Goal: Task Accomplishment & Management: Complete application form

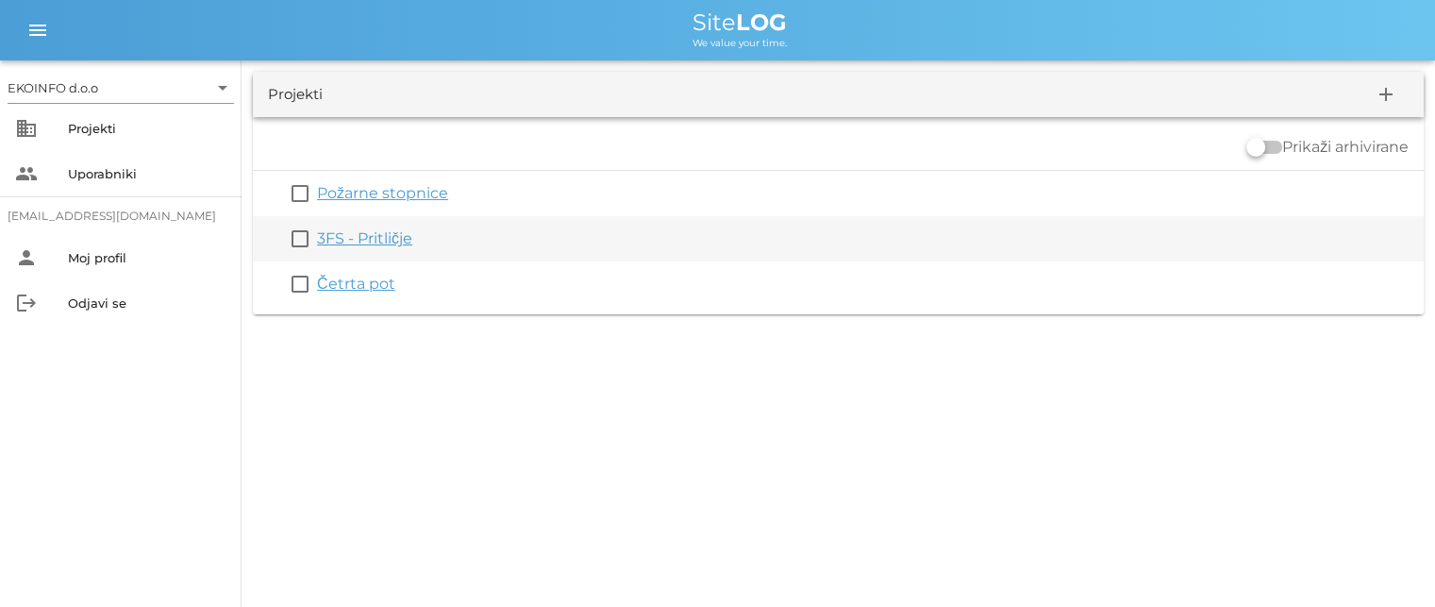
click at [371, 243] on link "3FS - Pritličje" at bounding box center [364, 238] width 95 height 18
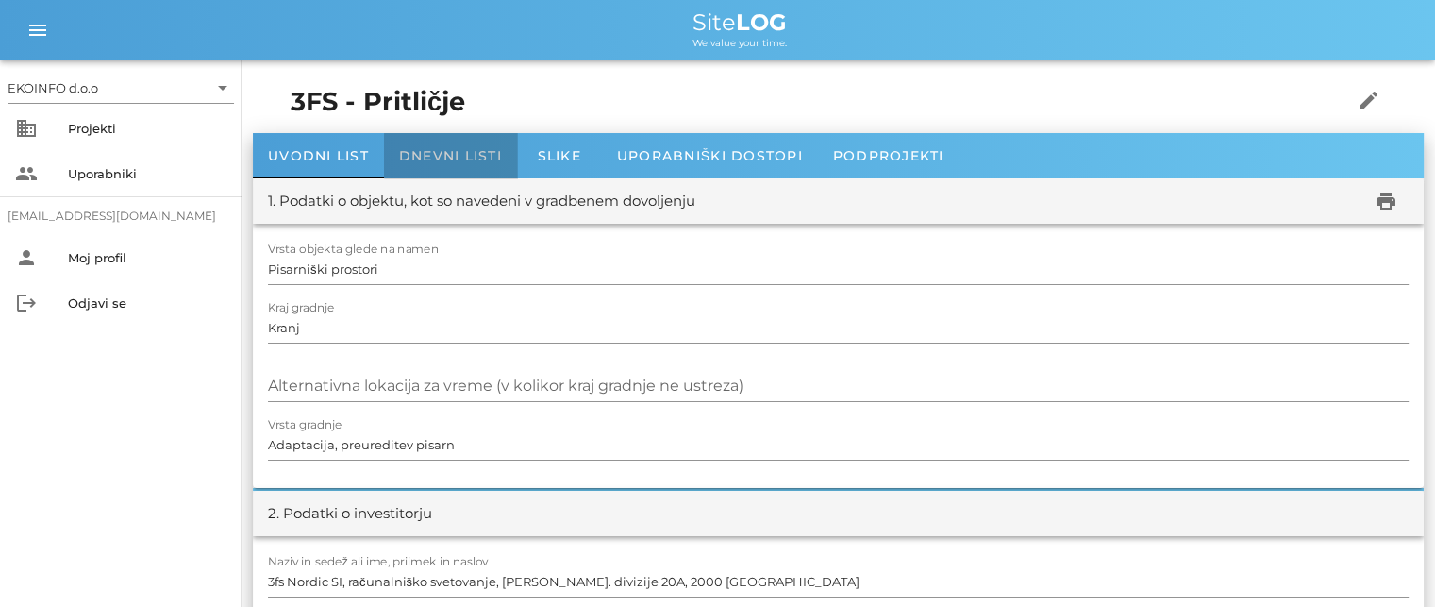
click at [442, 150] on span "Dnevni listi" at bounding box center [450, 155] width 103 height 17
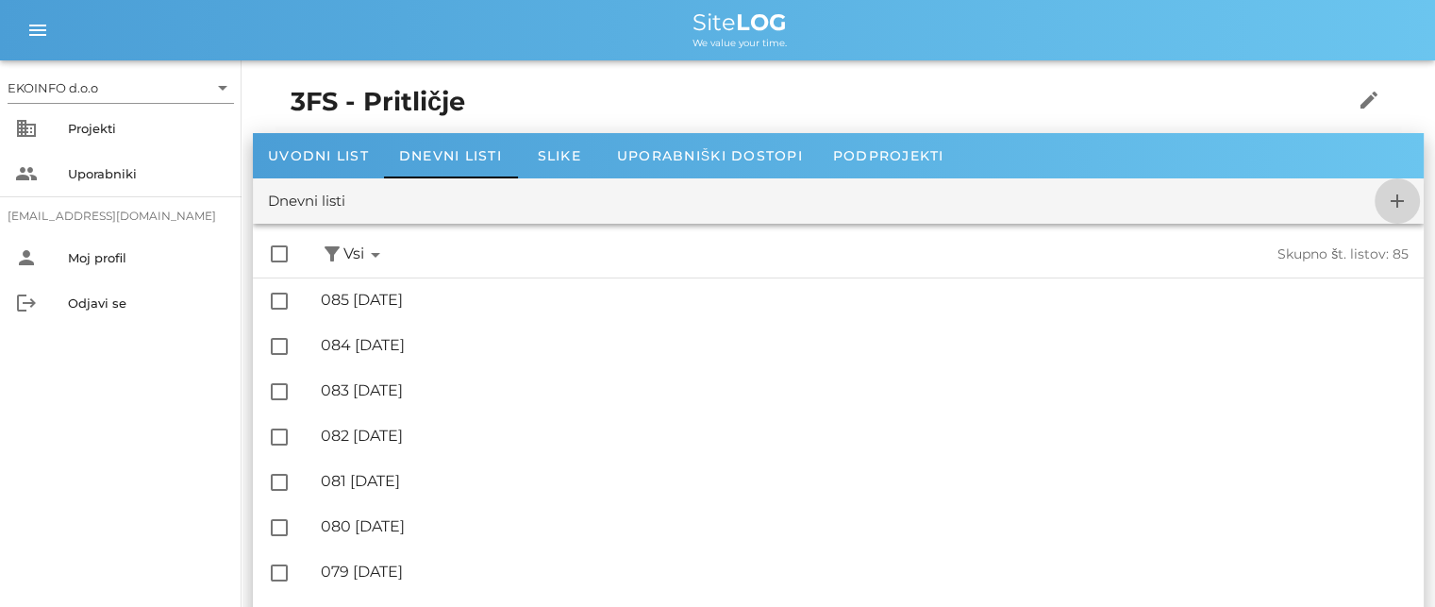
click at [1396, 197] on icon "add" at bounding box center [1397, 201] width 23 height 23
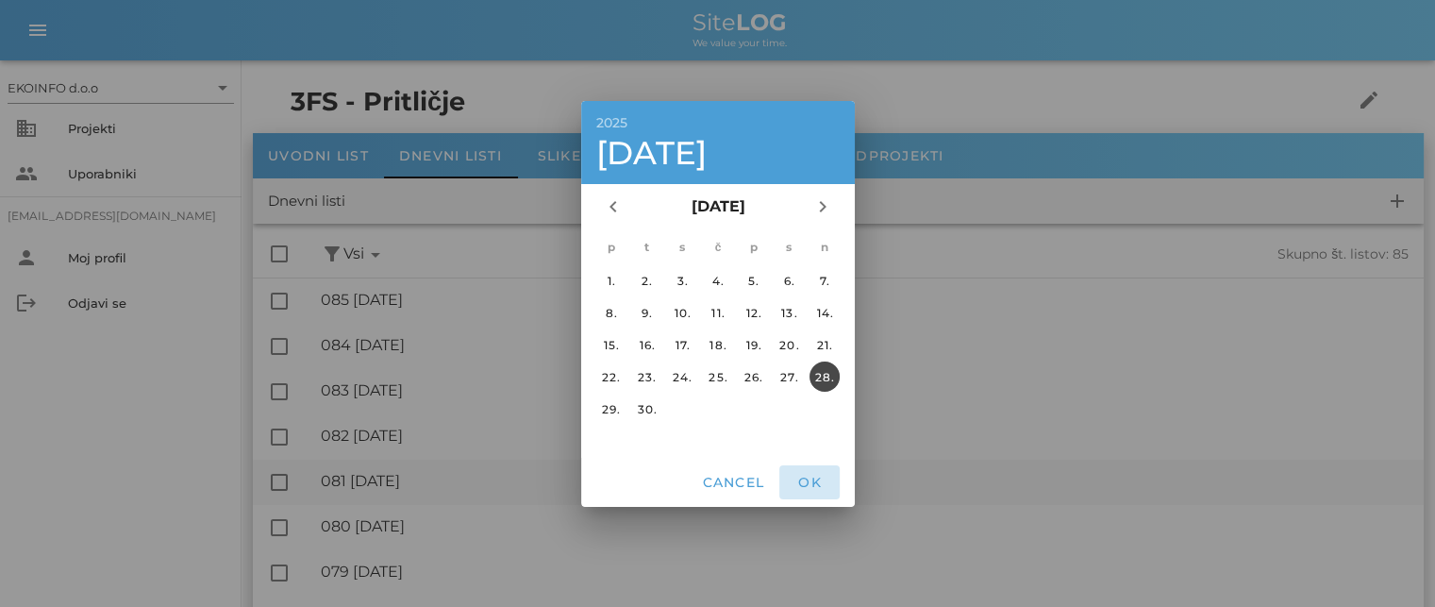
click at [813, 478] on span "OK" at bounding box center [809, 482] width 45 height 17
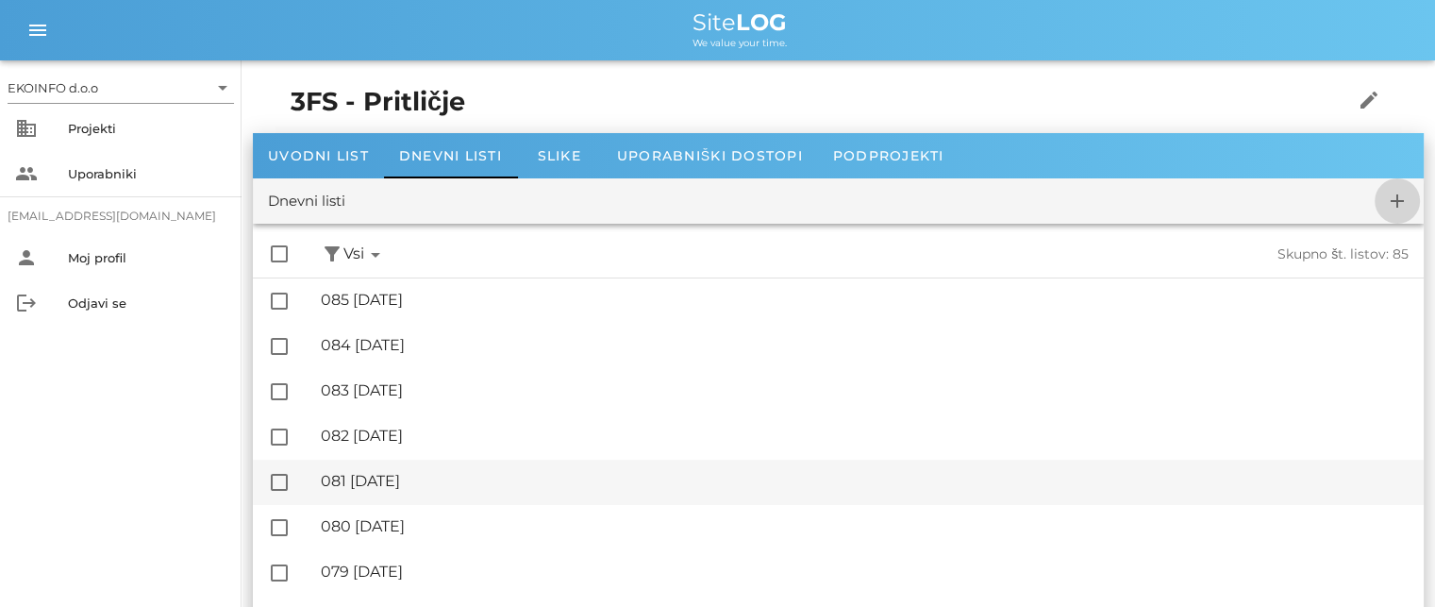
checkbox input "false"
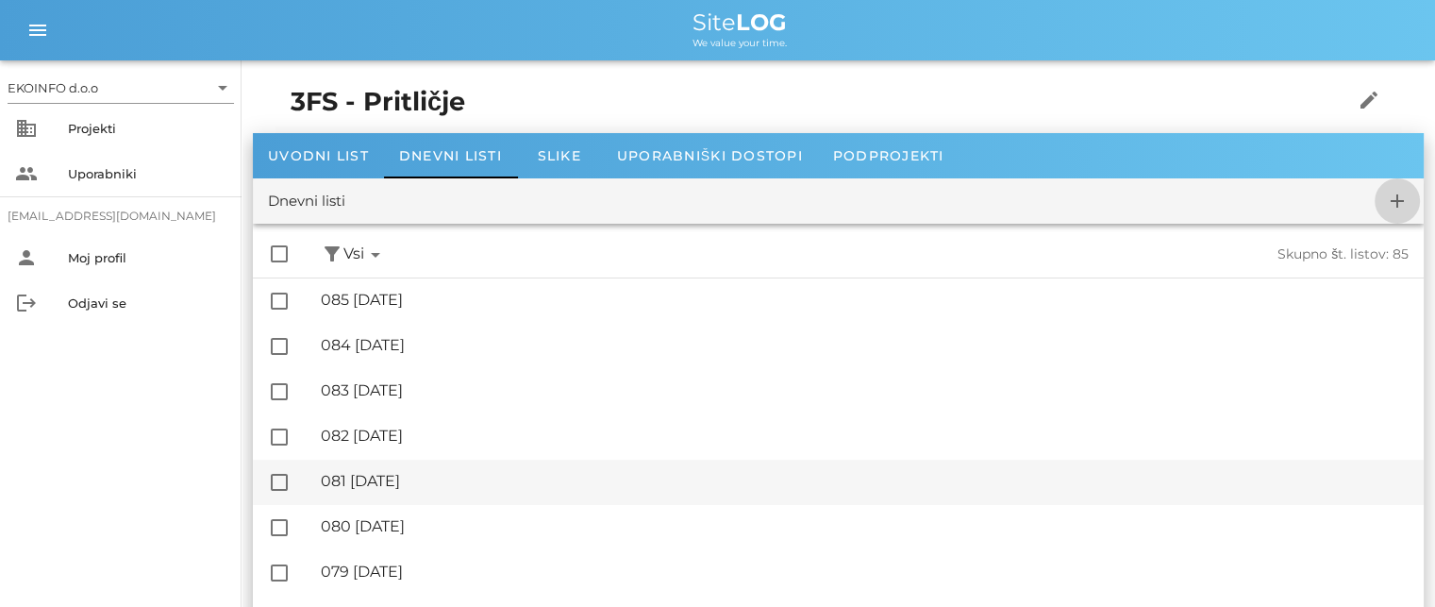
checkbox input "false"
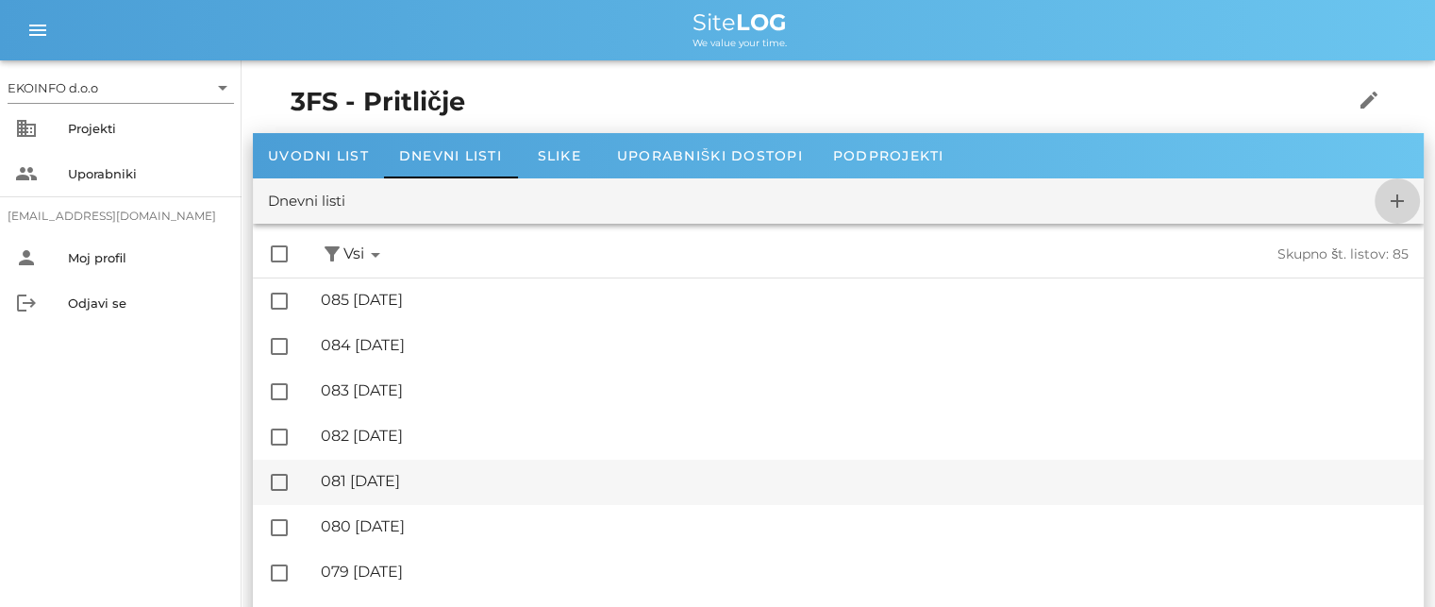
checkbox input "false"
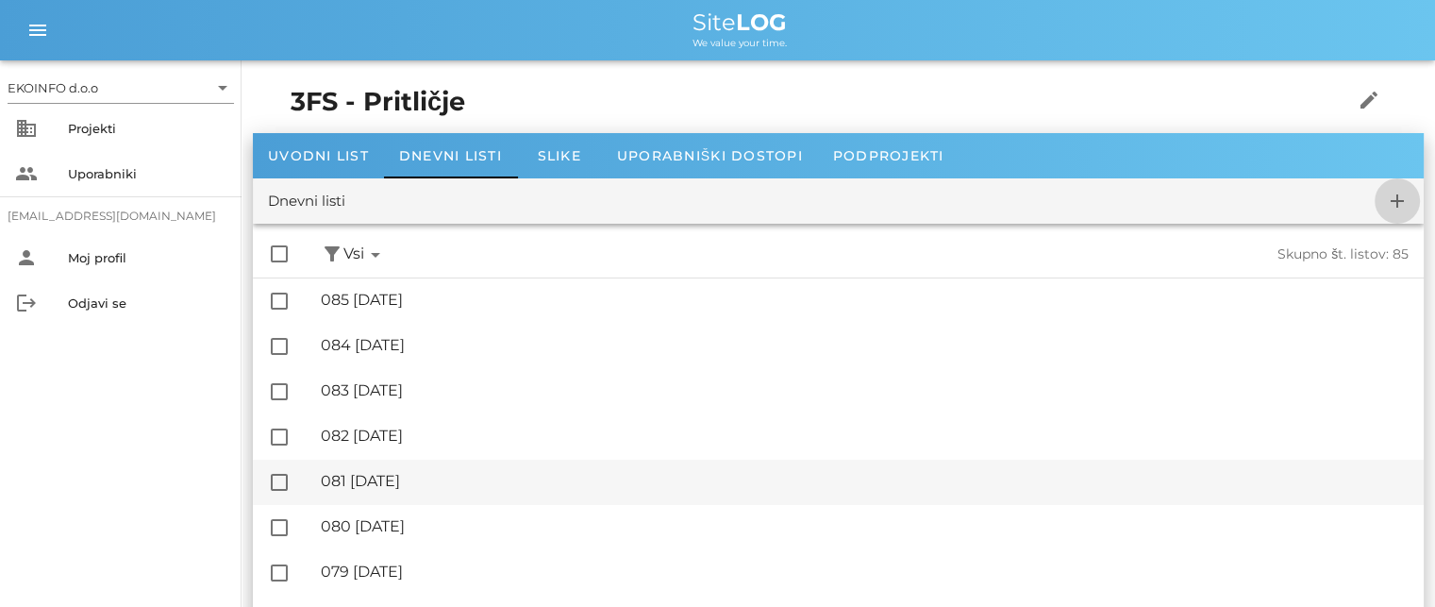
checkbox input "false"
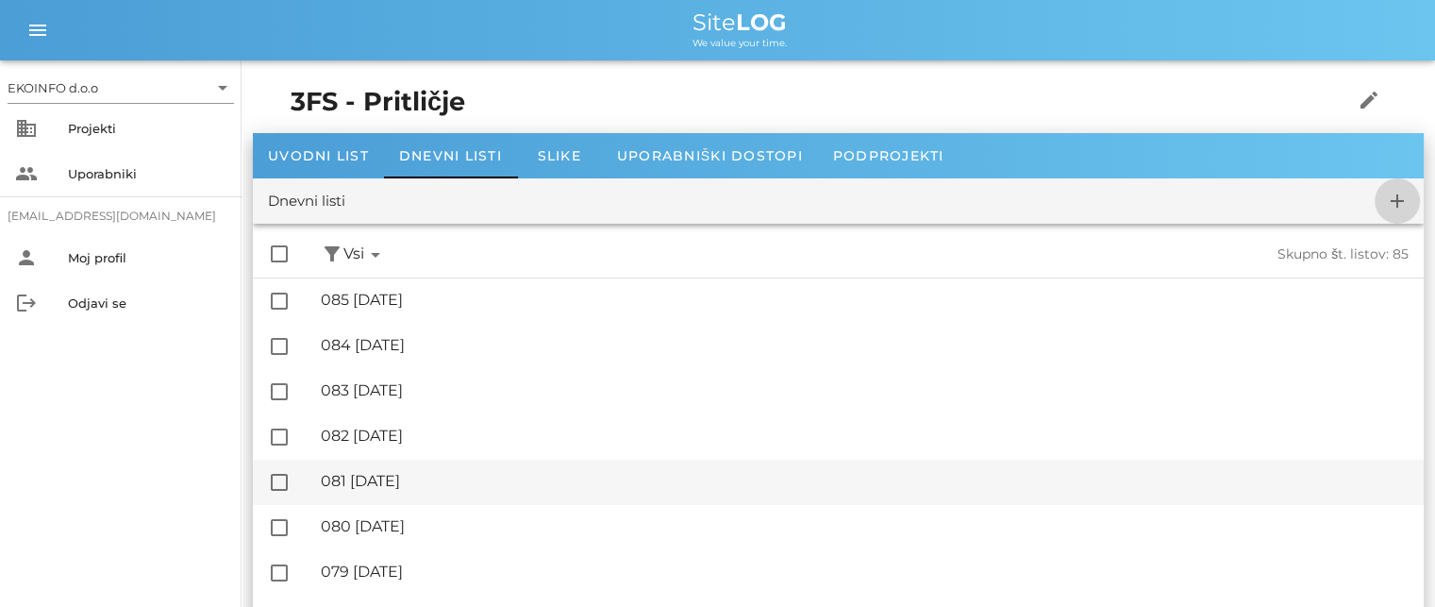
checkbox input "false"
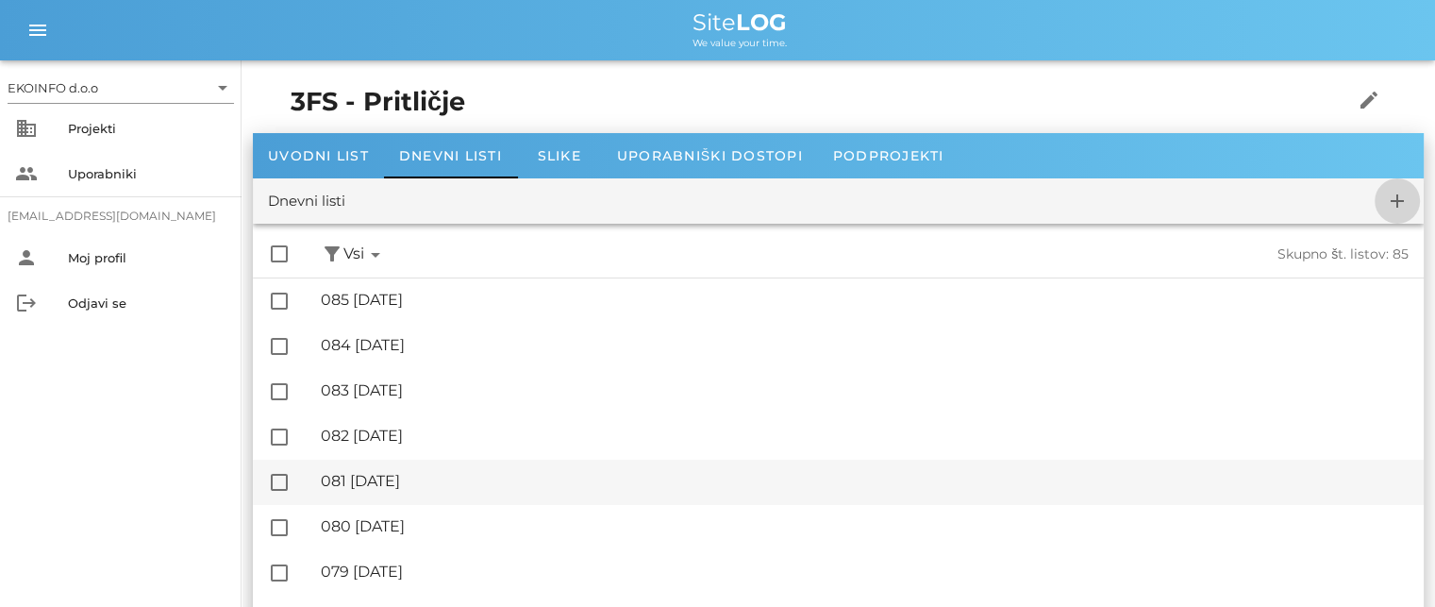
checkbox input "false"
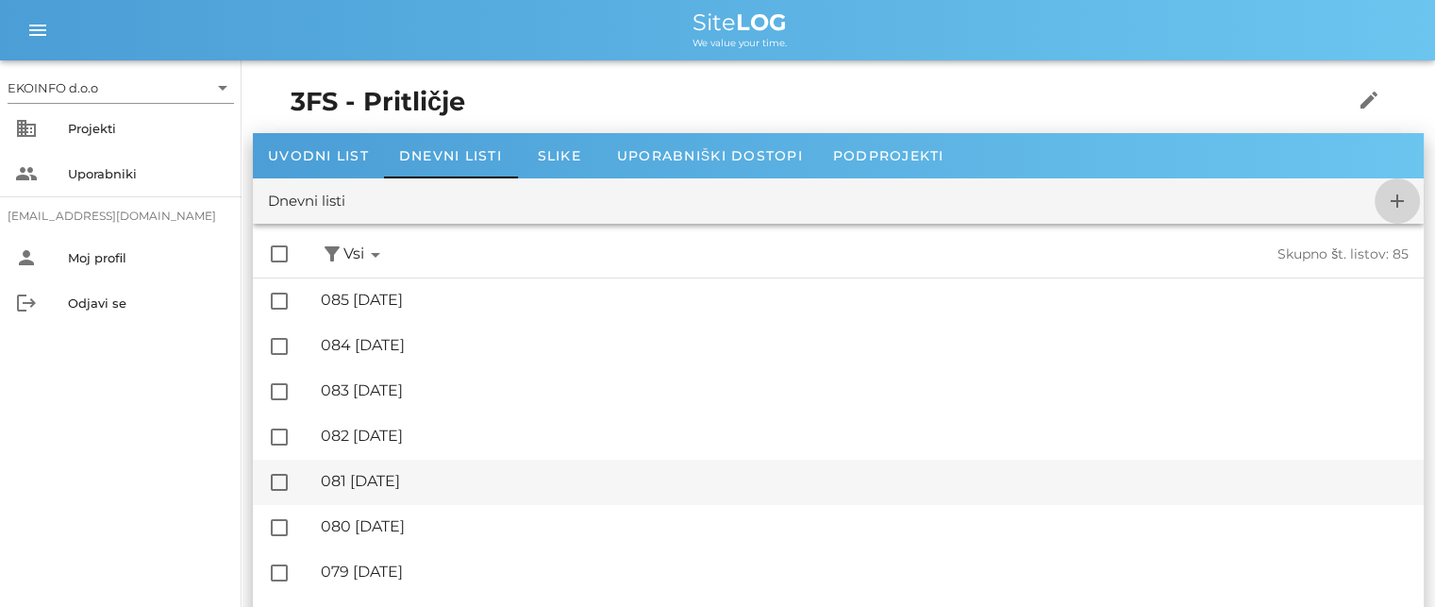
checkbox input "false"
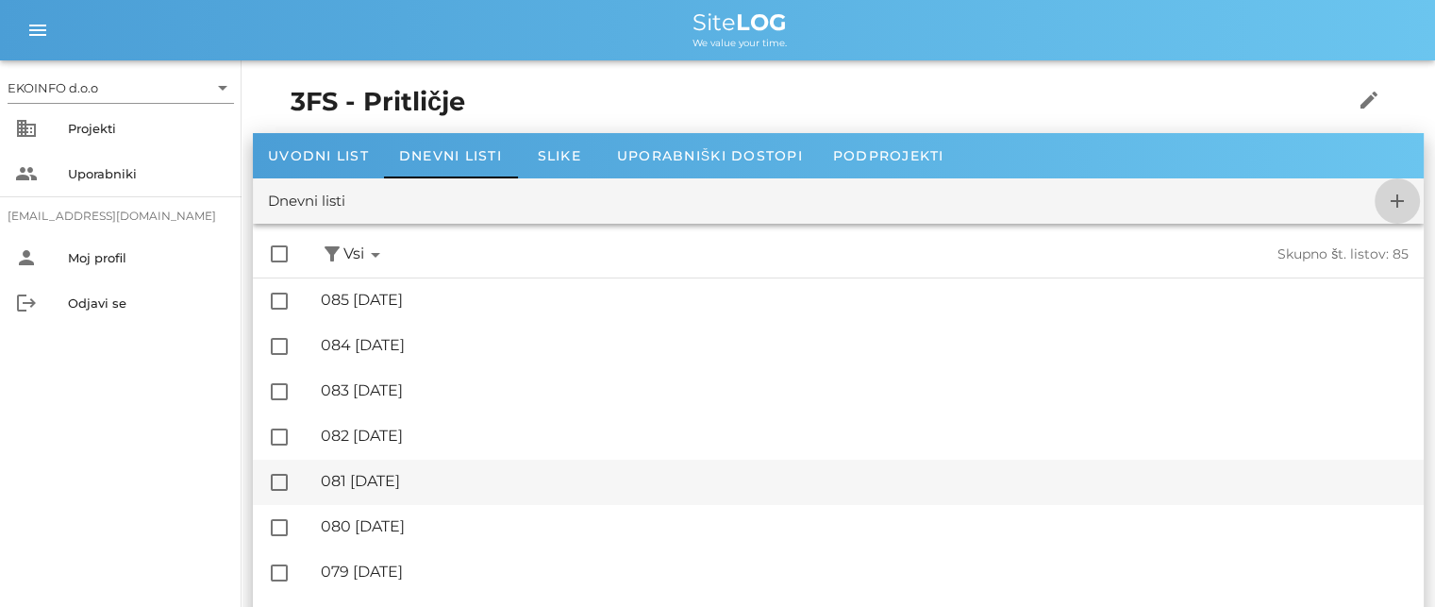
checkbox input "false"
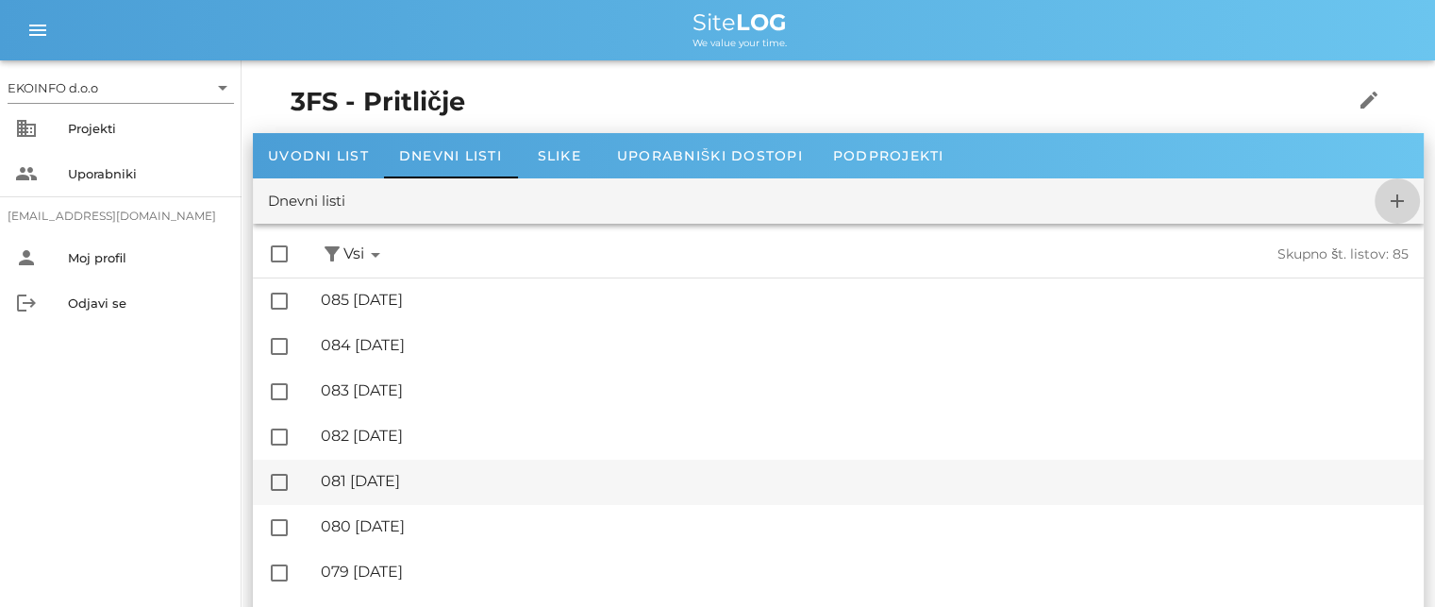
checkbox input "false"
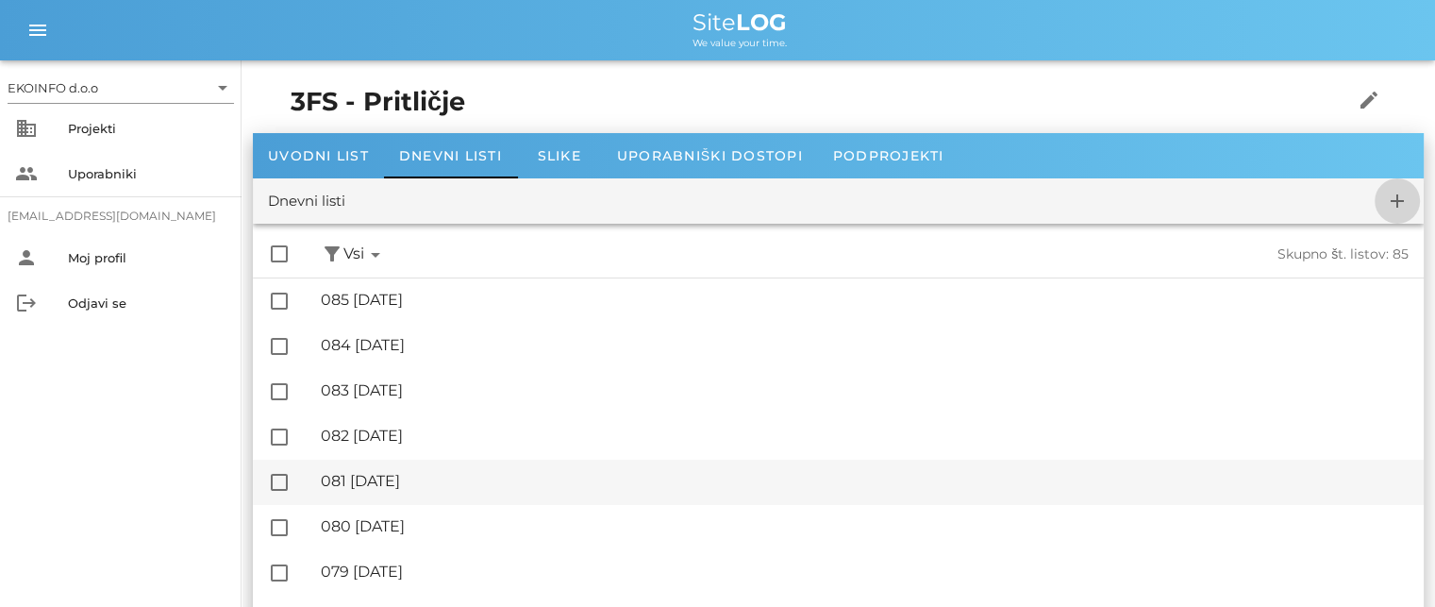
checkbox input "false"
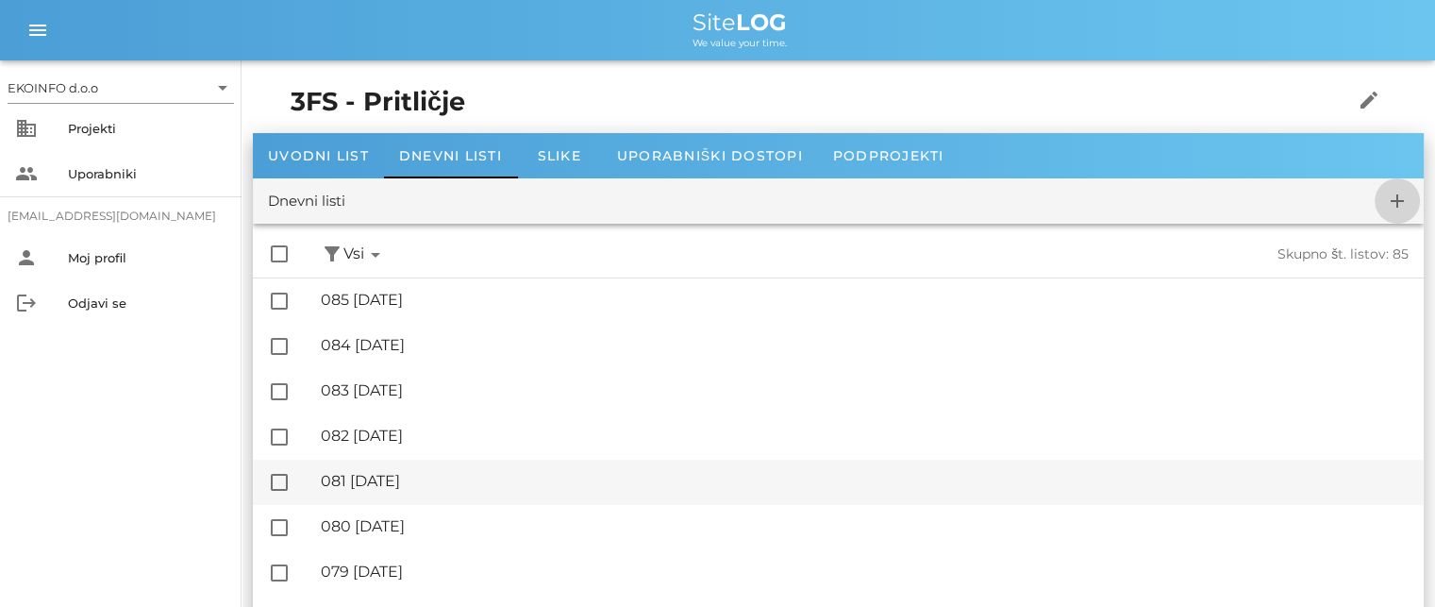
checkbox input "false"
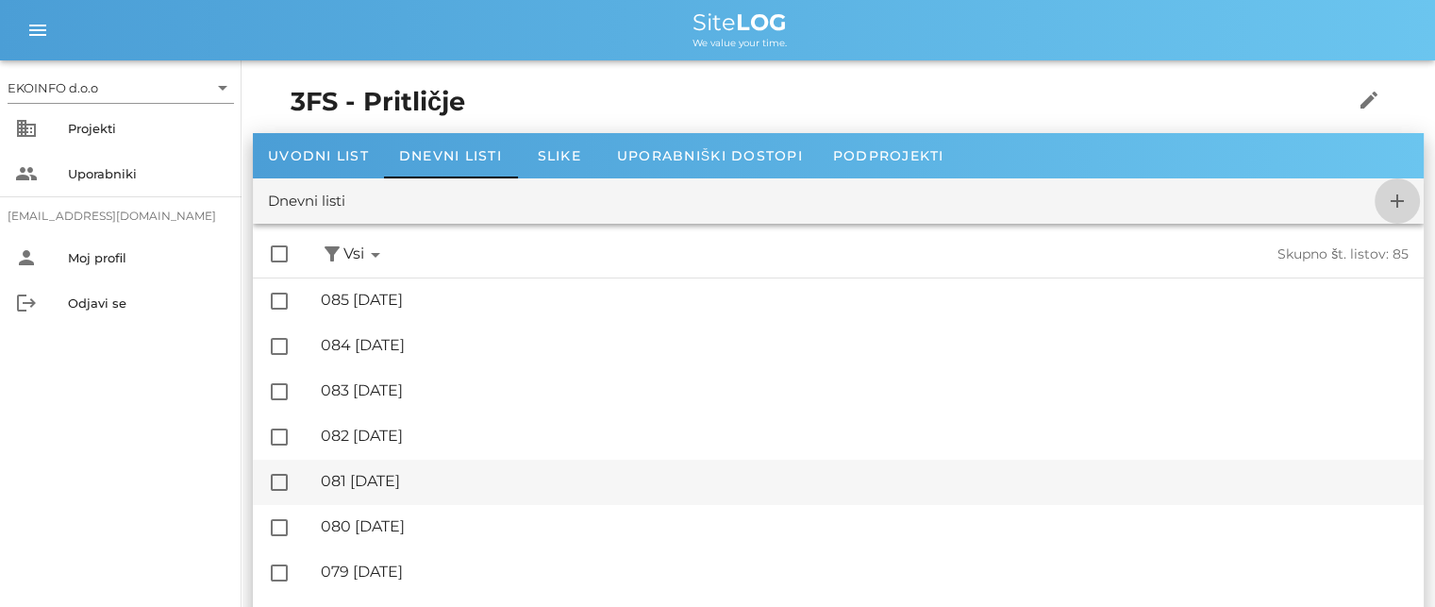
checkbox input "false"
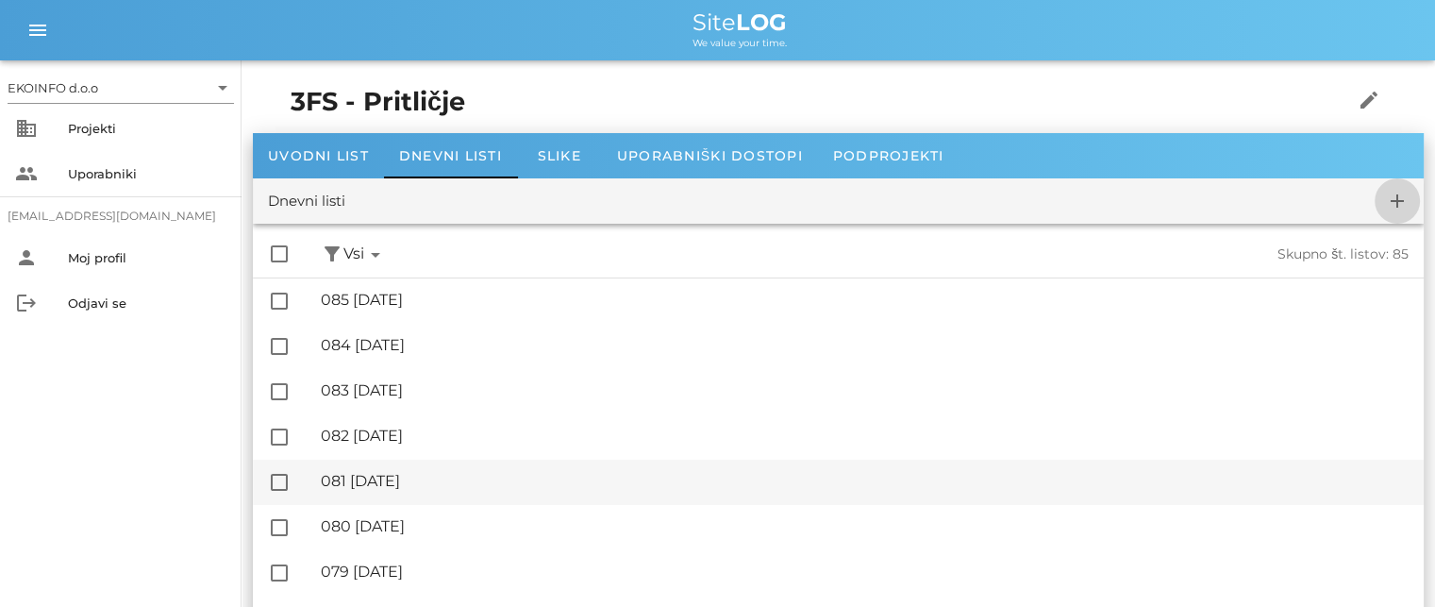
checkbox input "false"
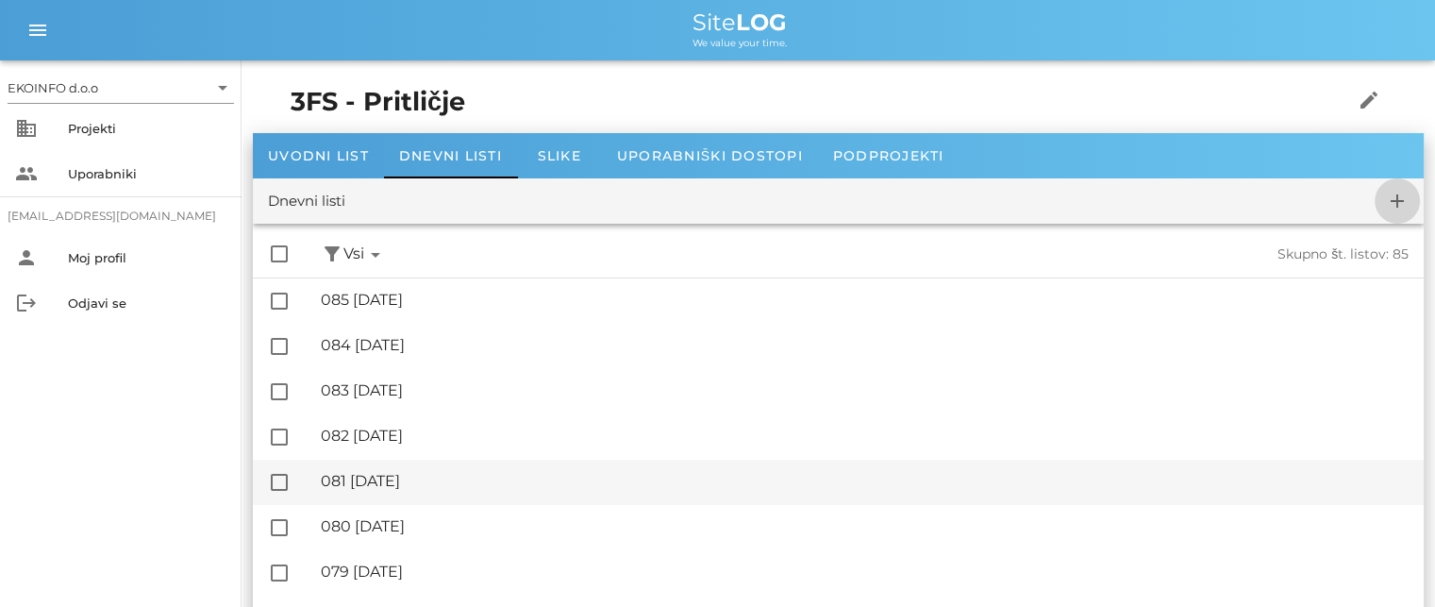
checkbox input "false"
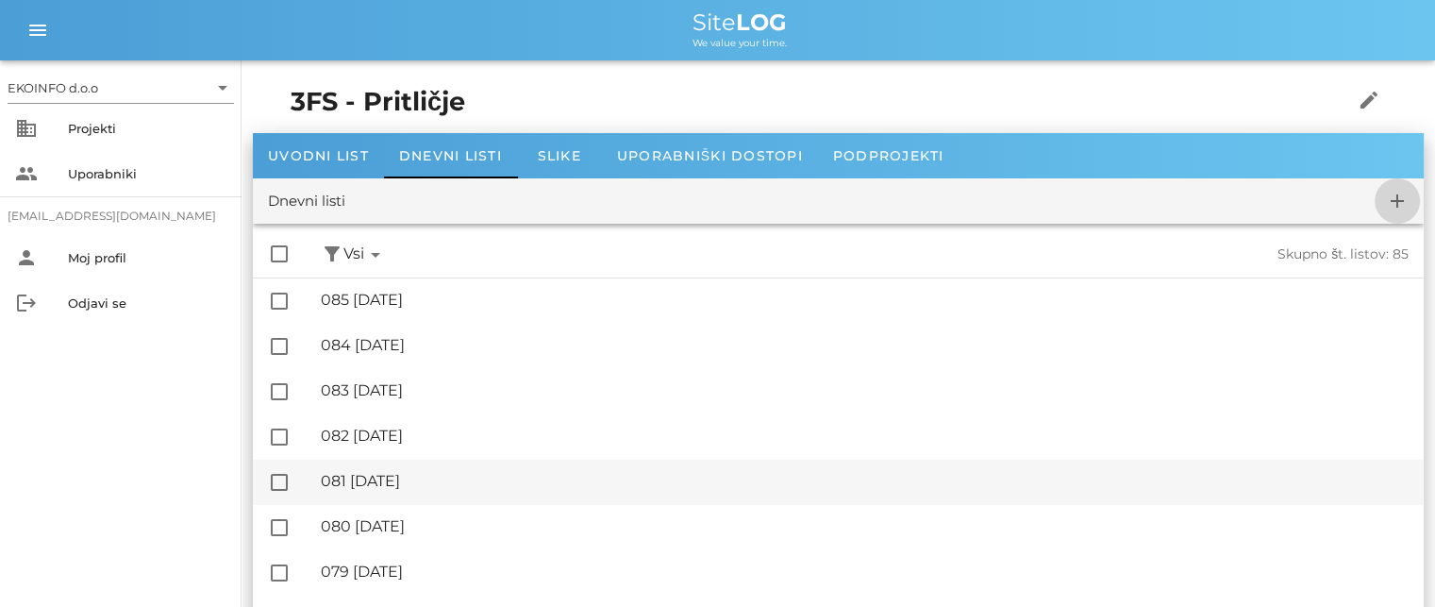
checkbox input "false"
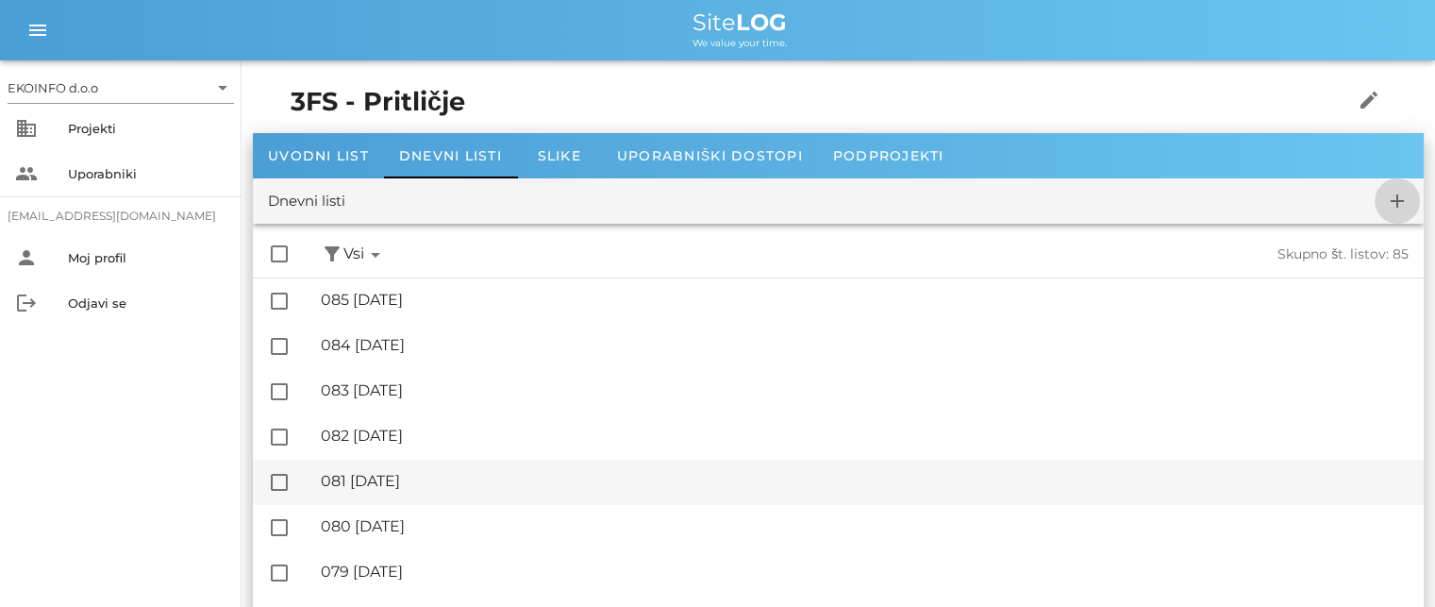
checkbox input "false"
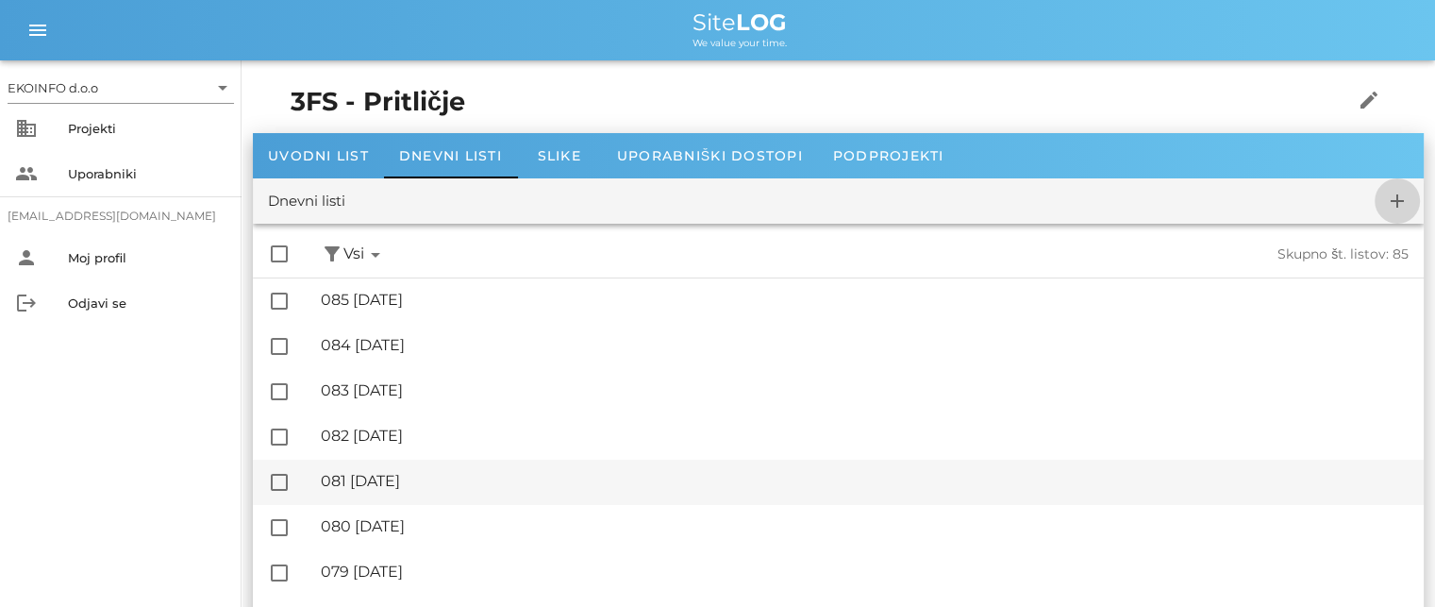
checkbox input "false"
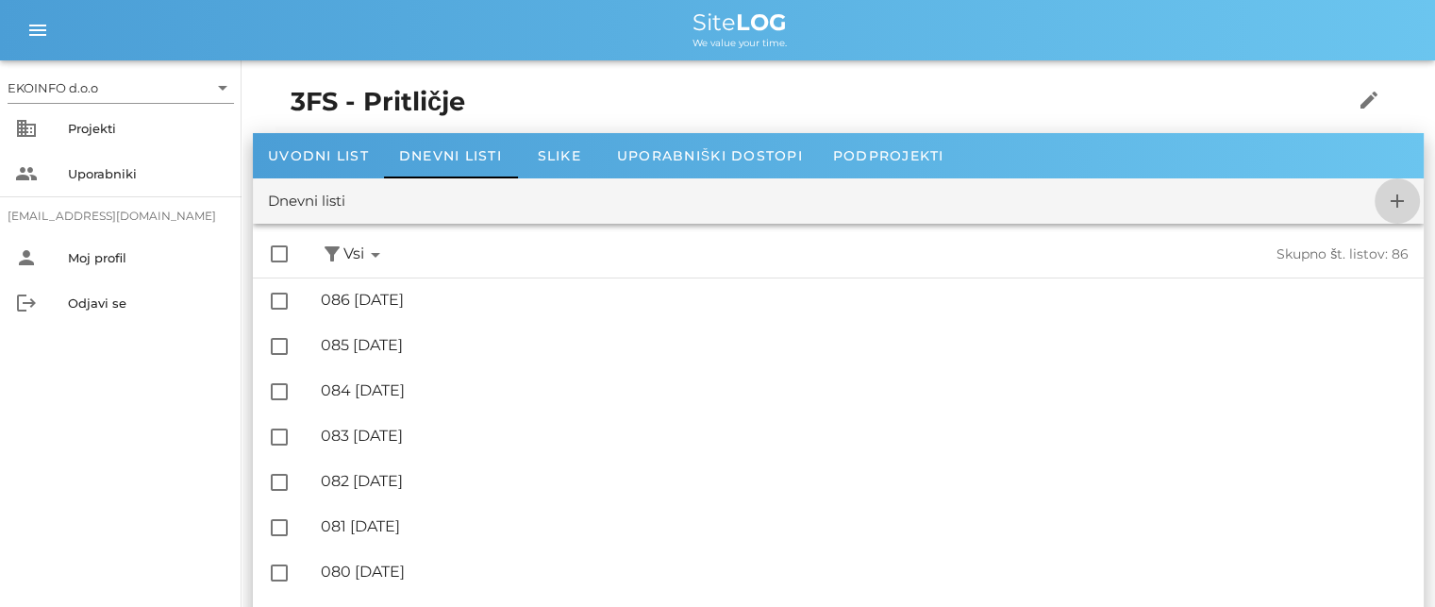
click at [1393, 201] on icon "add" at bounding box center [1397, 201] width 23 height 23
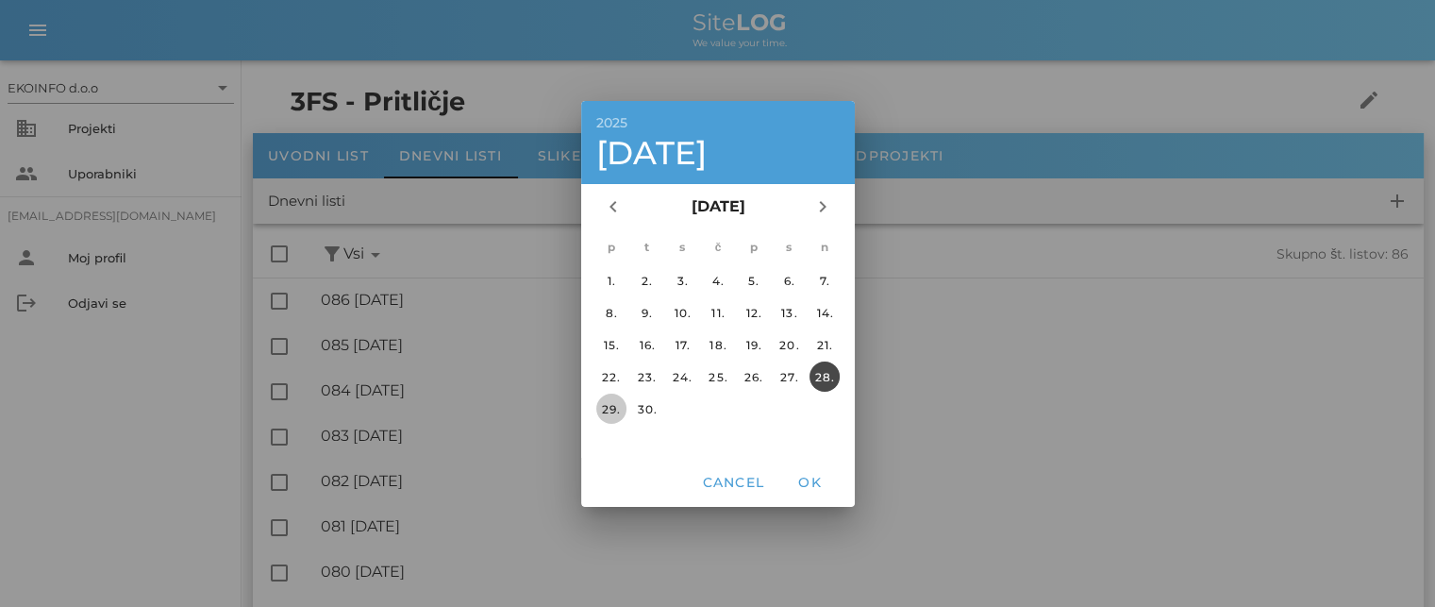
click at [604, 401] on div "29." at bounding box center [610, 408] width 30 height 14
click at [807, 476] on span "OK" at bounding box center [809, 482] width 45 height 17
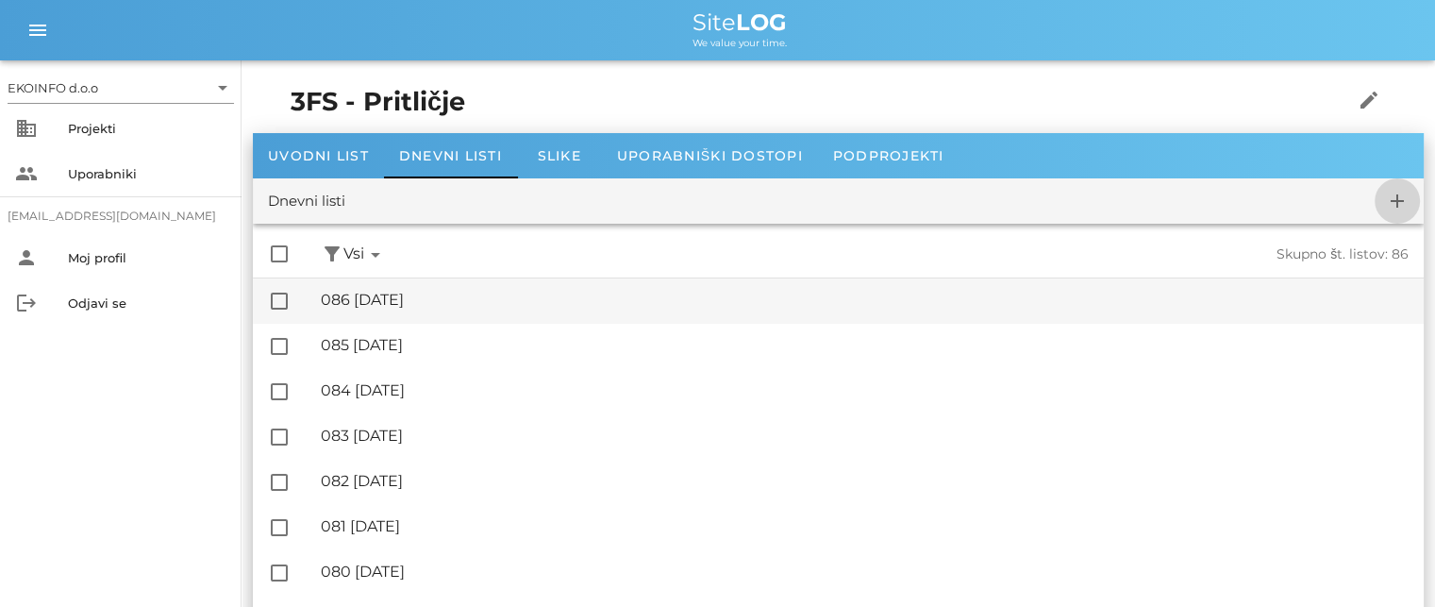
checkbox input "false"
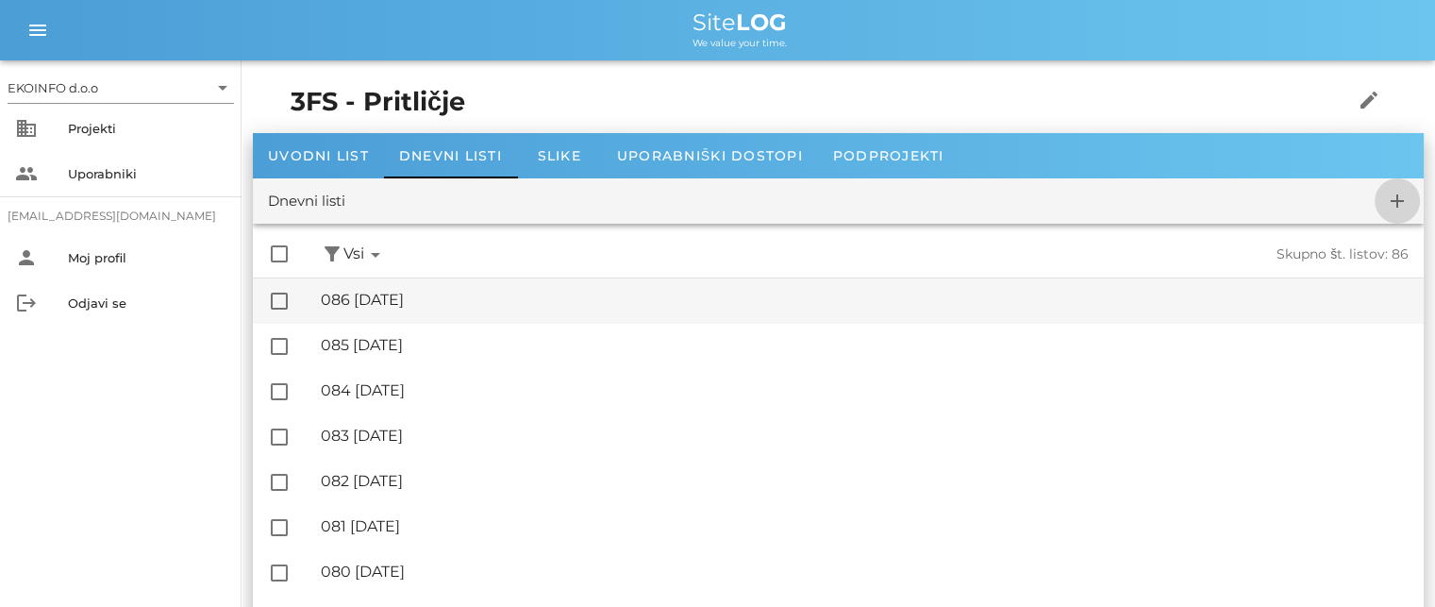
checkbox input "false"
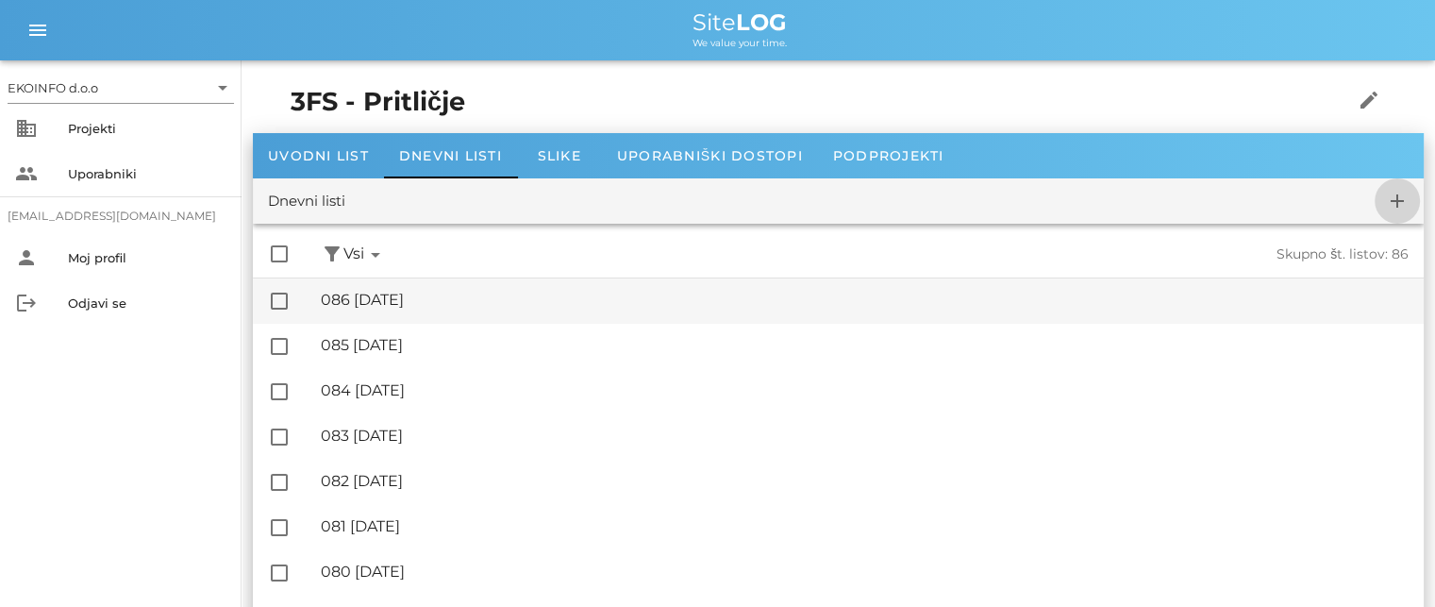
checkbox input "false"
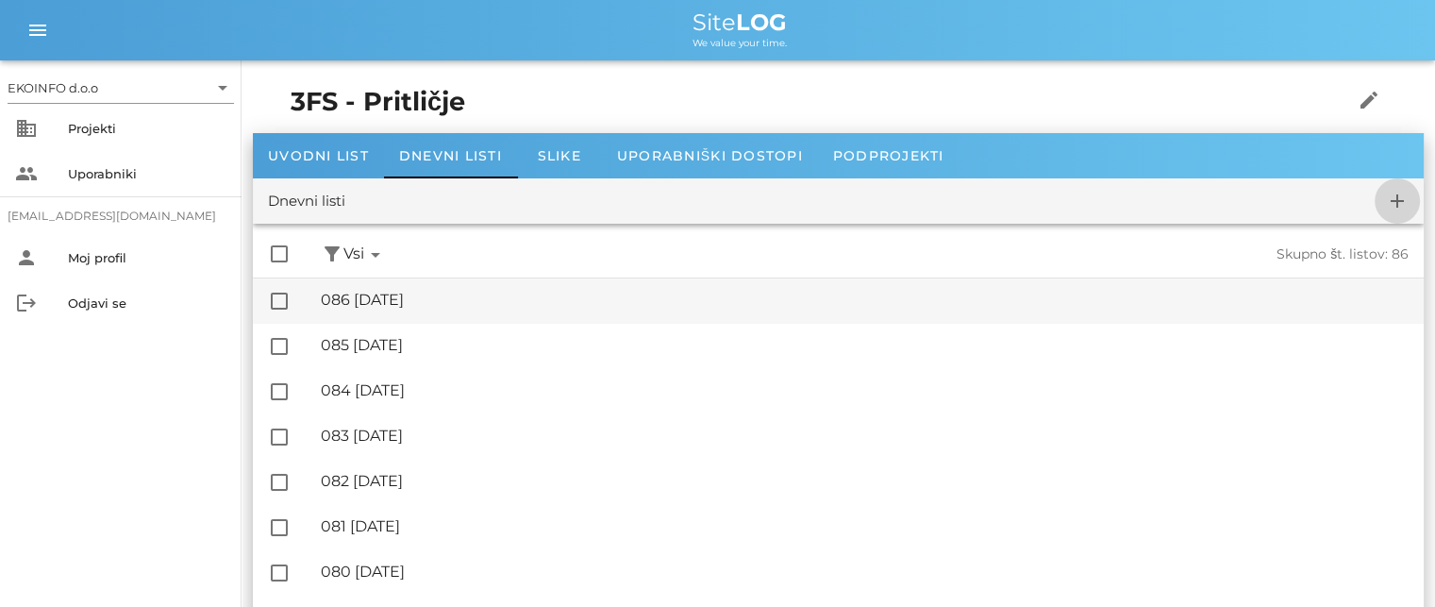
checkbox input "false"
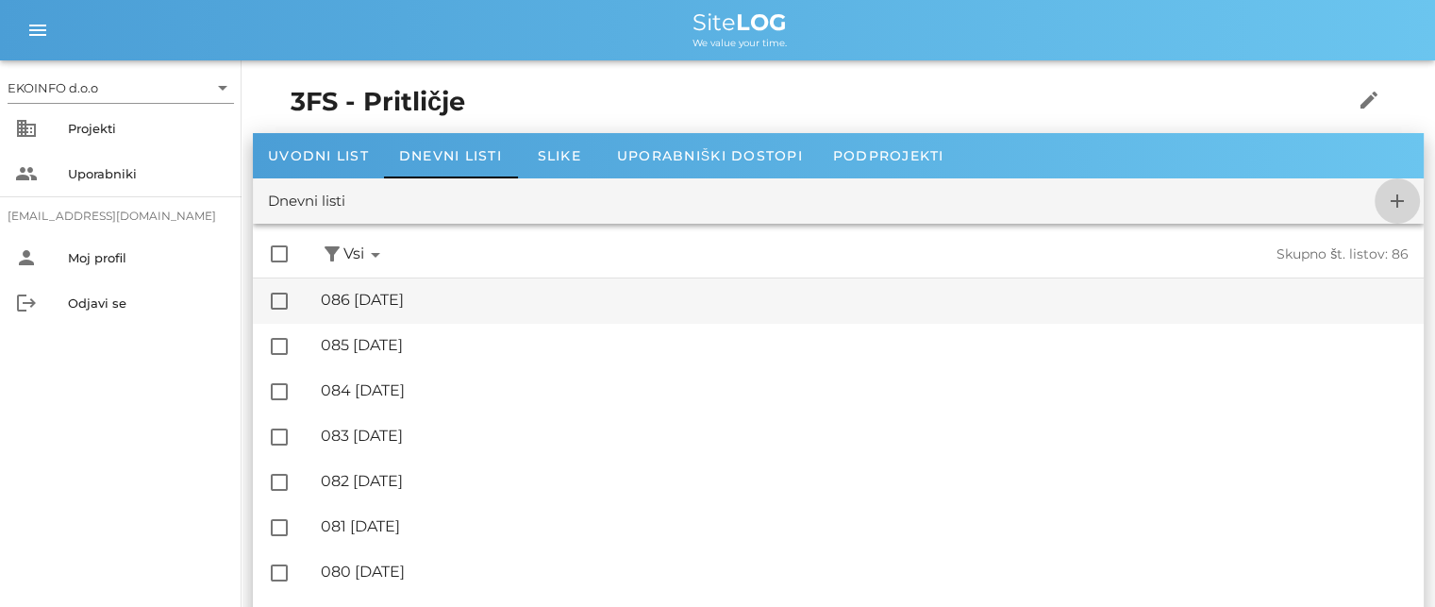
checkbox input "false"
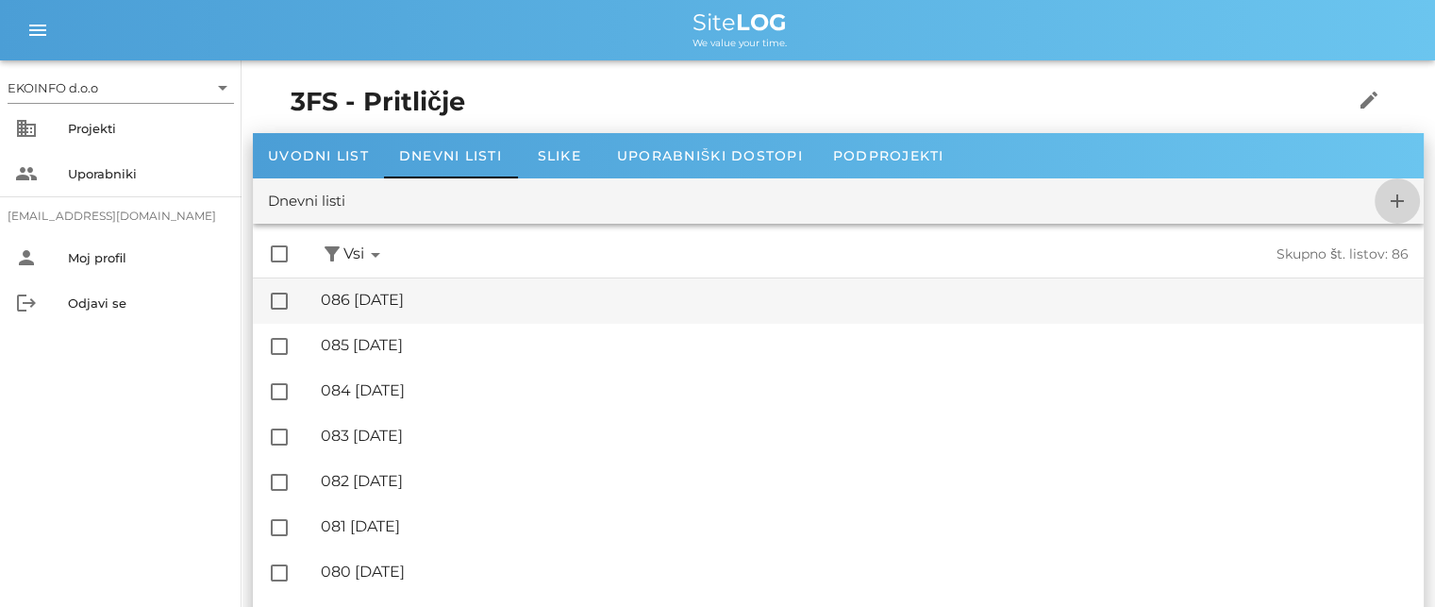
checkbox input "false"
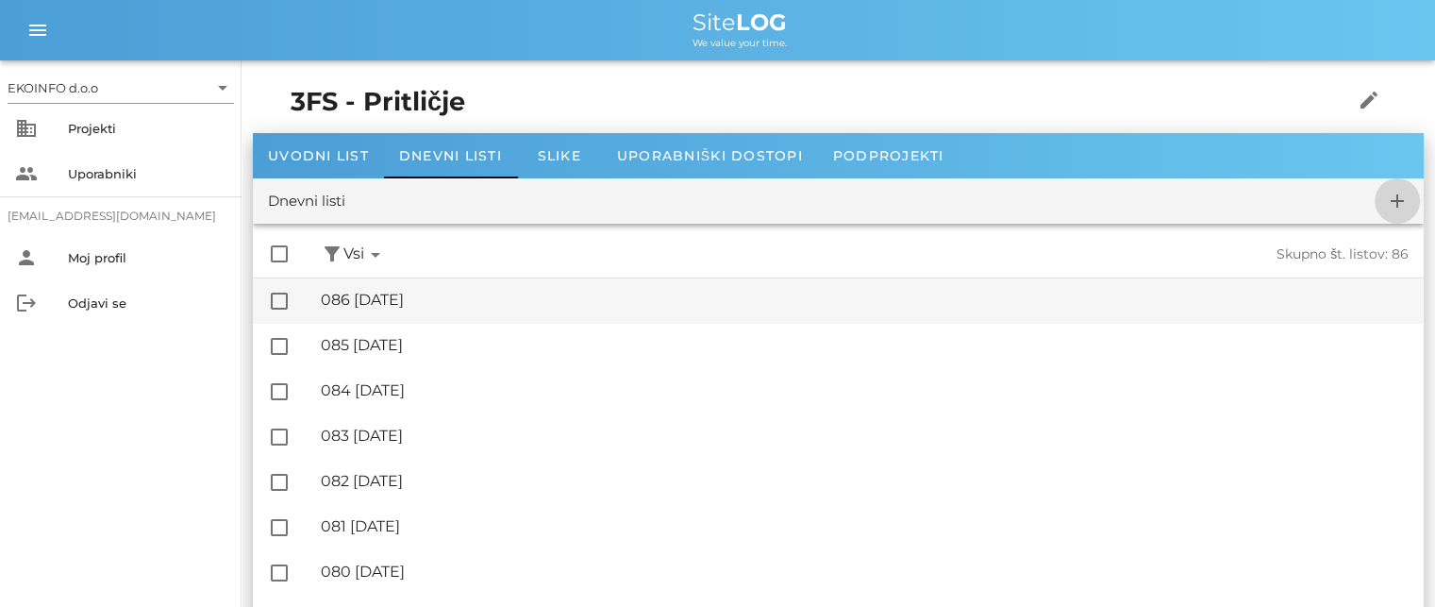
checkbox input "false"
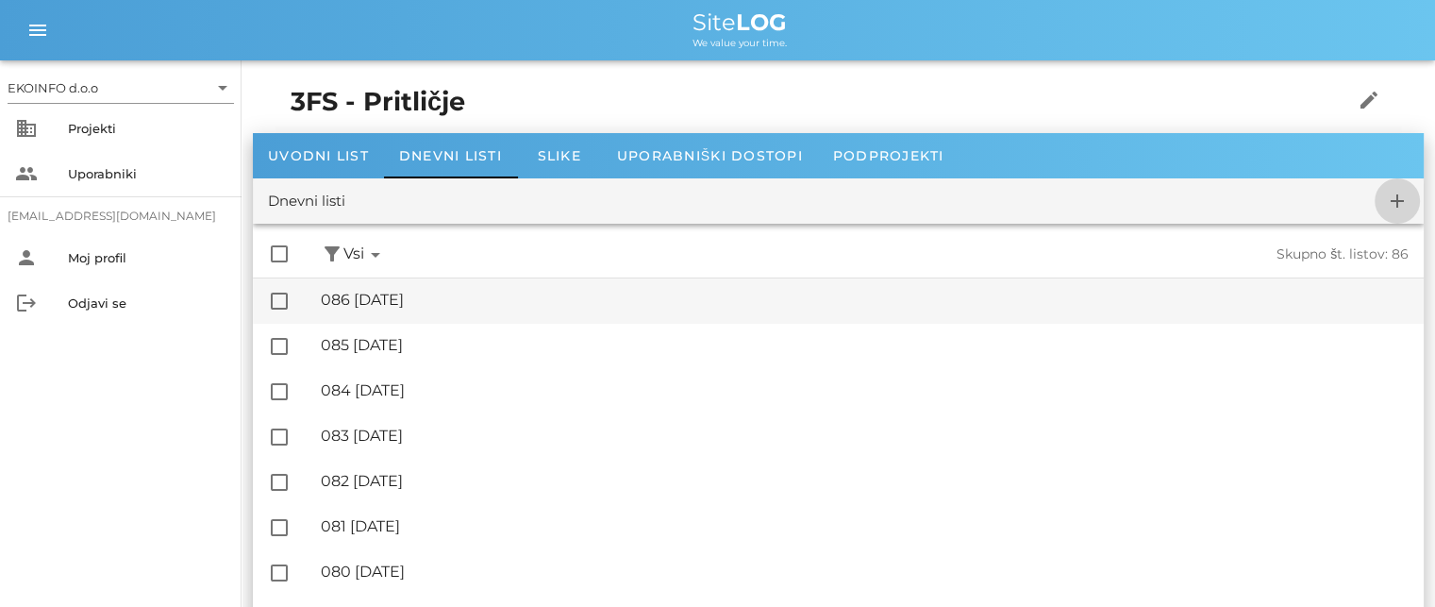
checkbox input "false"
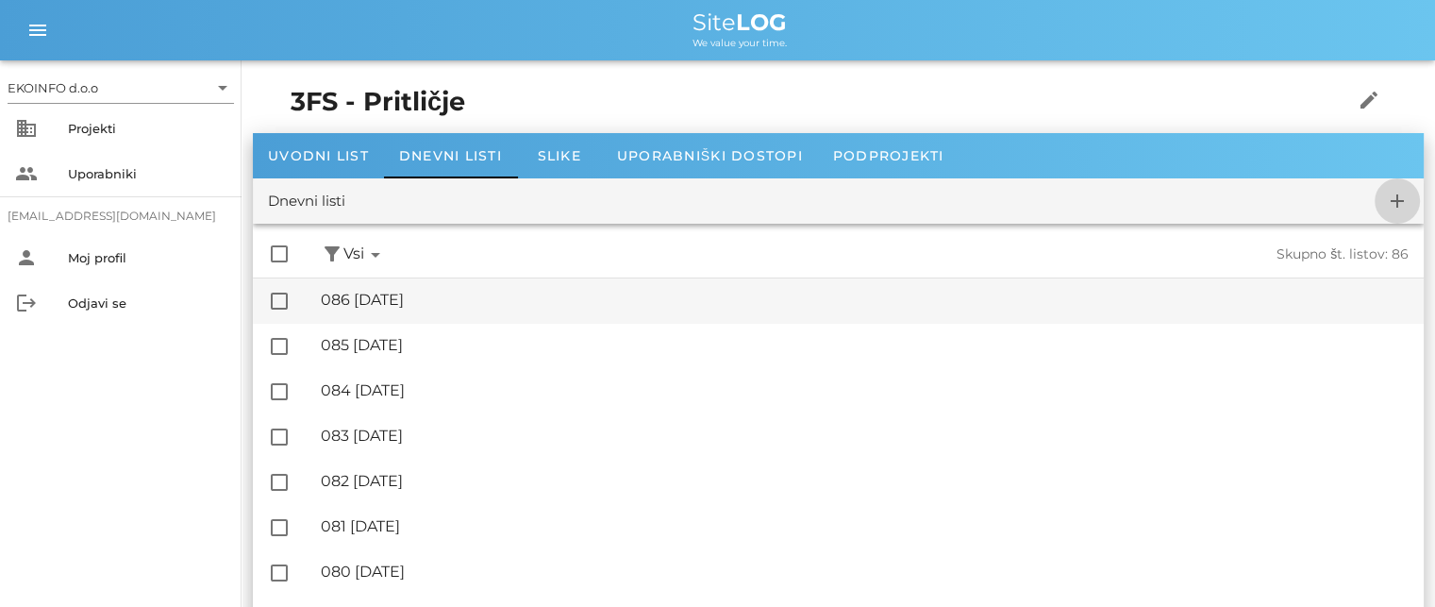
checkbox input "false"
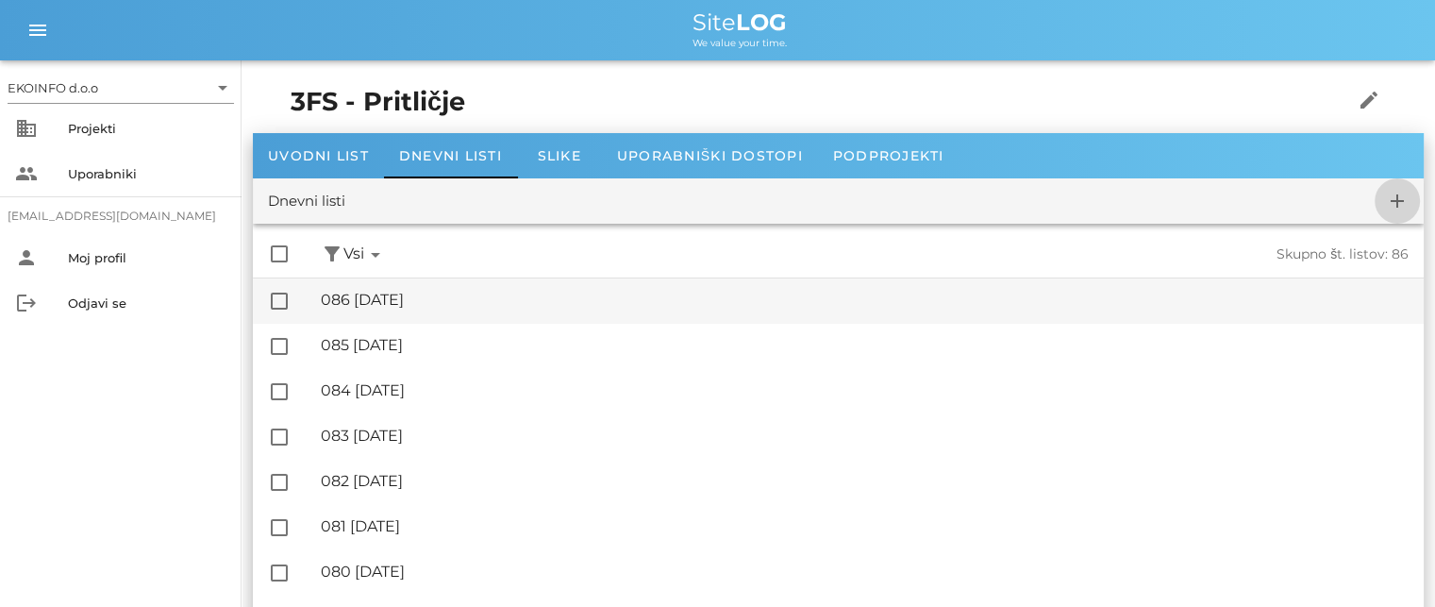
checkbox input "false"
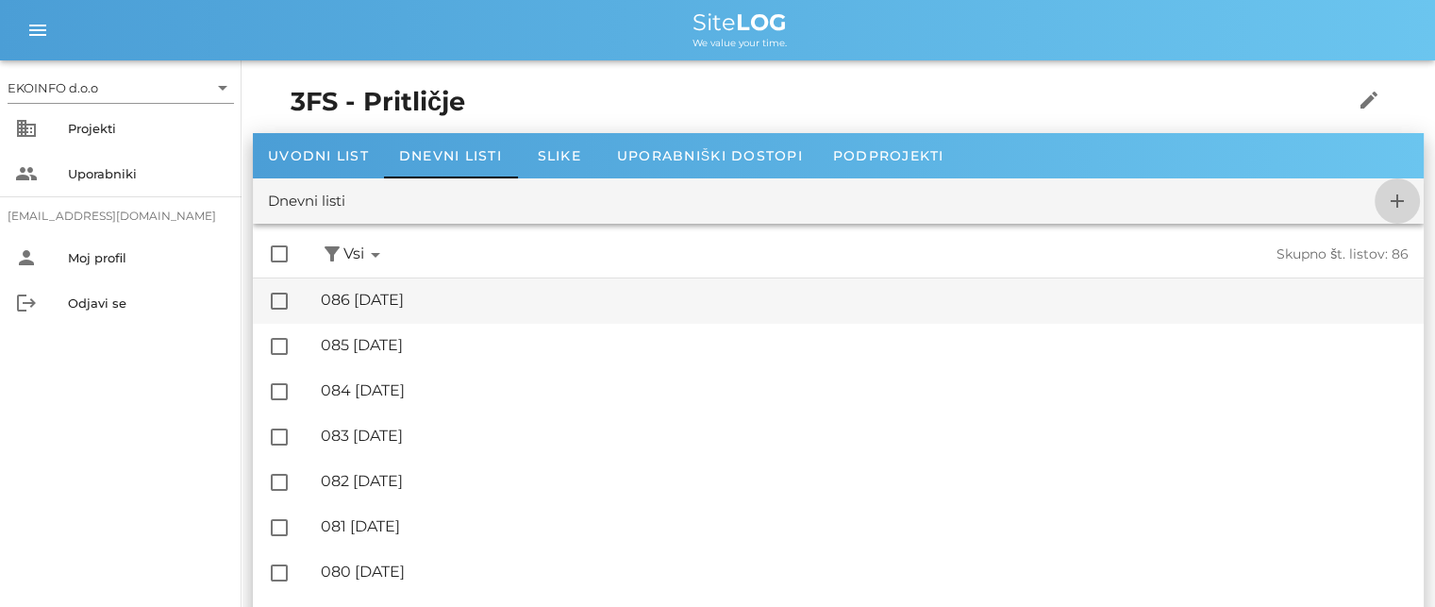
checkbox input "false"
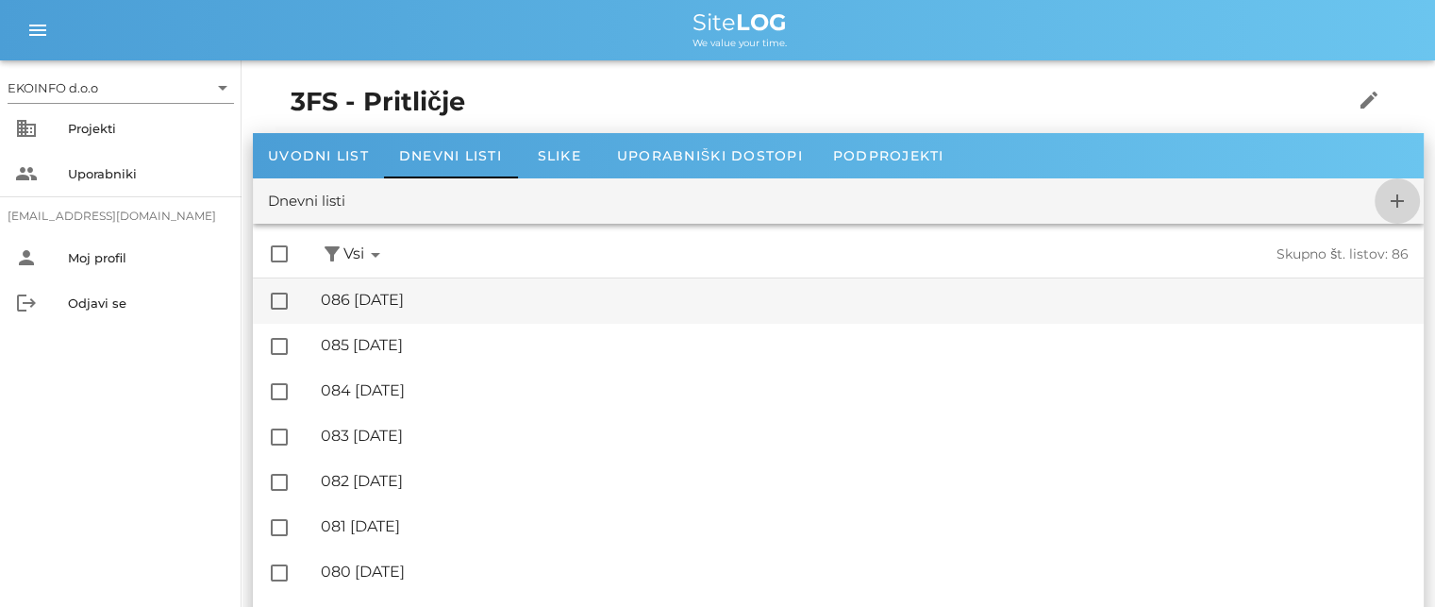
checkbox input "false"
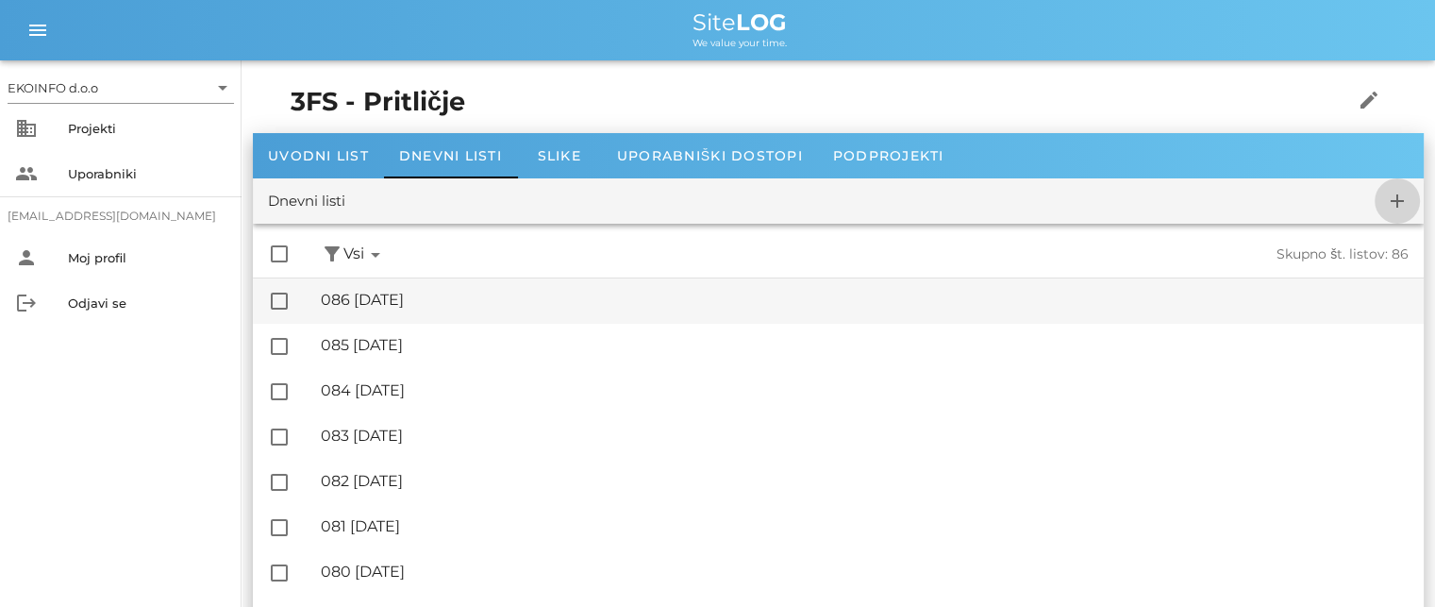
checkbox input "false"
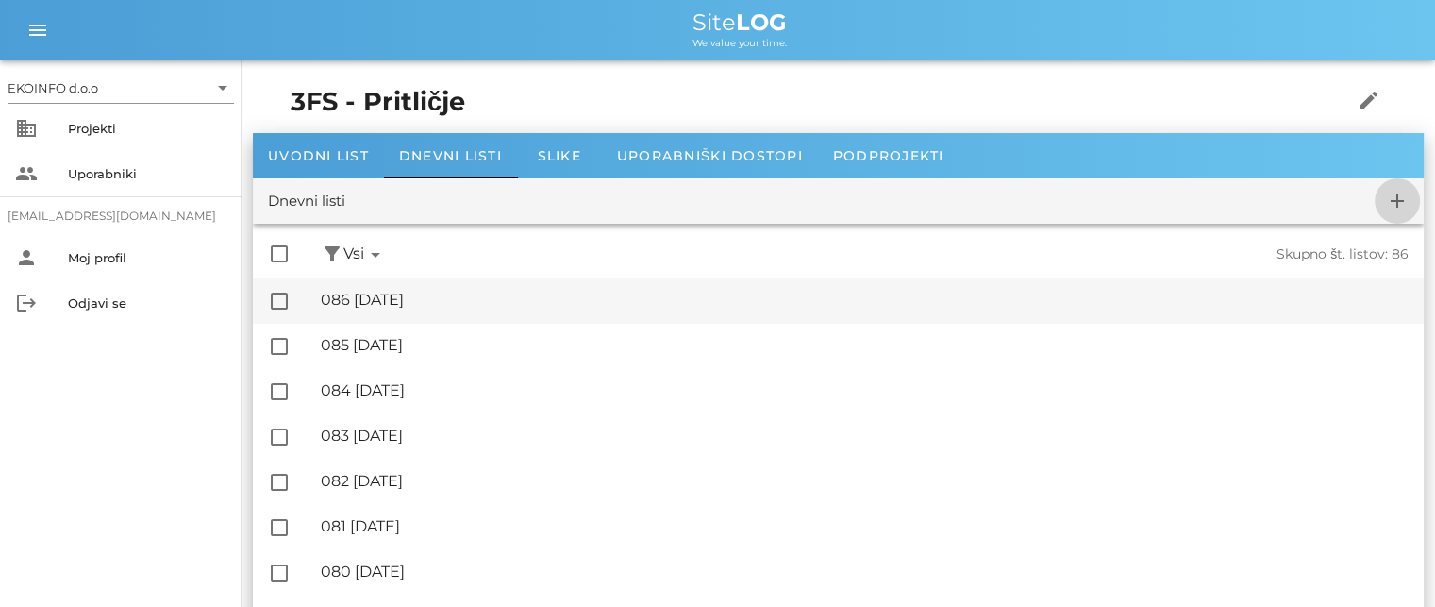
checkbox input "false"
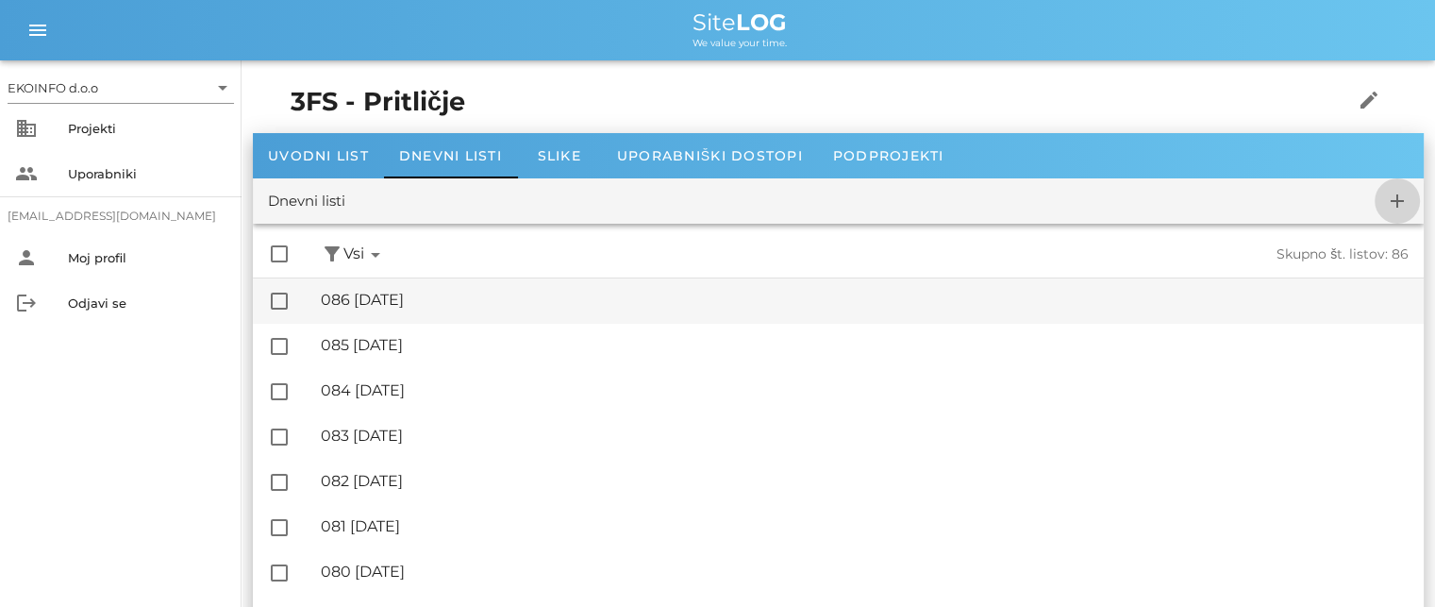
checkbox input "false"
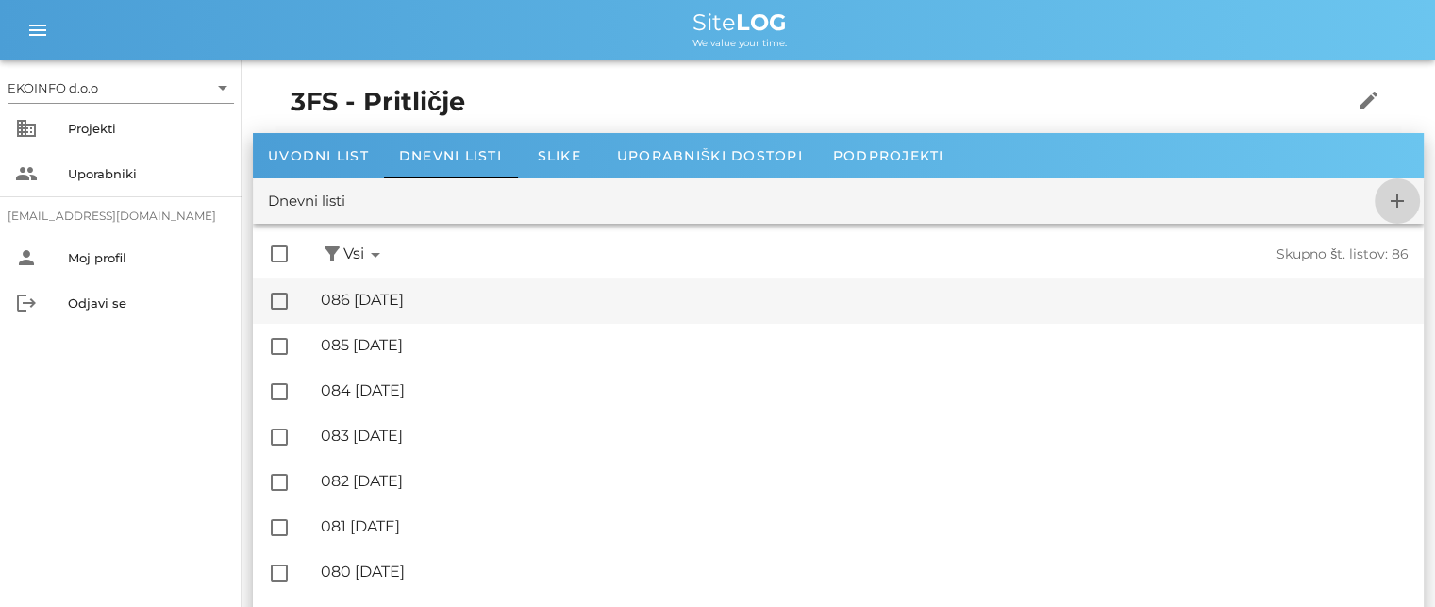
checkbox input "false"
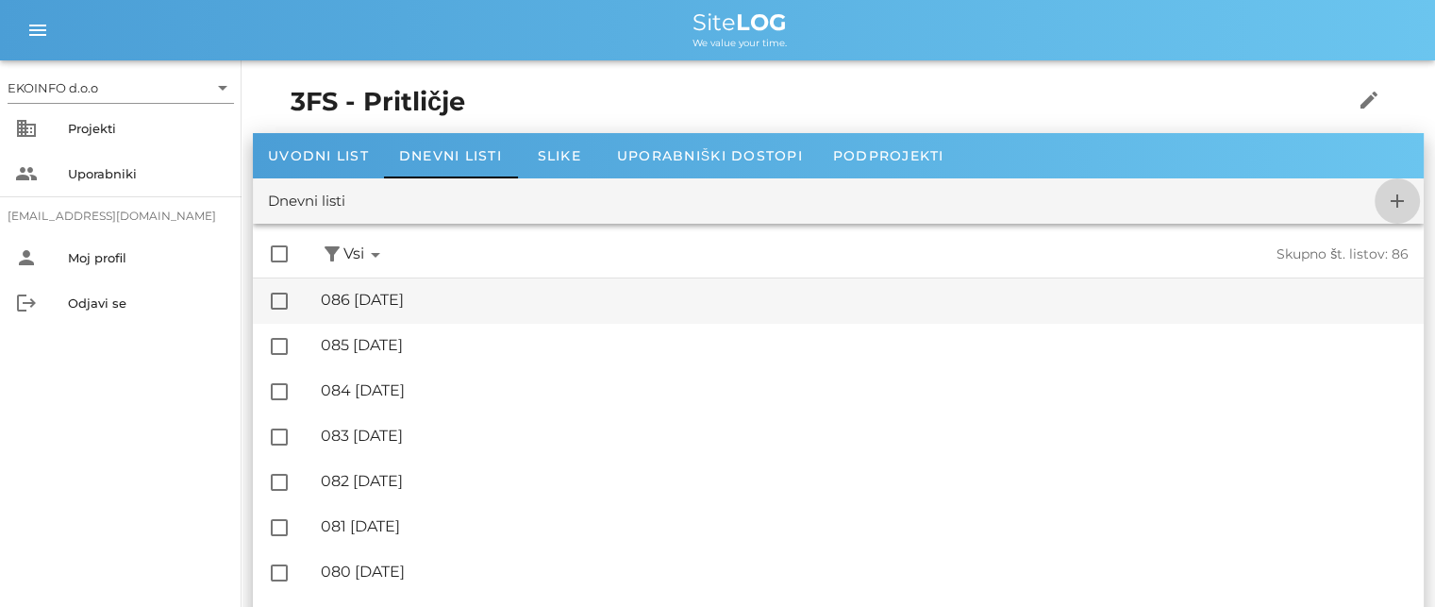
checkbox input "false"
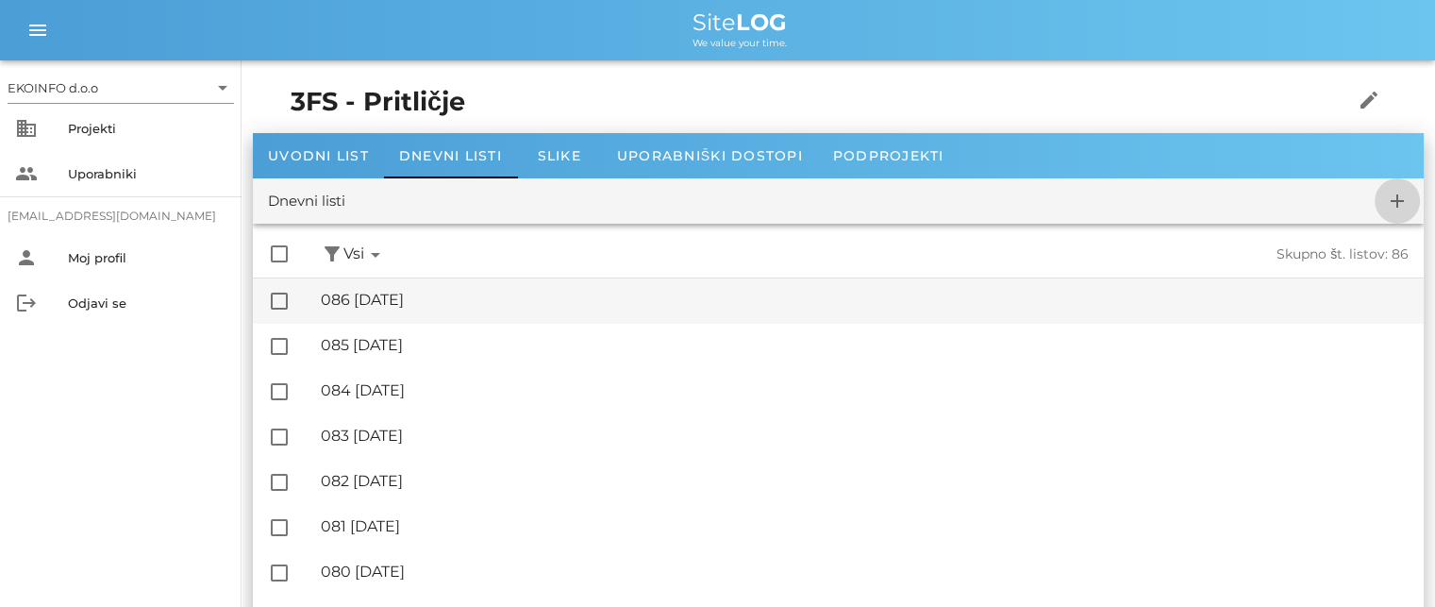
checkbox input "false"
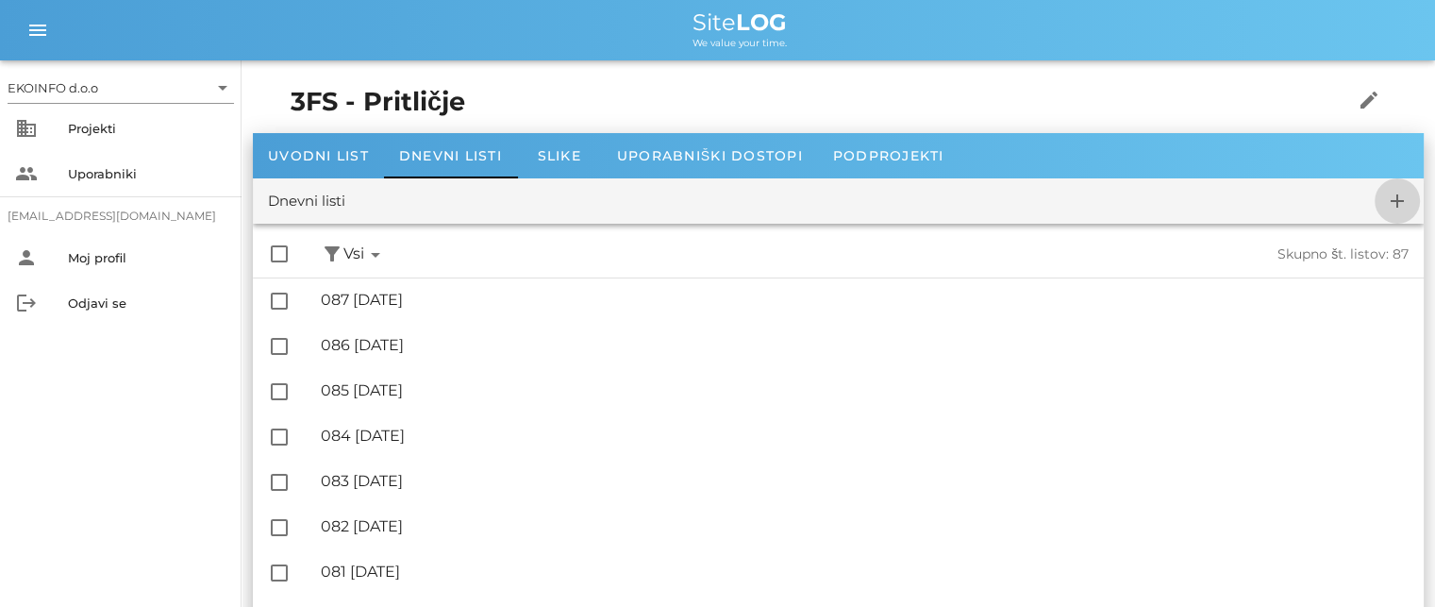
click at [1394, 193] on icon "add" at bounding box center [1397, 201] width 23 height 23
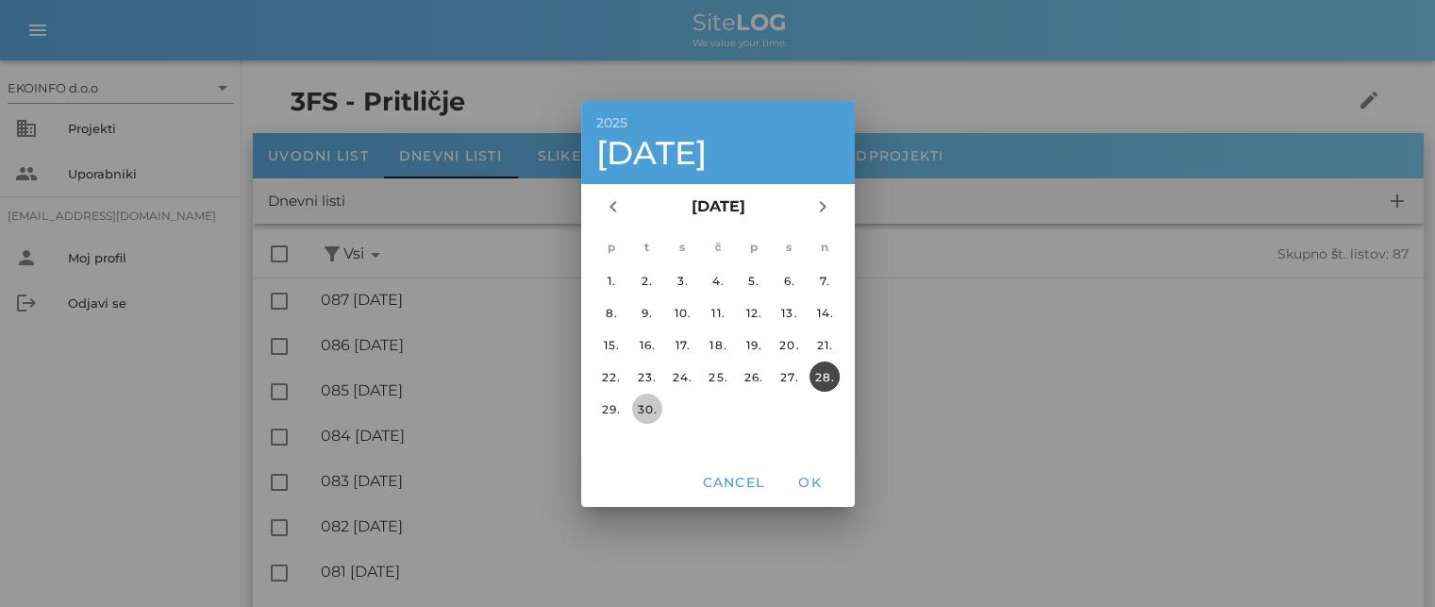
click at [649, 401] on div "30." at bounding box center [646, 408] width 30 height 14
click at [814, 480] on span "OK" at bounding box center [809, 482] width 45 height 17
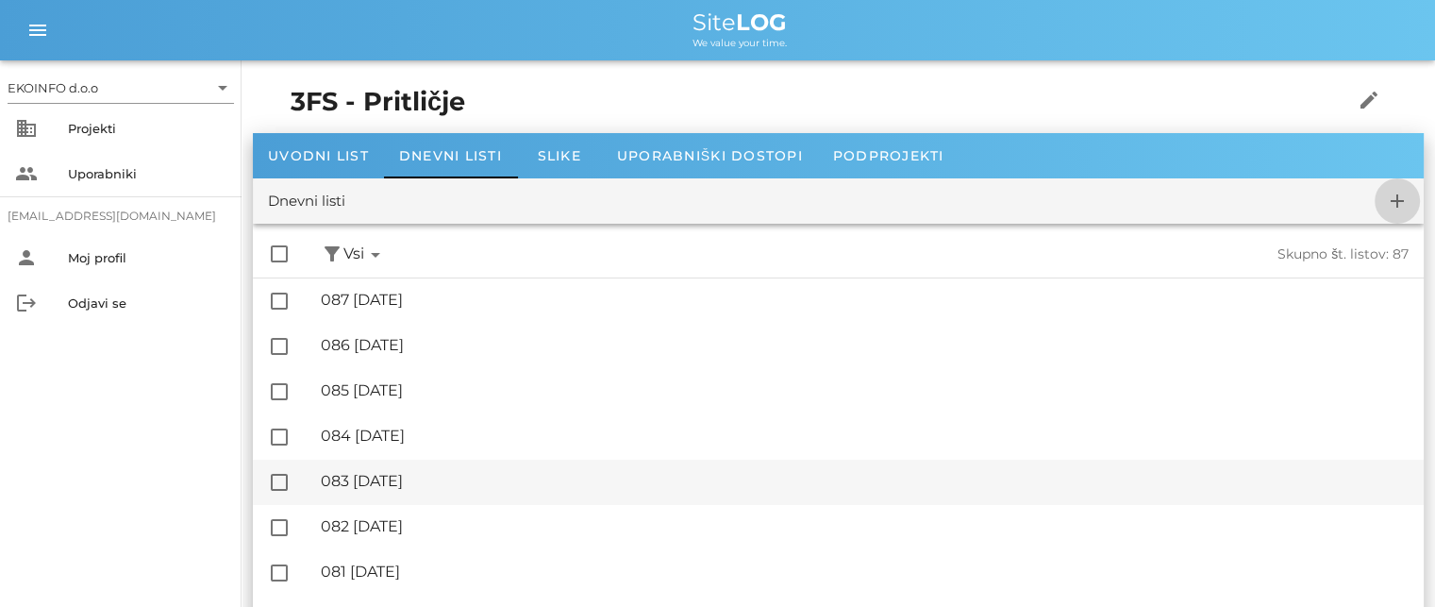
checkbox input "false"
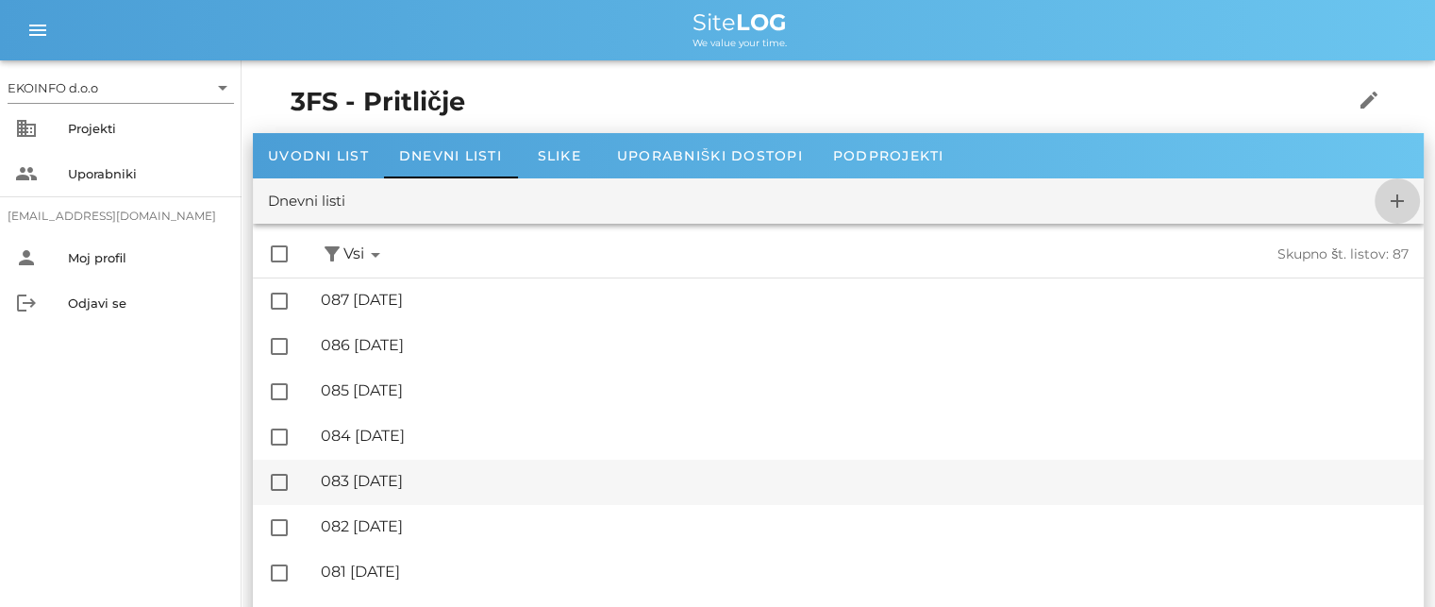
checkbox input "false"
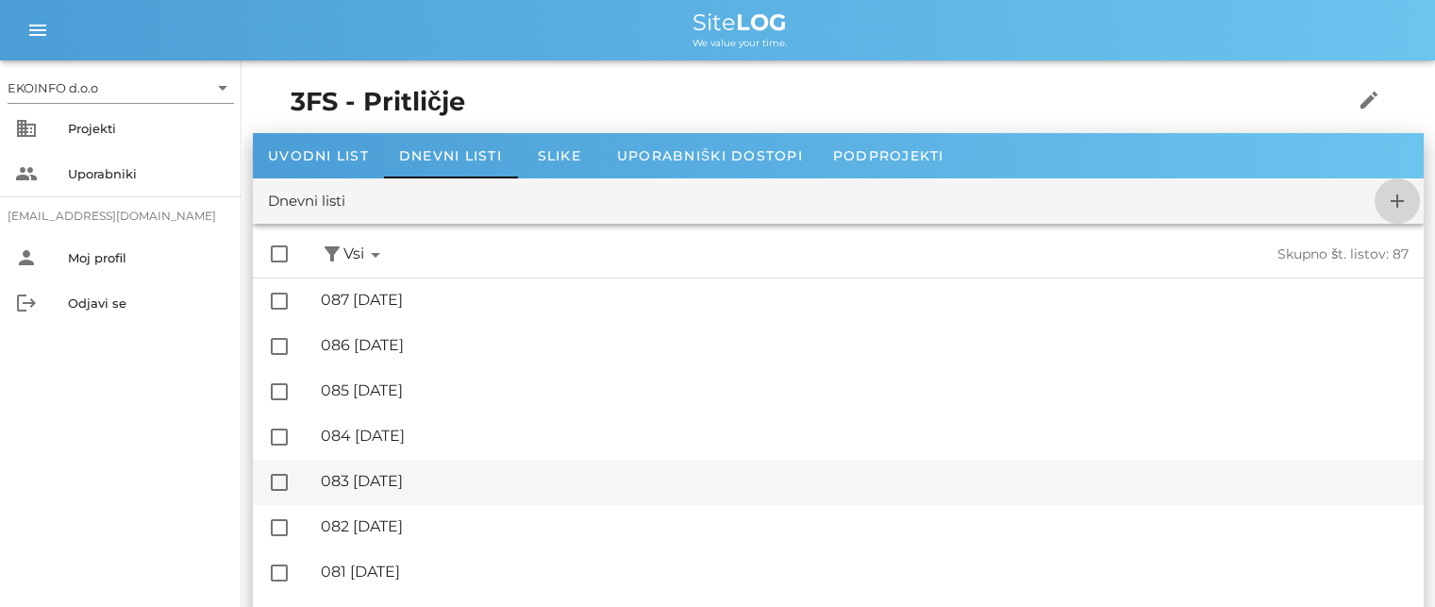
checkbox input "false"
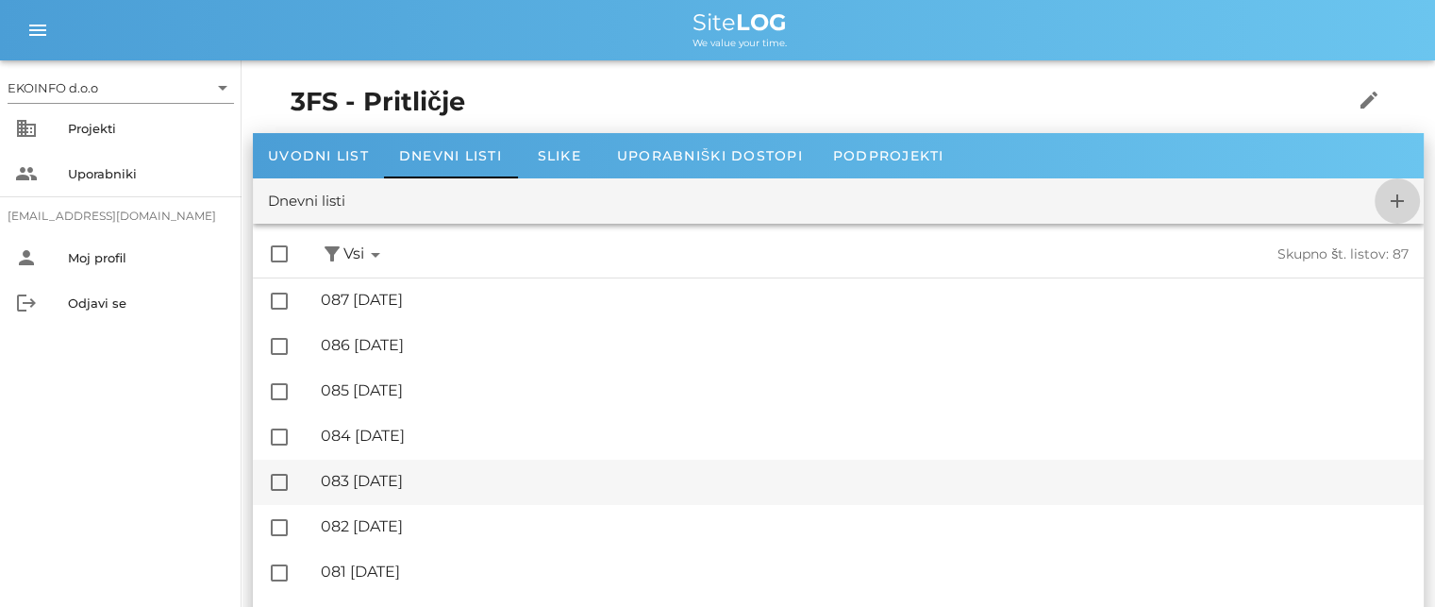
checkbox input "false"
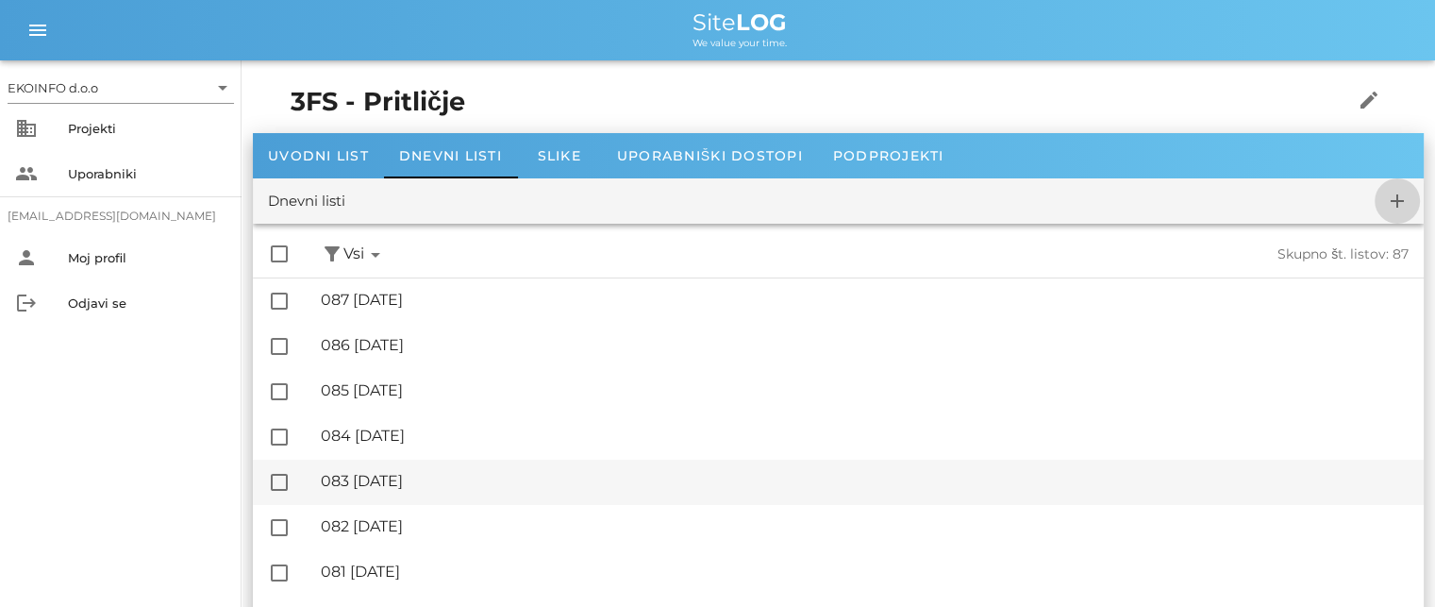
checkbox input "false"
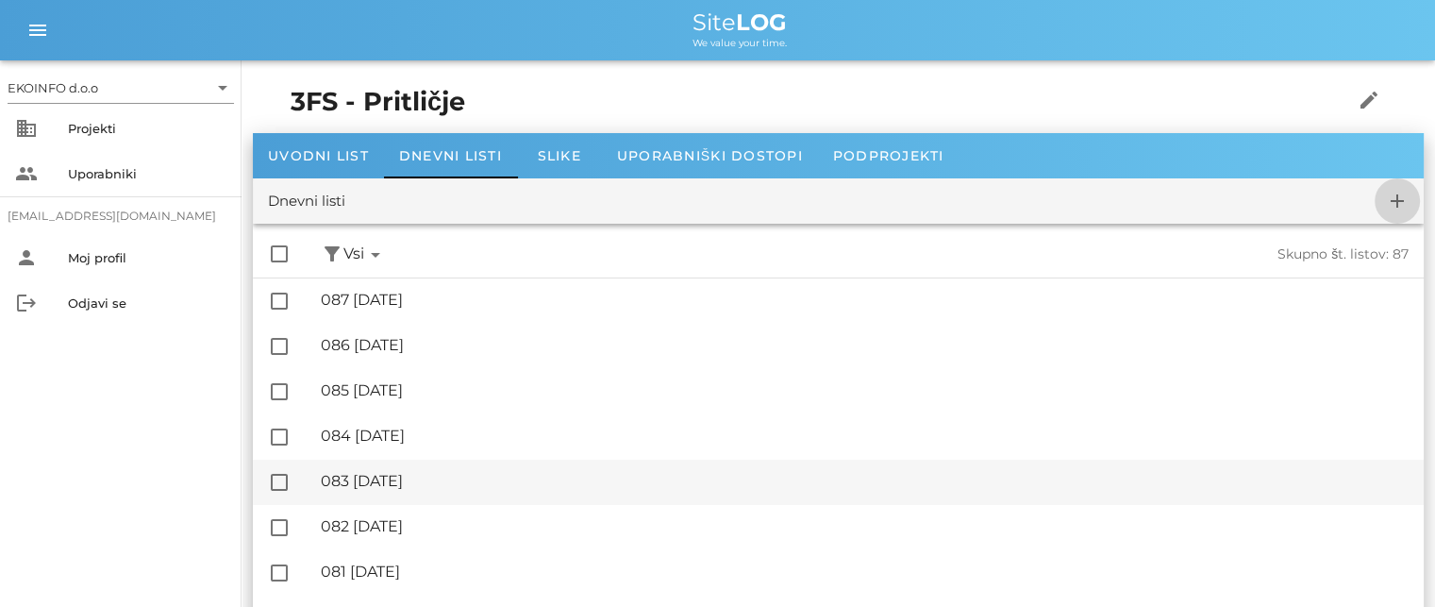
checkbox input "false"
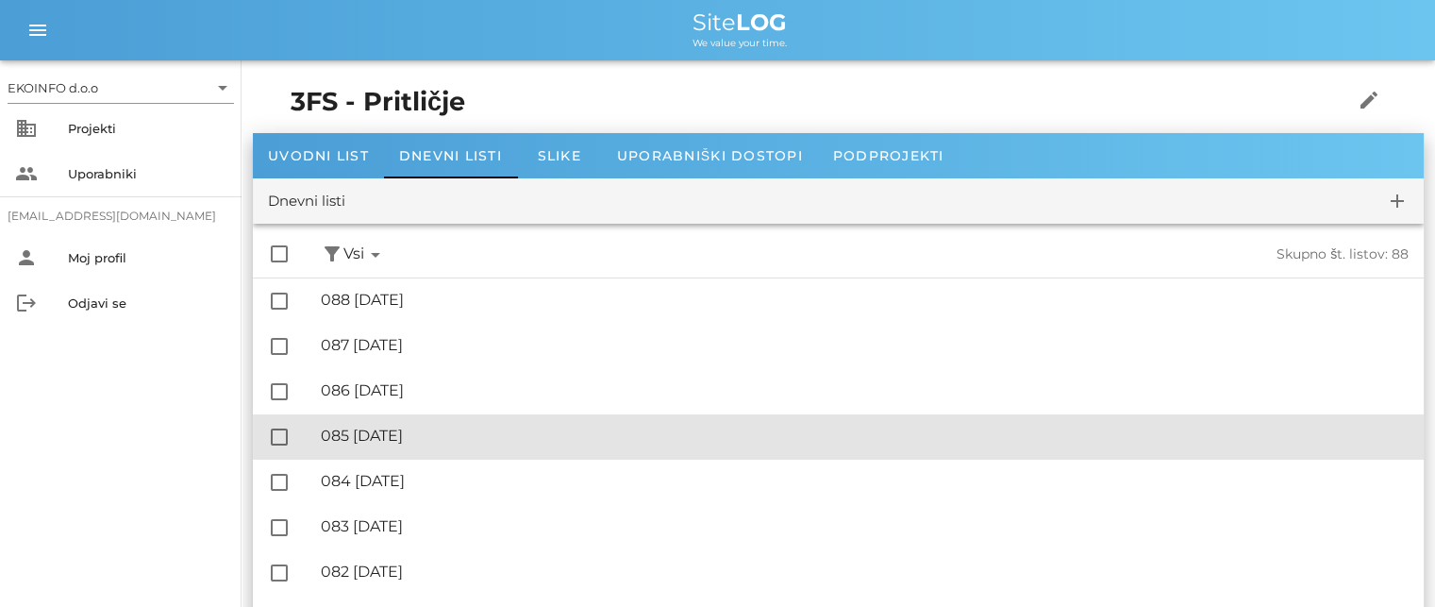
click at [455, 443] on div "🔏 085 [DATE]" at bounding box center [865, 435] width 1088 height 18
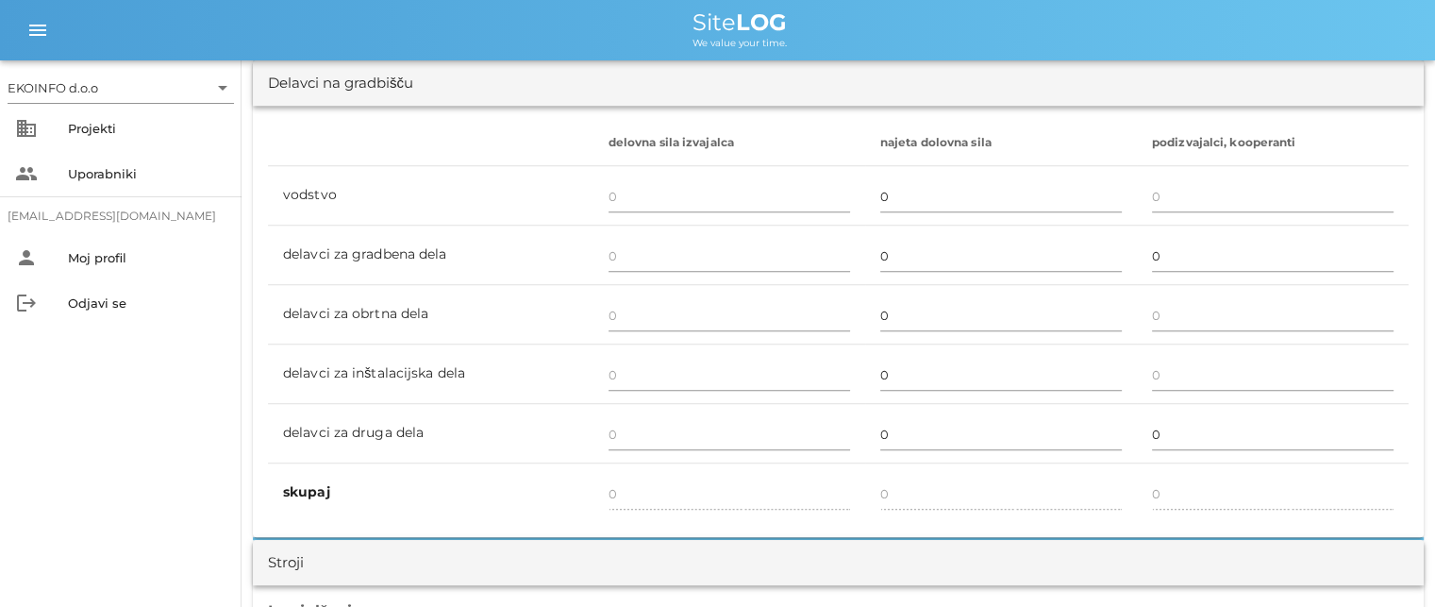
scroll to position [1132, 0]
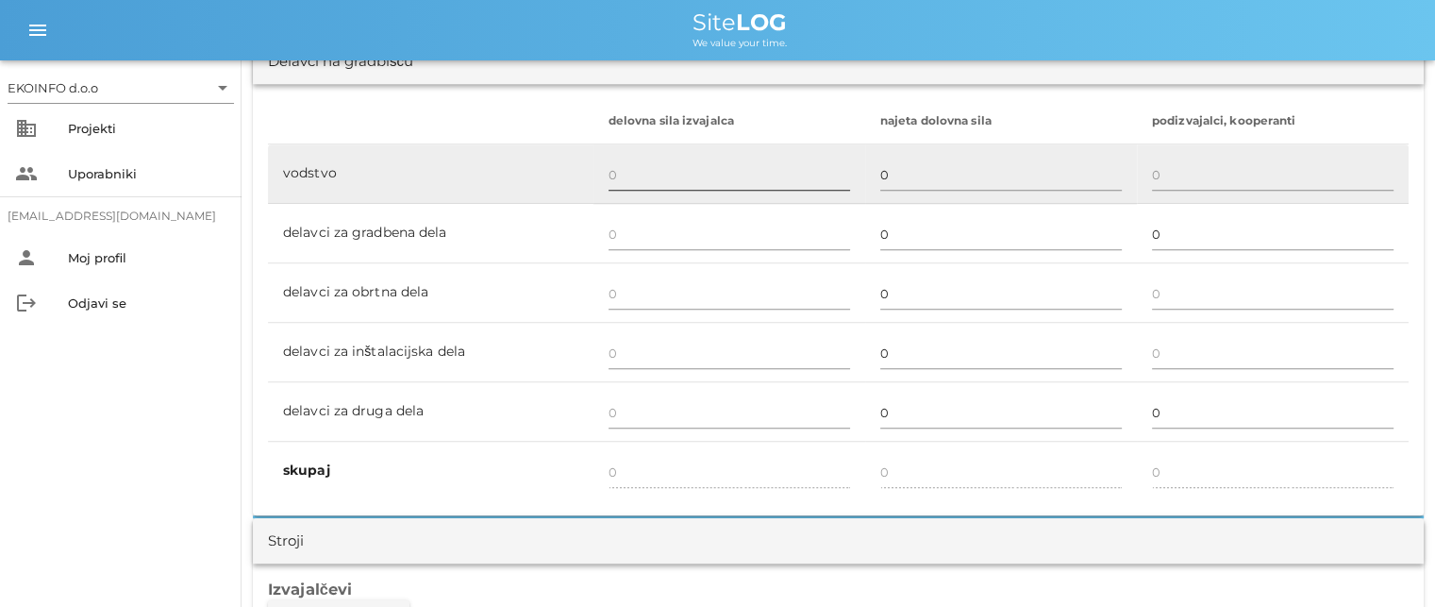
click at [630, 168] on input "text" at bounding box center [728, 174] width 241 height 30
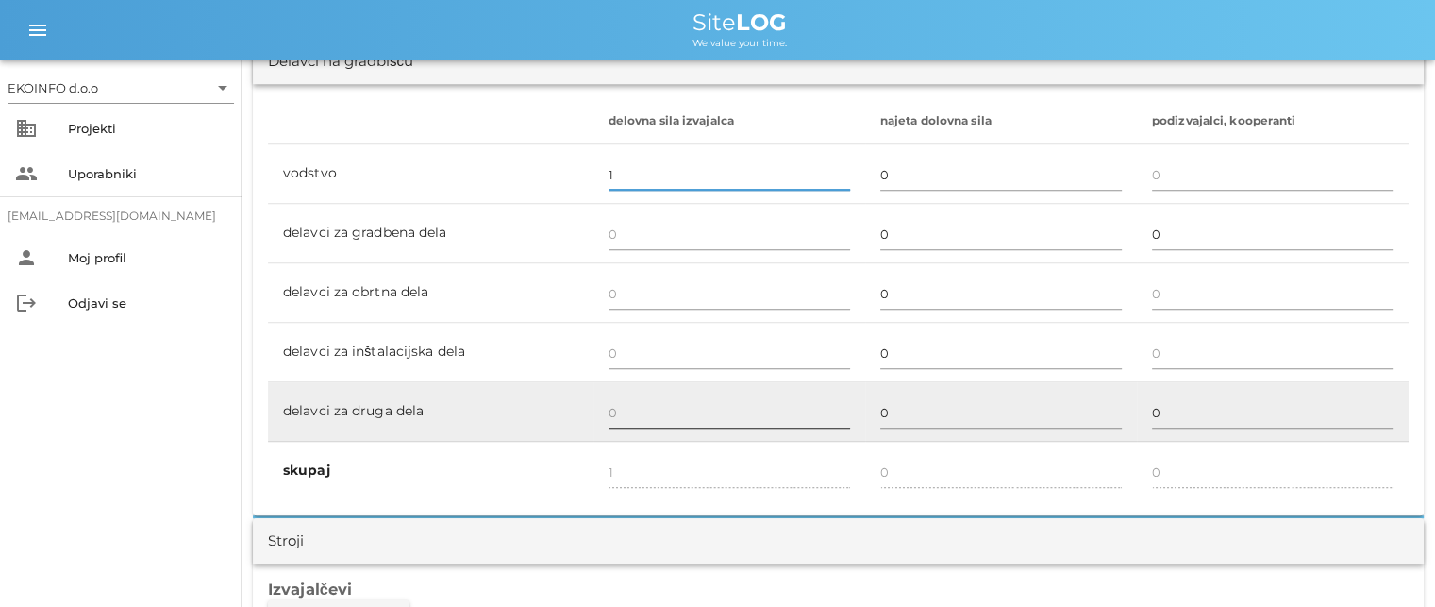
click at [627, 411] on input "text" at bounding box center [728, 412] width 241 height 30
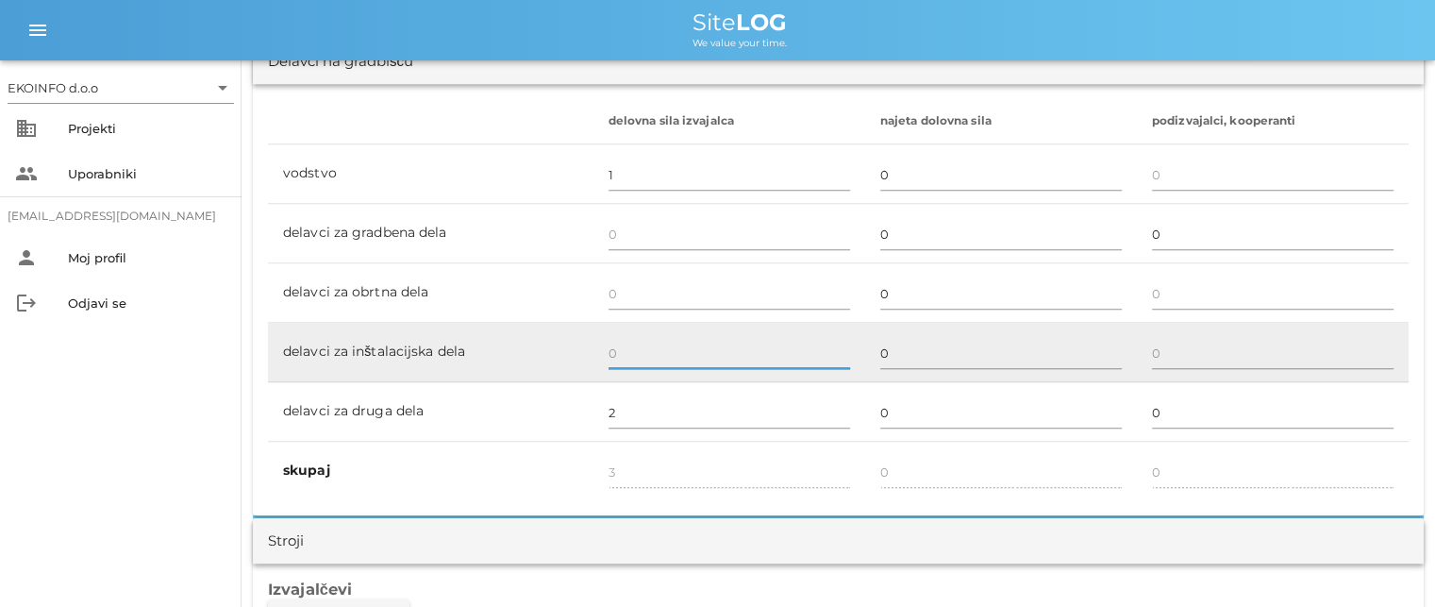
click at [608, 347] on input "text" at bounding box center [728, 353] width 241 height 30
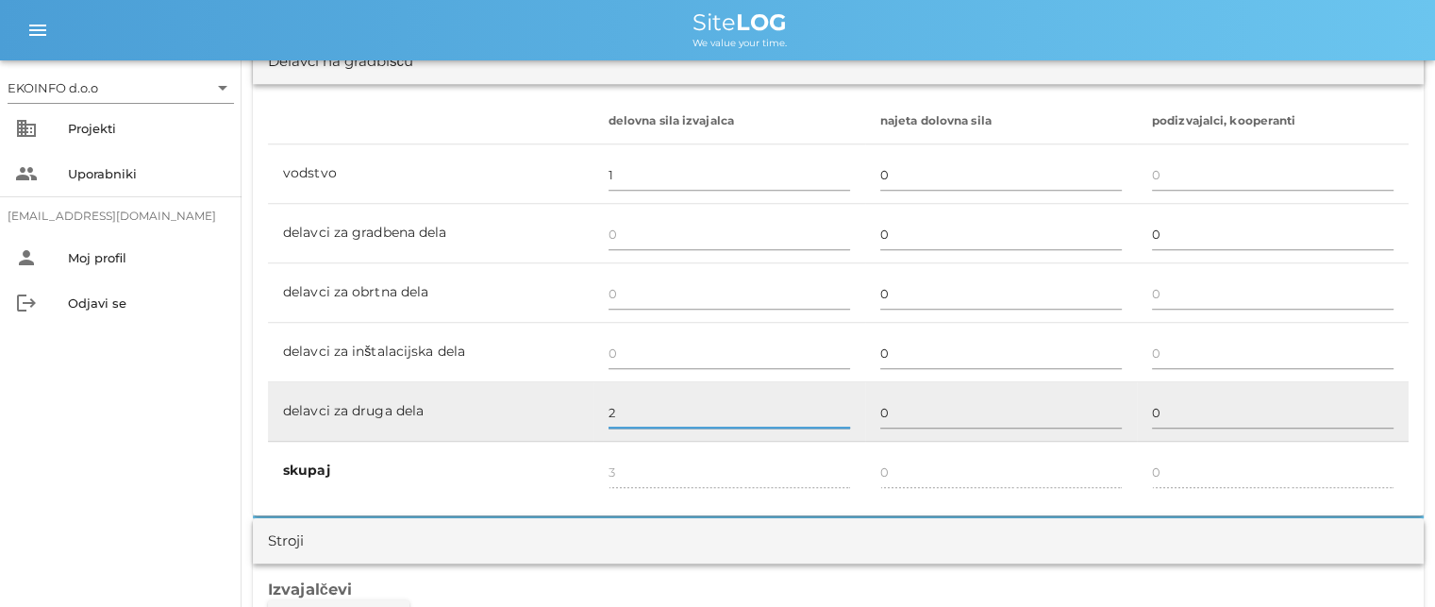
click at [621, 403] on input "2" at bounding box center [728, 412] width 241 height 30
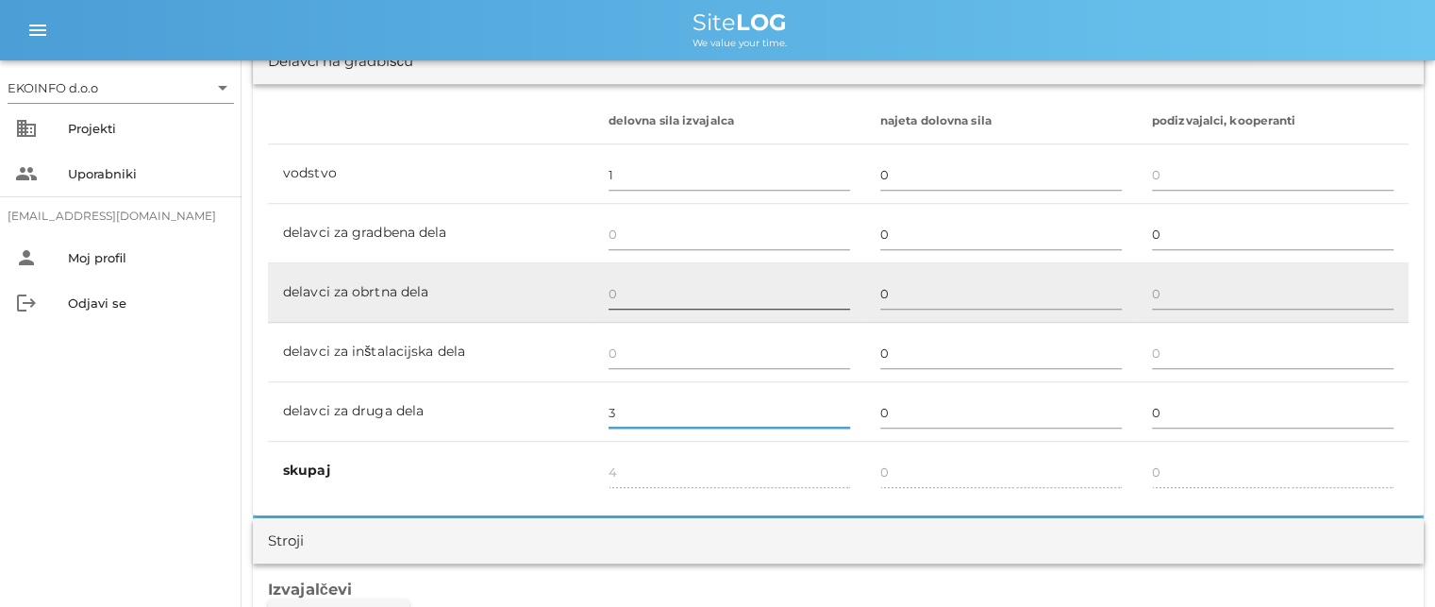
click at [619, 287] on input "text" at bounding box center [728, 293] width 241 height 30
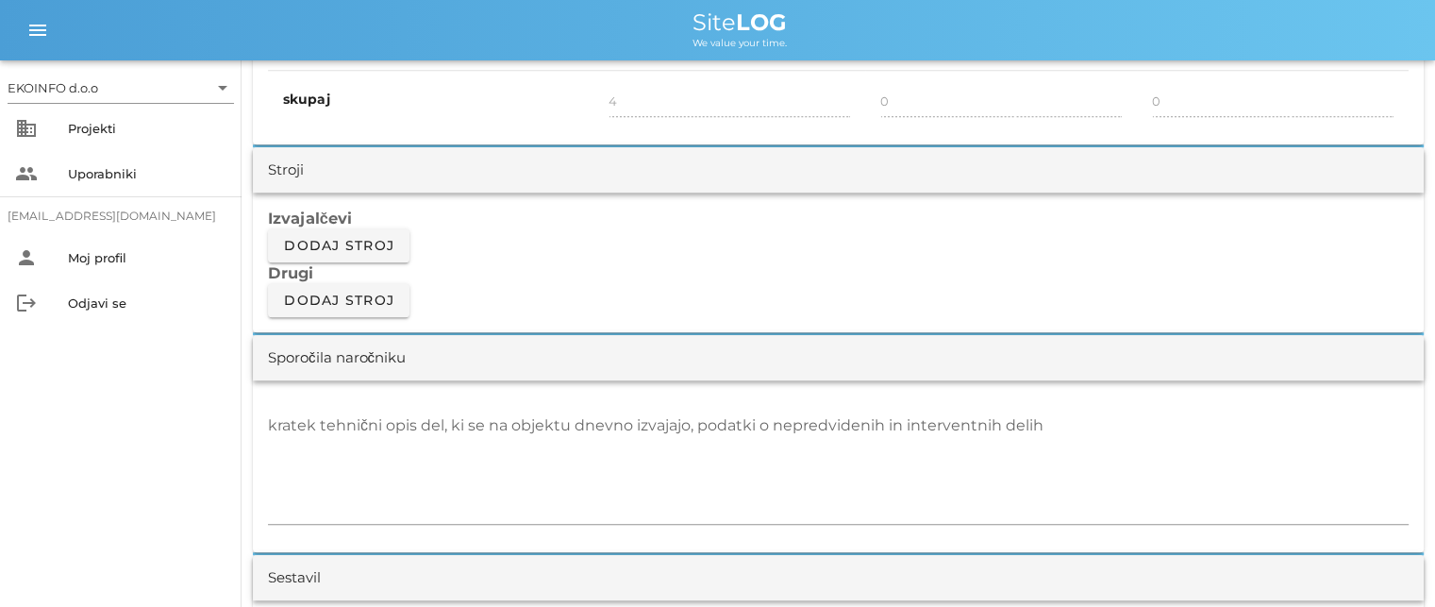
scroll to position [1321, 0]
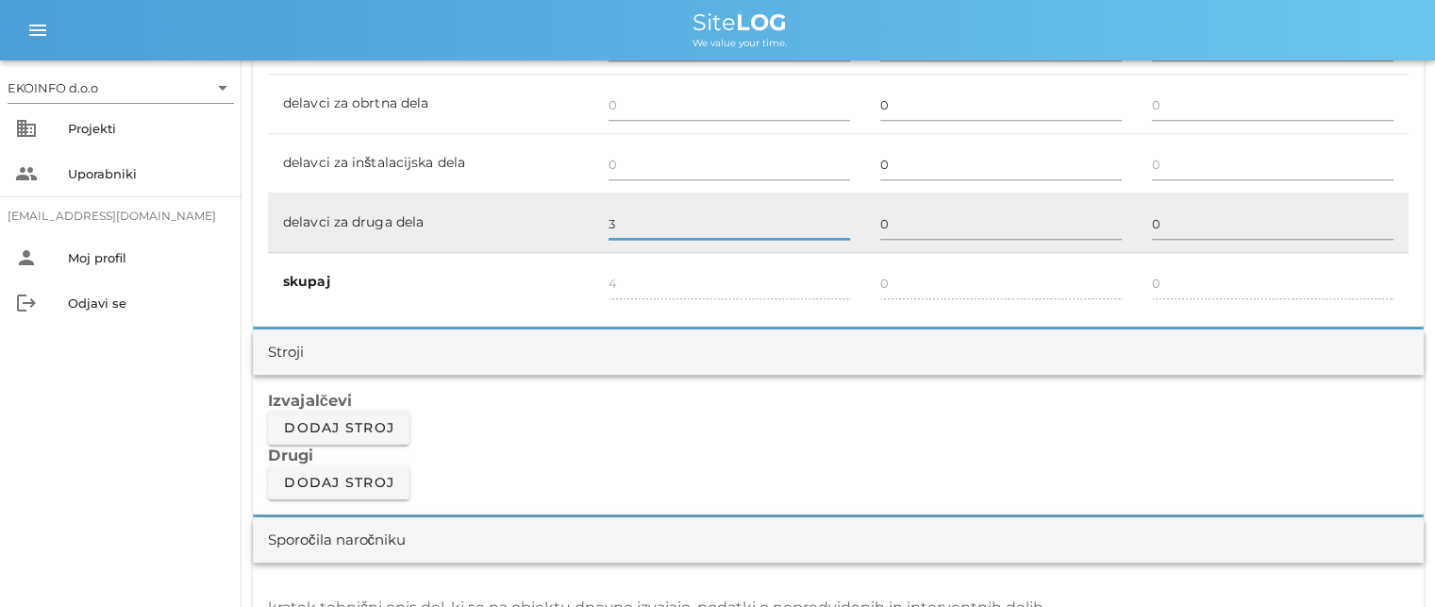
click at [609, 216] on input "3" at bounding box center [728, 223] width 241 height 30
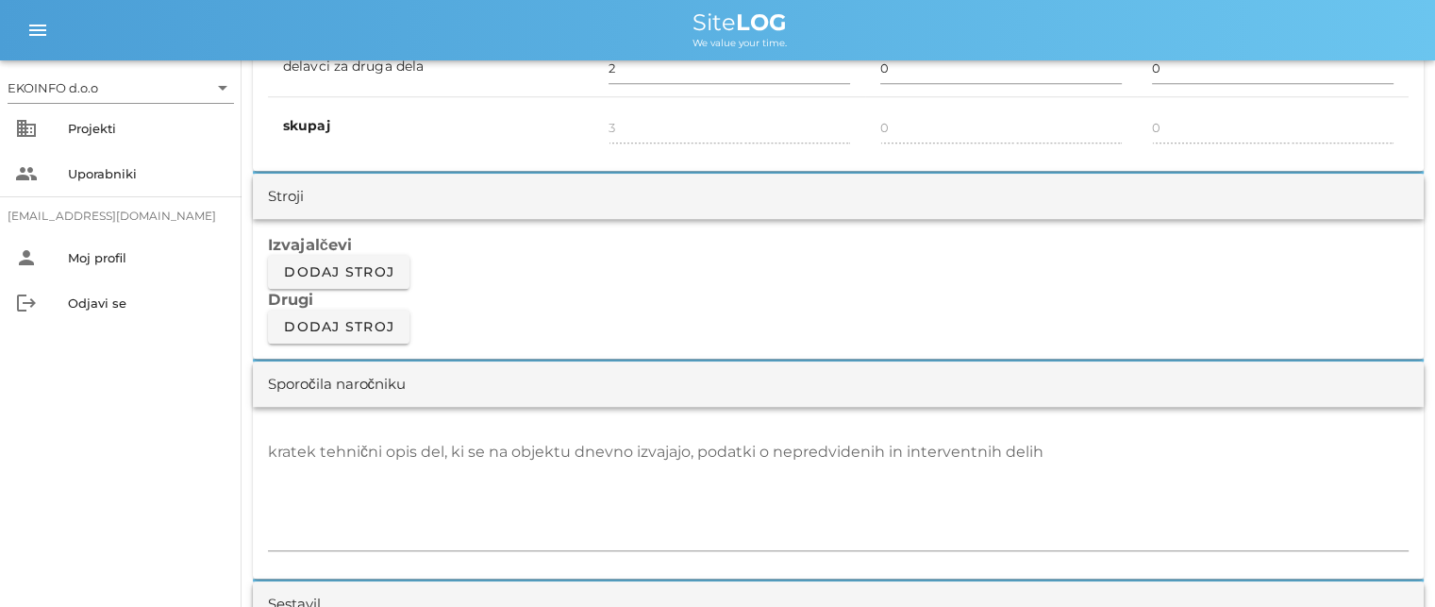
scroll to position [1509, 0]
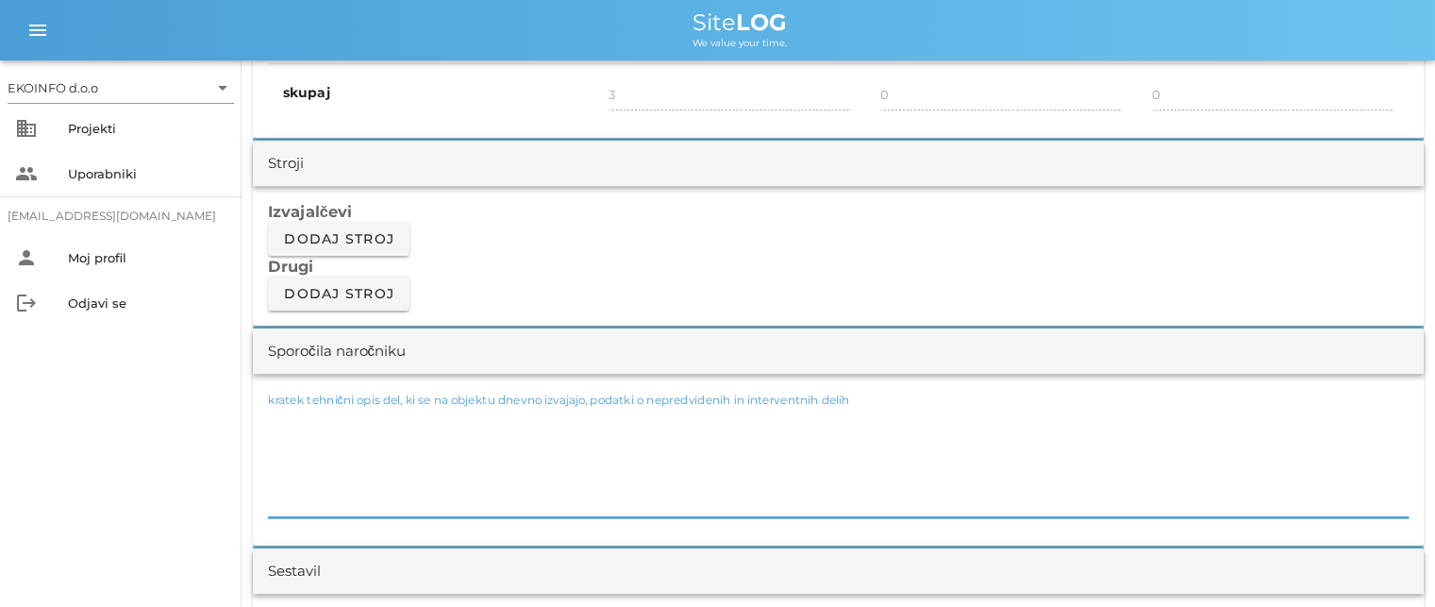
click at [305, 414] on textarea "kratek tehnični opis del, ki se na objektu dnevno izvajajo, podatki o nepredvid…" at bounding box center [838, 460] width 1140 height 113
click at [274, 415] on textarea "-elo zahtevna demontaža" at bounding box center [838, 460] width 1140 height 113
click at [439, 422] on textarea "-zelo zahtevna demontaža" at bounding box center [838, 460] width 1140 height 113
click at [692, 415] on textarea "-zelo zahtevna demontaža železnega jaška za kanalizacijo 60x60 Z016 ( rušenje )" at bounding box center [838, 460] width 1140 height 113
click at [922, 417] on textarea "-zelo zahtevna demontaža železnega jaška za kanalizacijo 60x60 Z016 z HILTI ruš…" at bounding box center [838, 460] width 1140 height 113
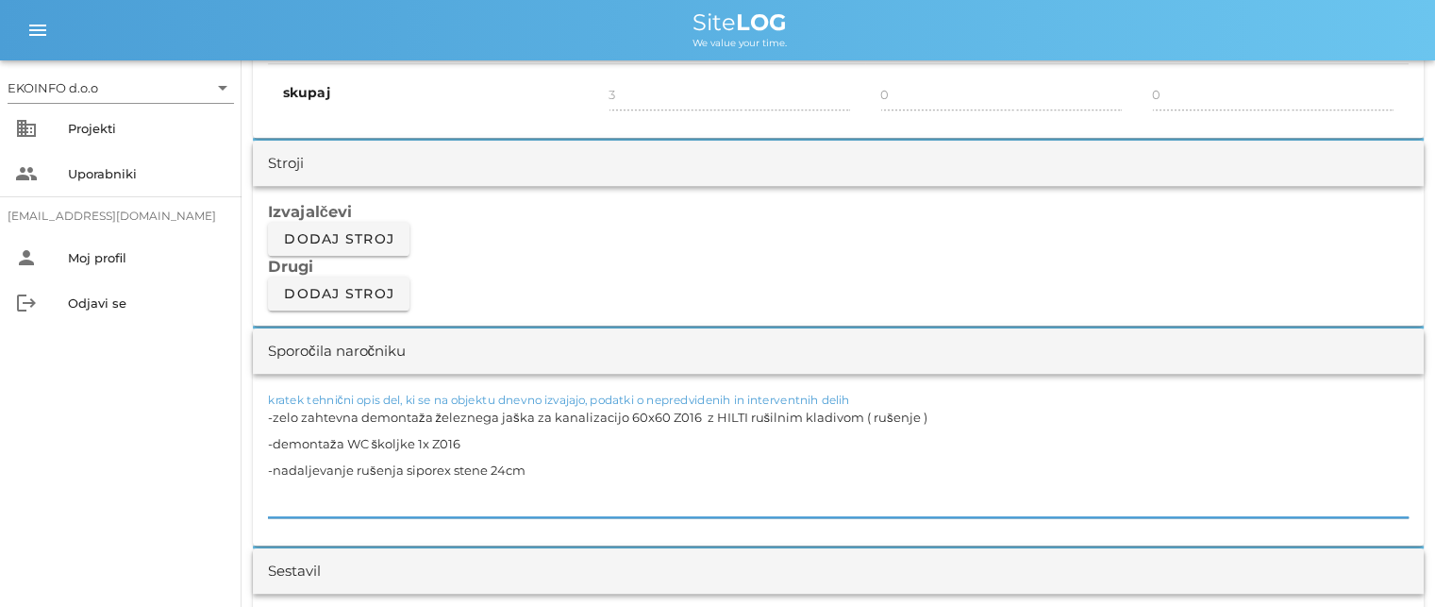
click at [351, 464] on textarea "-zelo zahtevna demontaža železnega jaška za kanalizacijo 60x60 Z016 z HILTI ruš…" at bounding box center [838, 460] width 1140 height 113
click at [642, 467] on textarea "-zelo zahtevna demontaža železnega jaška za kanalizacijo 60x60 Z016 z HILTI ruš…" at bounding box center [838, 460] width 1140 height 113
click at [737, 467] on textarea "-zelo zahtevna demontaža železnega jaška za kanalizacijo 60x60 Z016 z HILTI ruš…" at bounding box center [838, 460] width 1140 height 113
click at [864, 474] on textarea "-zelo zahtevna demontaža železnega jaška za kanalizacijo 60x60 Z016 z HILTI ruš…" at bounding box center [838, 460] width 1140 height 113
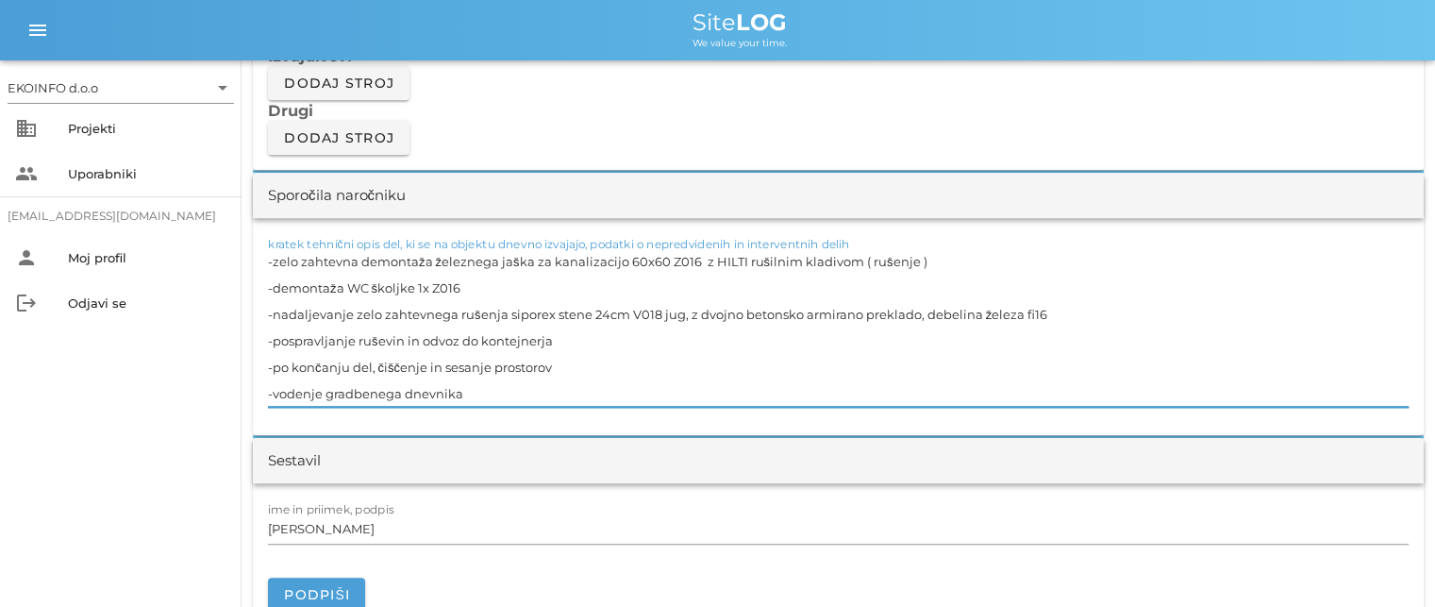
scroll to position [1698, 0]
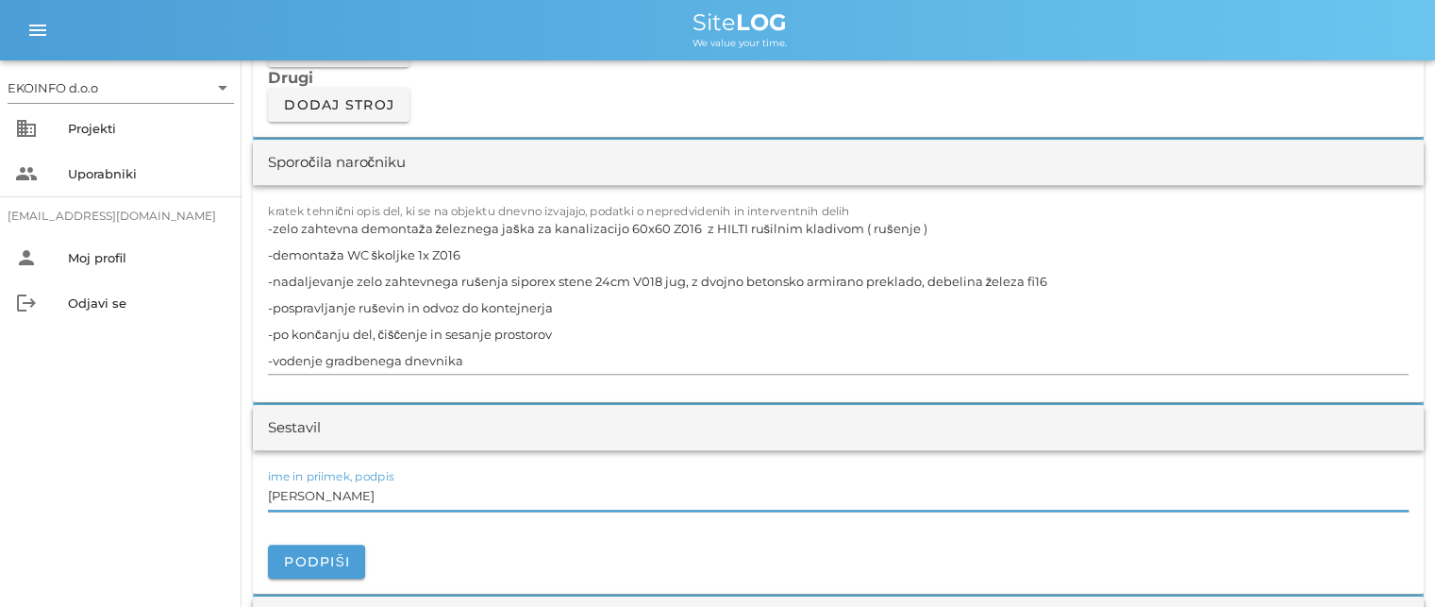
click at [358, 497] on input "[PERSON_NAME]" at bounding box center [838, 495] width 1140 height 30
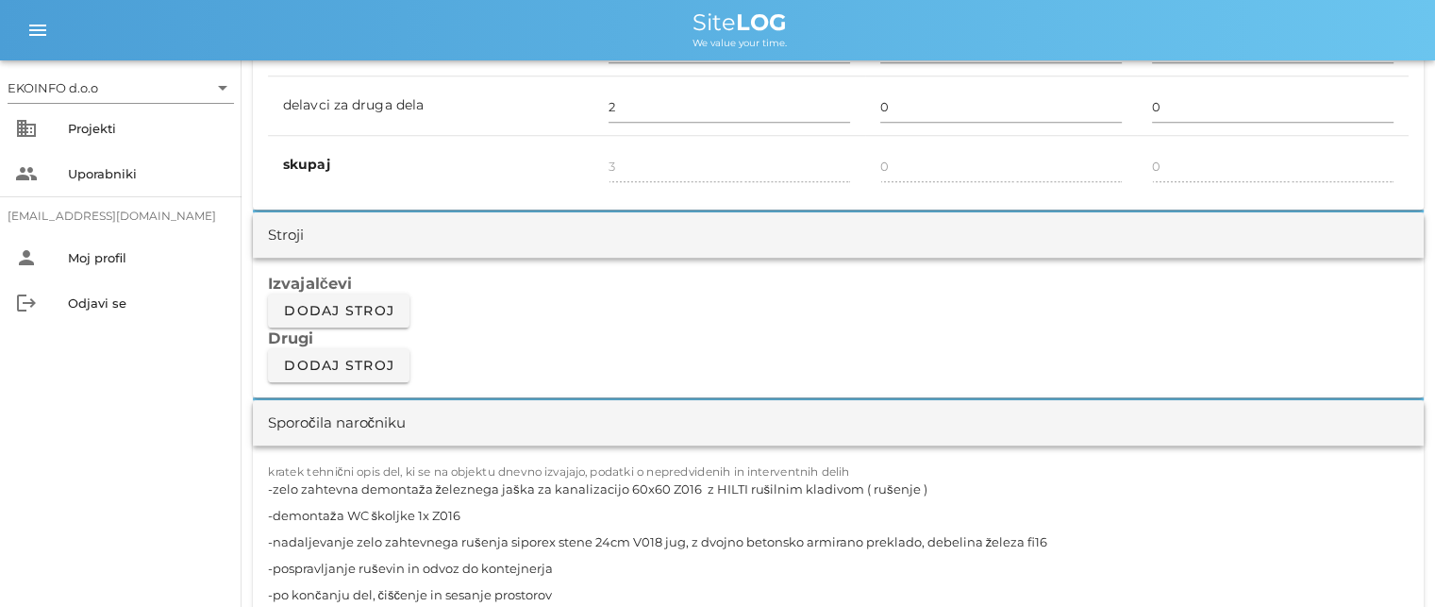
scroll to position [1415, 0]
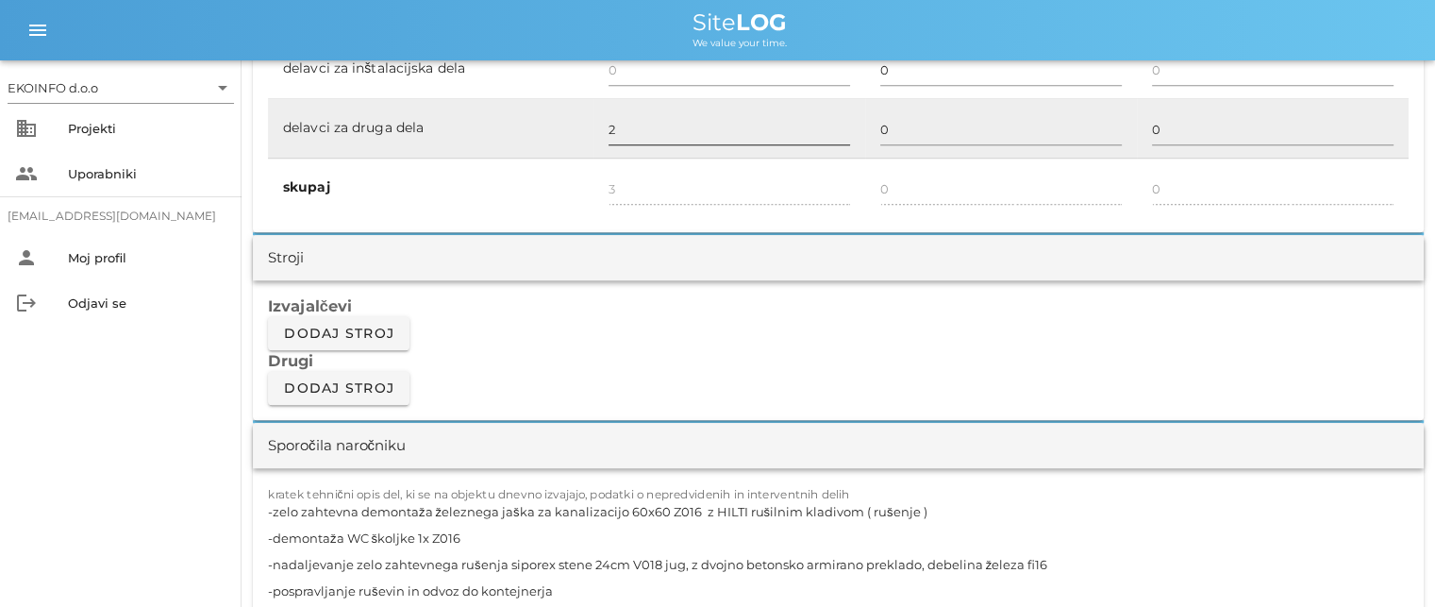
click at [613, 135] on input "2" at bounding box center [728, 129] width 241 height 30
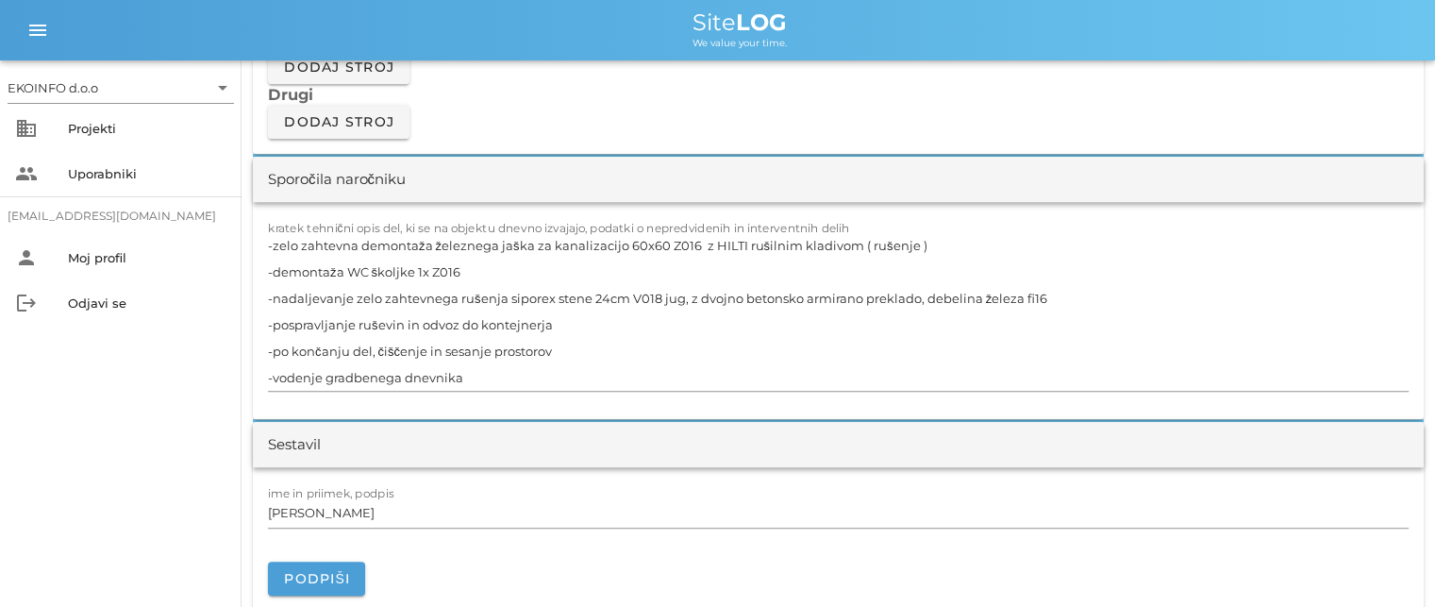
scroll to position [1698, 0]
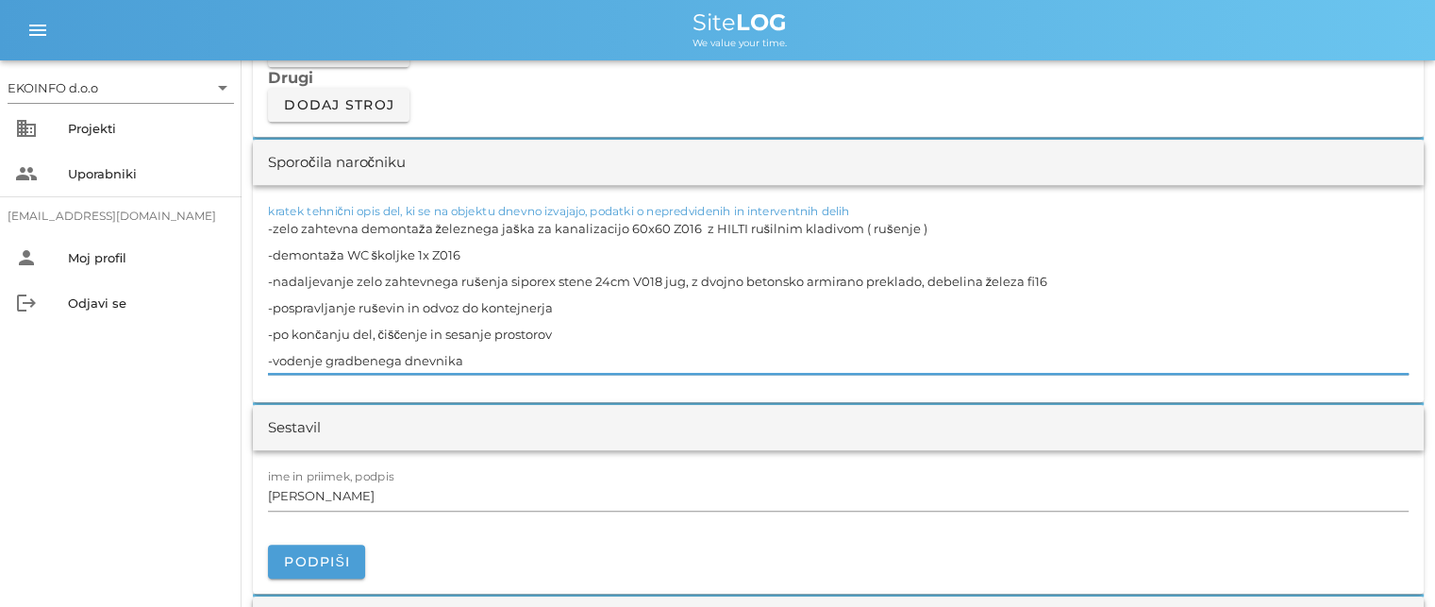
click at [470, 353] on textarea "-zelo zahtevna demontaža železnega jaška za kanalizacijo 60x60 Z016 z HILTI ruš…" at bounding box center [838, 294] width 1140 height 158
click at [570, 330] on textarea "-zelo zahtevna demontaža železnega jaška za kanalizacijo 60x60 Z016 z HILTI ruš…" at bounding box center [838, 294] width 1140 height 158
click at [351, 503] on input "[PERSON_NAME]" at bounding box center [838, 495] width 1140 height 30
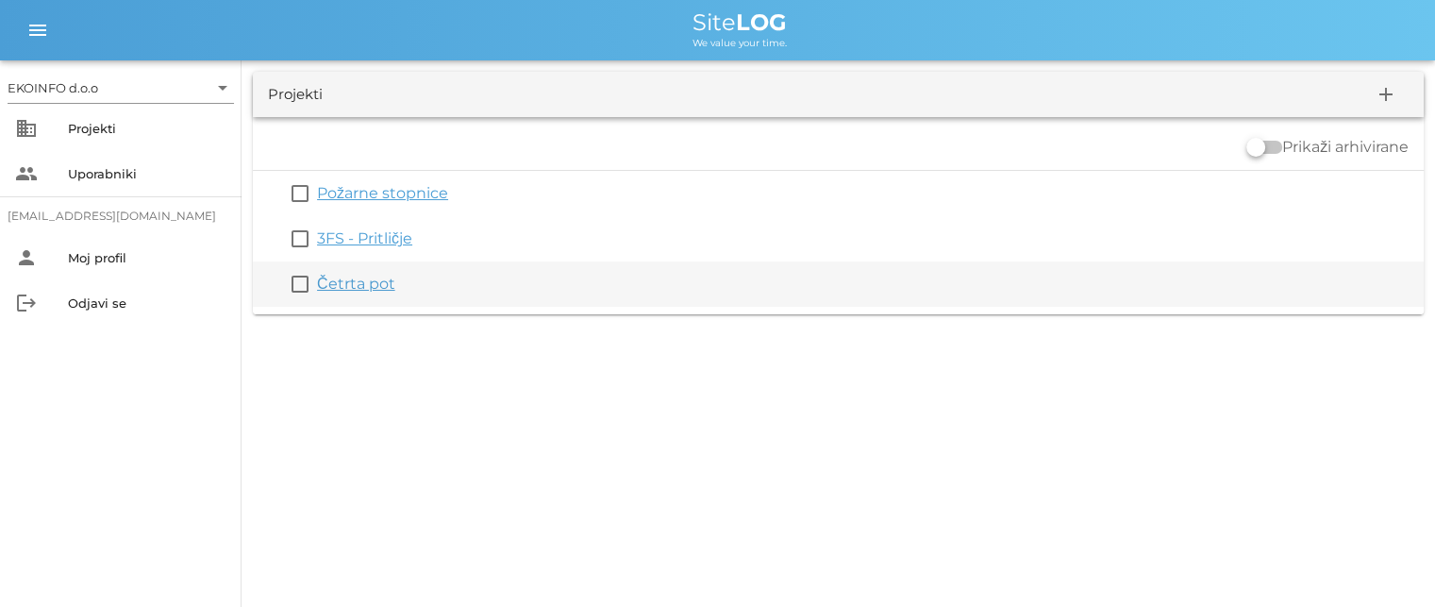
click at [357, 286] on link "Četrta pot" at bounding box center [356, 283] width 78 height 18
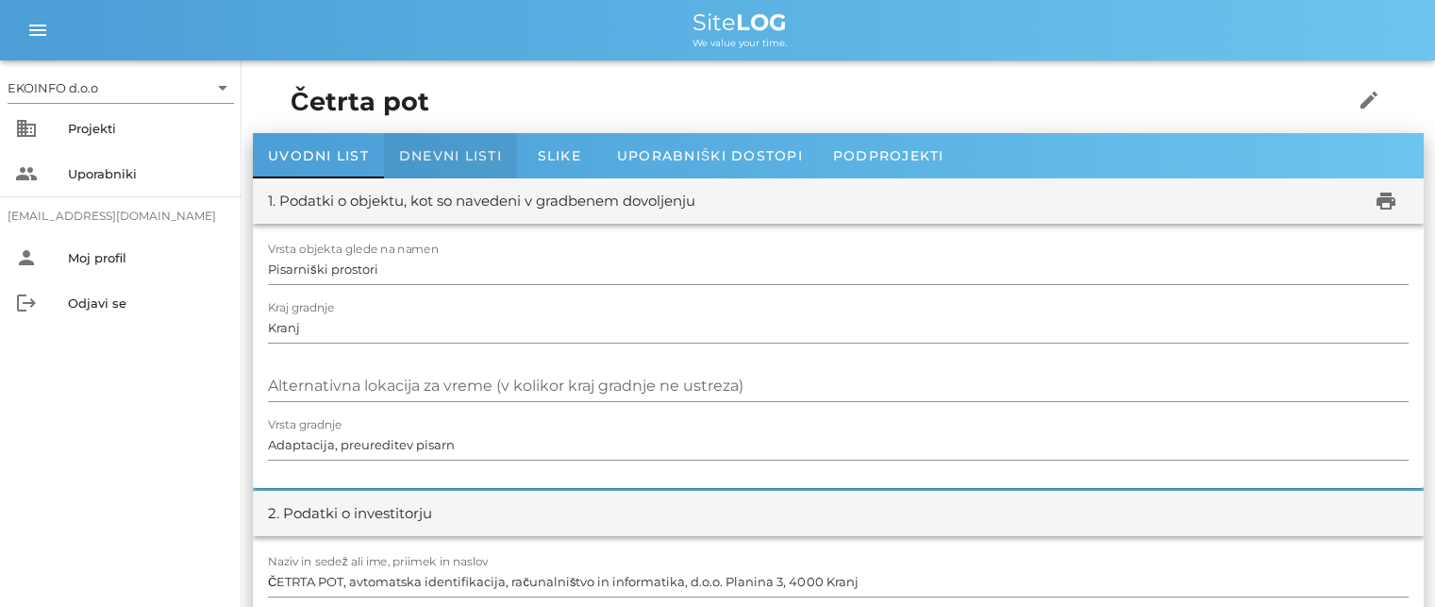
click at [438, 156] on span "Dnevni listi" at bounding box center [450, 155] width 103 height 17
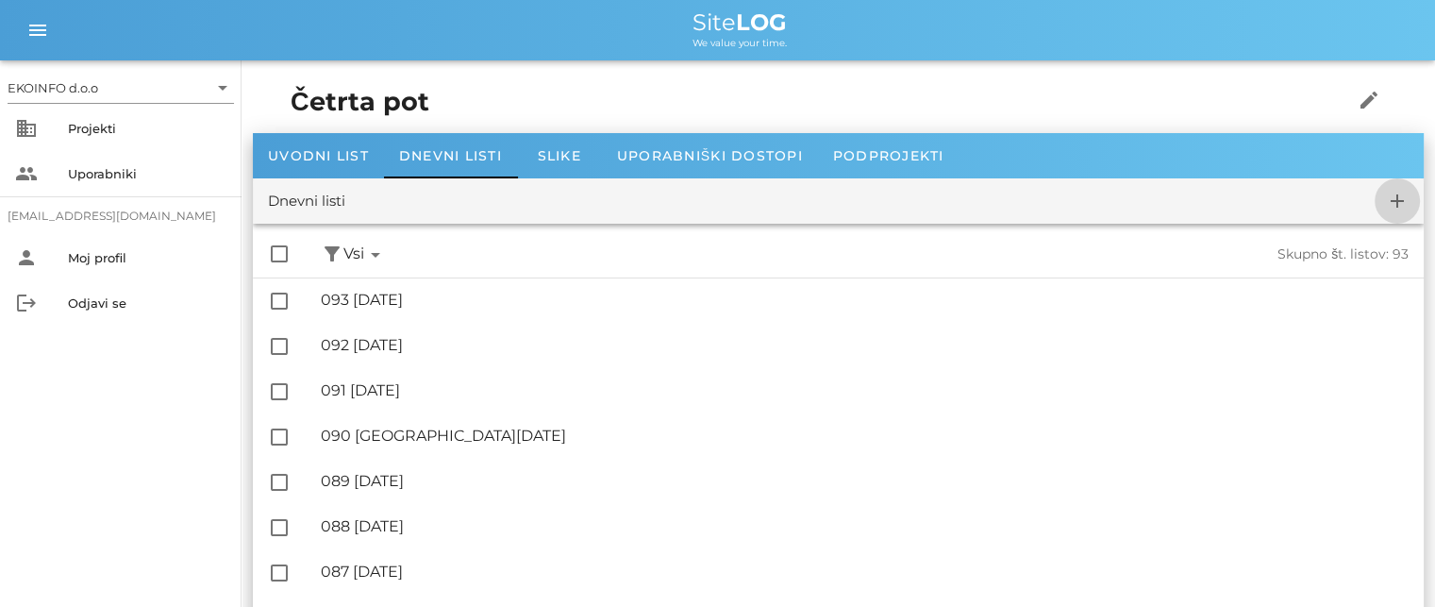
click at [1394, 201] on icon "add" at bounding box center [1397, 201] width 23 height 23
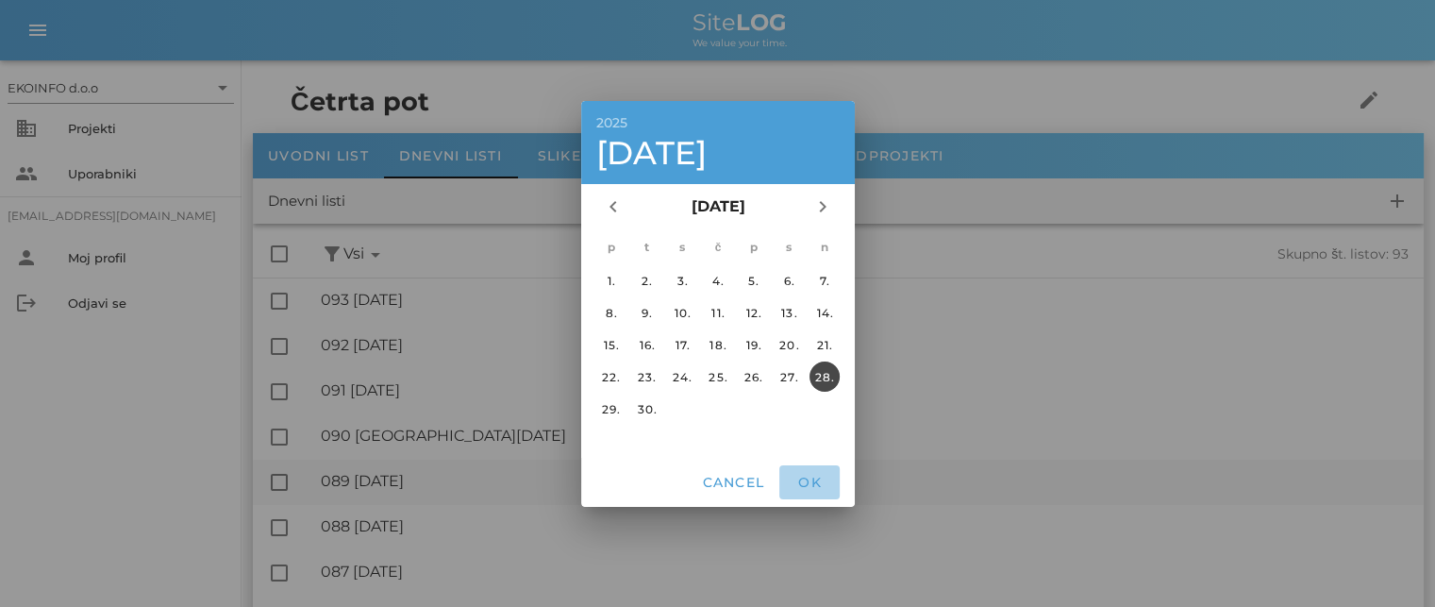
click at [809, 483] on span "OK" at bounding box center [809, 482] width 45 height 17
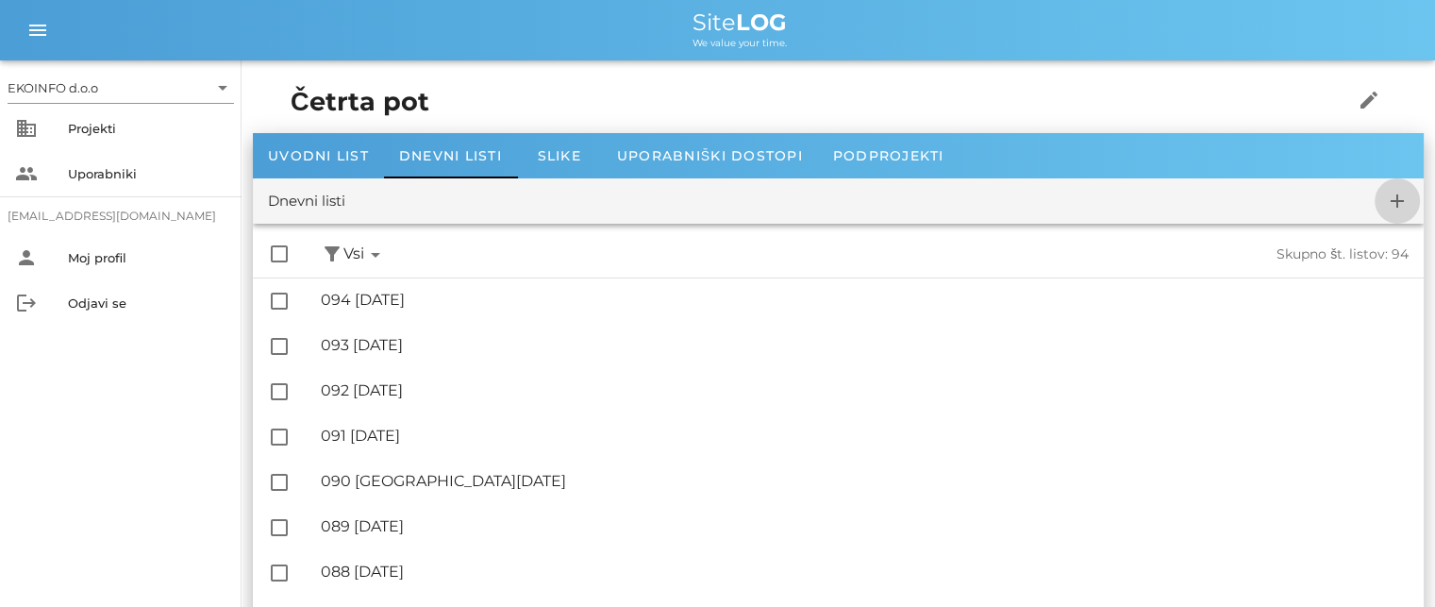
click at [1389, 199] on icon "add" at bounding box center [1397, 201] width 23 height 23
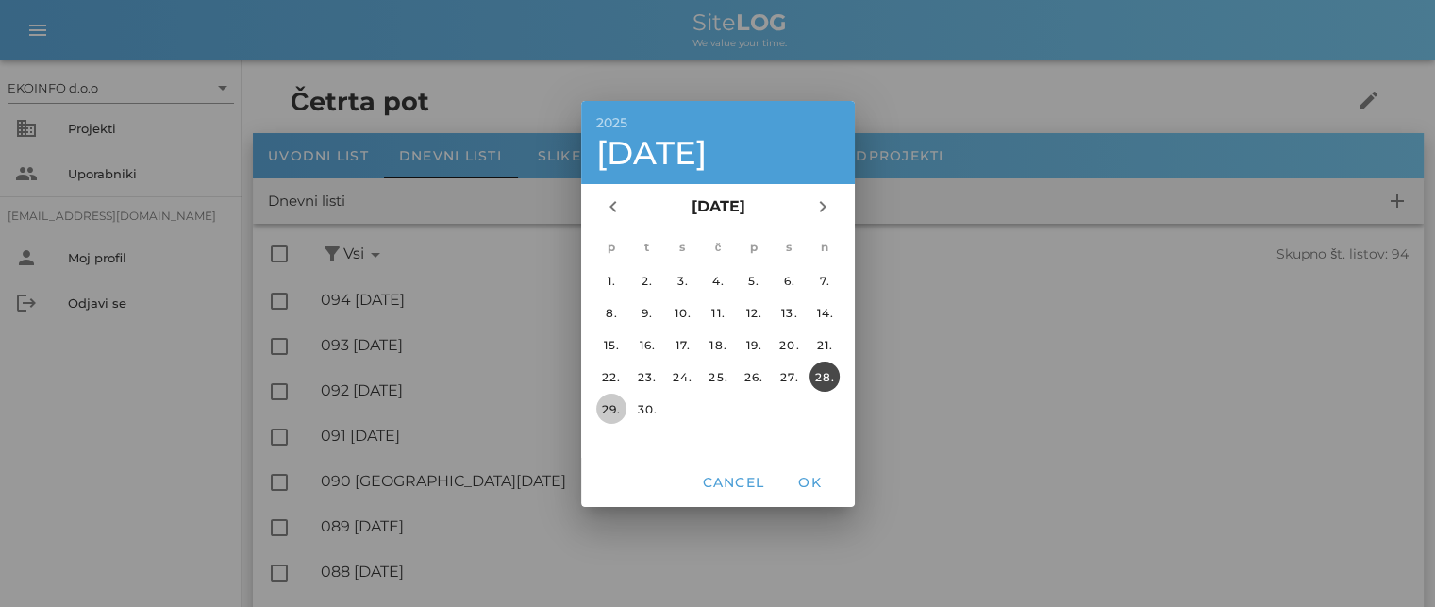
click at [610, 406] on div "29." at bounding box center [610, 408] width 30 height 14
click at [817, 478] on span "OK" at bounding box center [809, 482] width 45 height 17
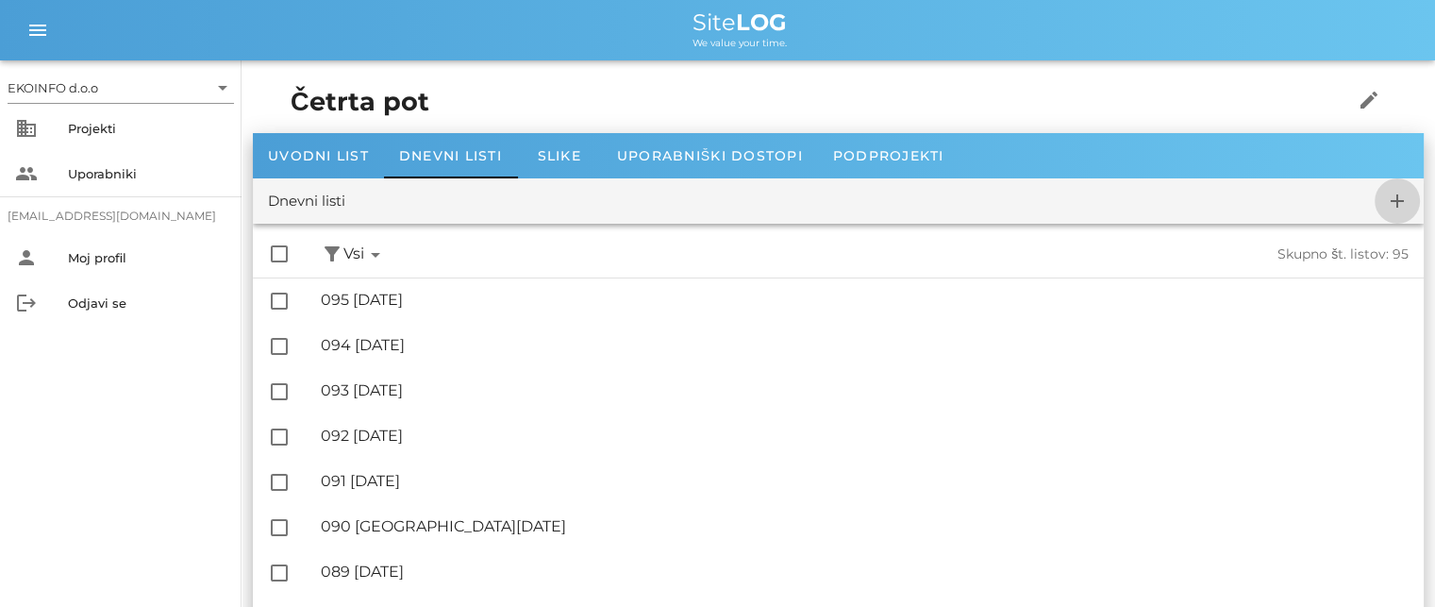
click at [1387, 194] on icon "add" at bounding box center [1397, 201] width 23 height 23
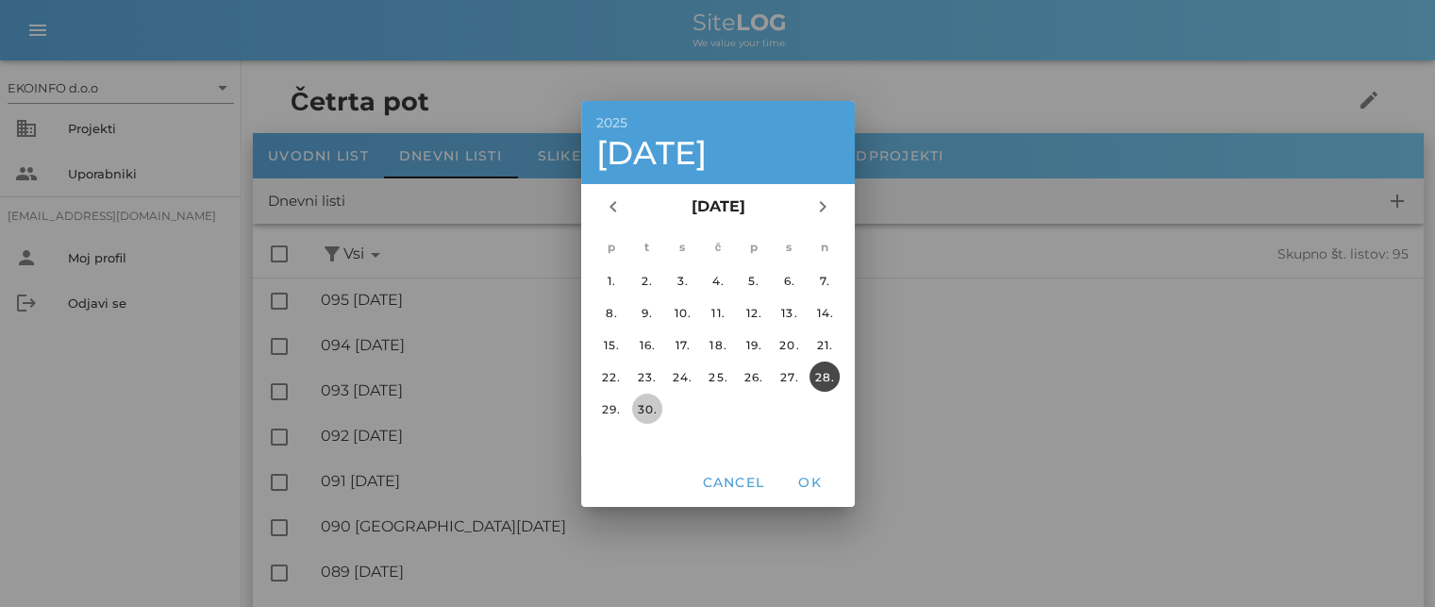
click at [640, 407] on div "30." at bounding box center [646, 408] width 30 height 14
click at [813, 480] on span "OK" at bounding box center [809, 482] width 45 height 17
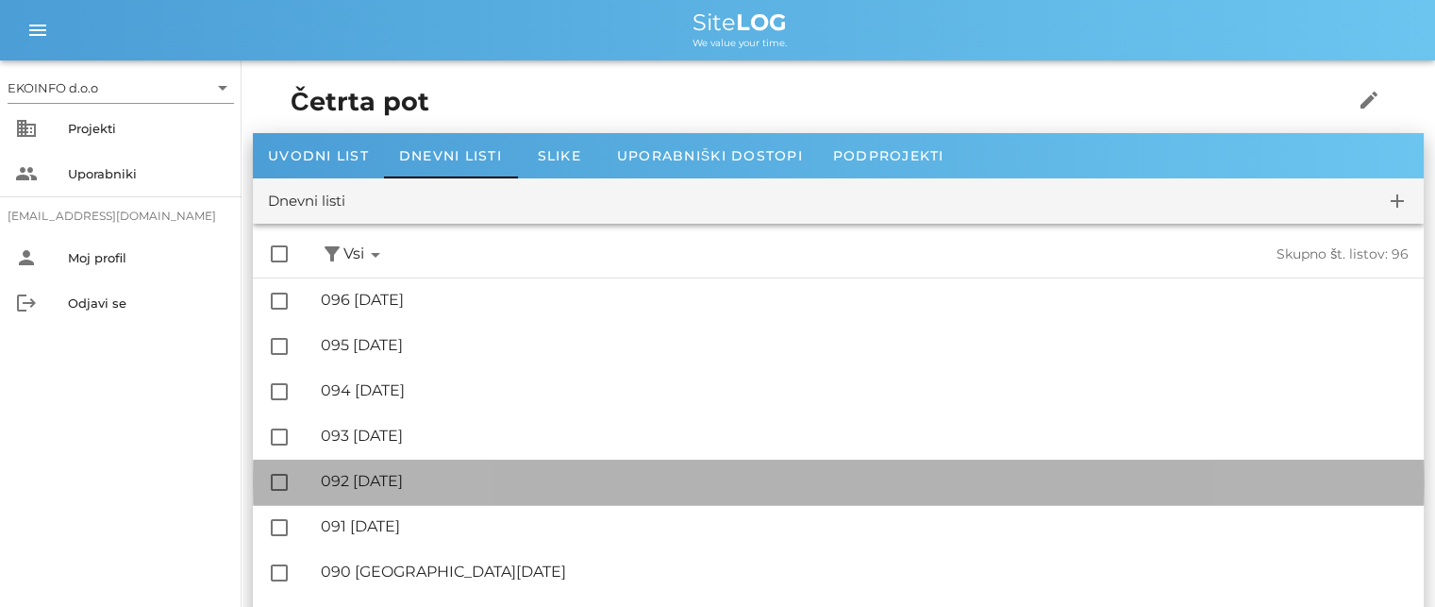
click at [409, 478] on div "🔏 092 [DATE]" at bounding box center [865, 481] width 1088 height 18
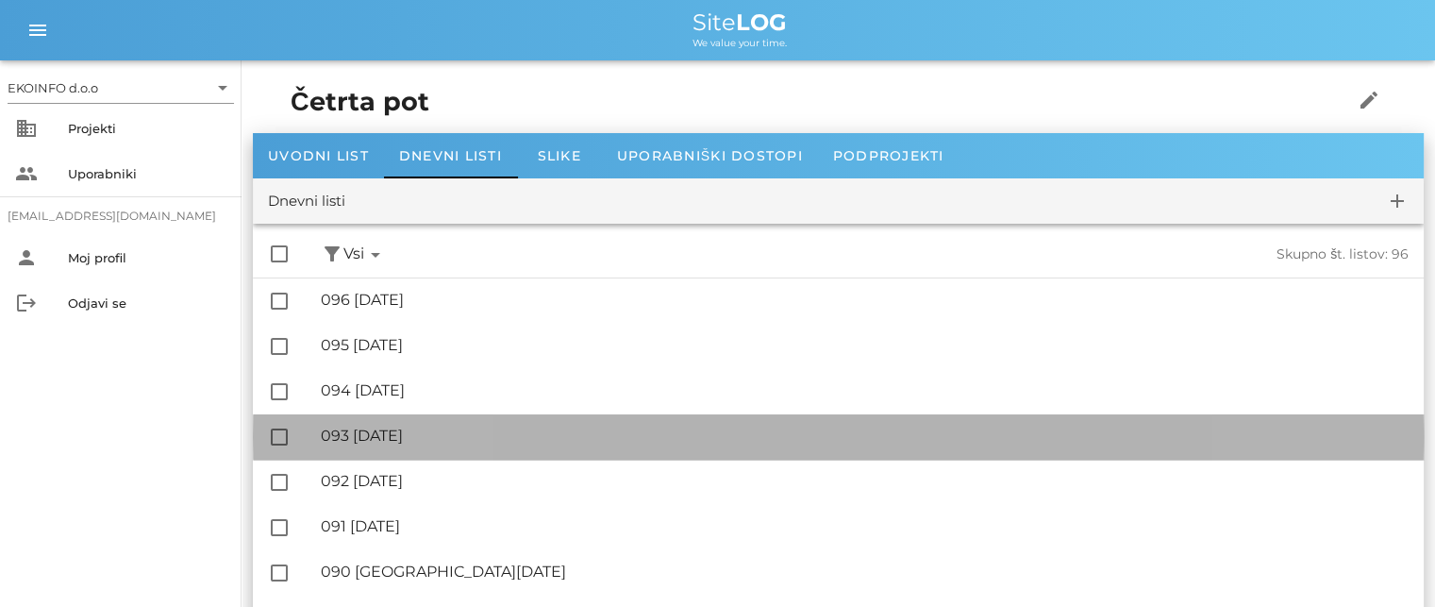
click at [425, 427] on div "🔏 093 [DATE] ✓ Podpisal: Nadzornik ✓ Podpisal: Sestavljalec ✓ Podpisal: Odgovor…" at bounding box center [865, 436] width 1088 height 42
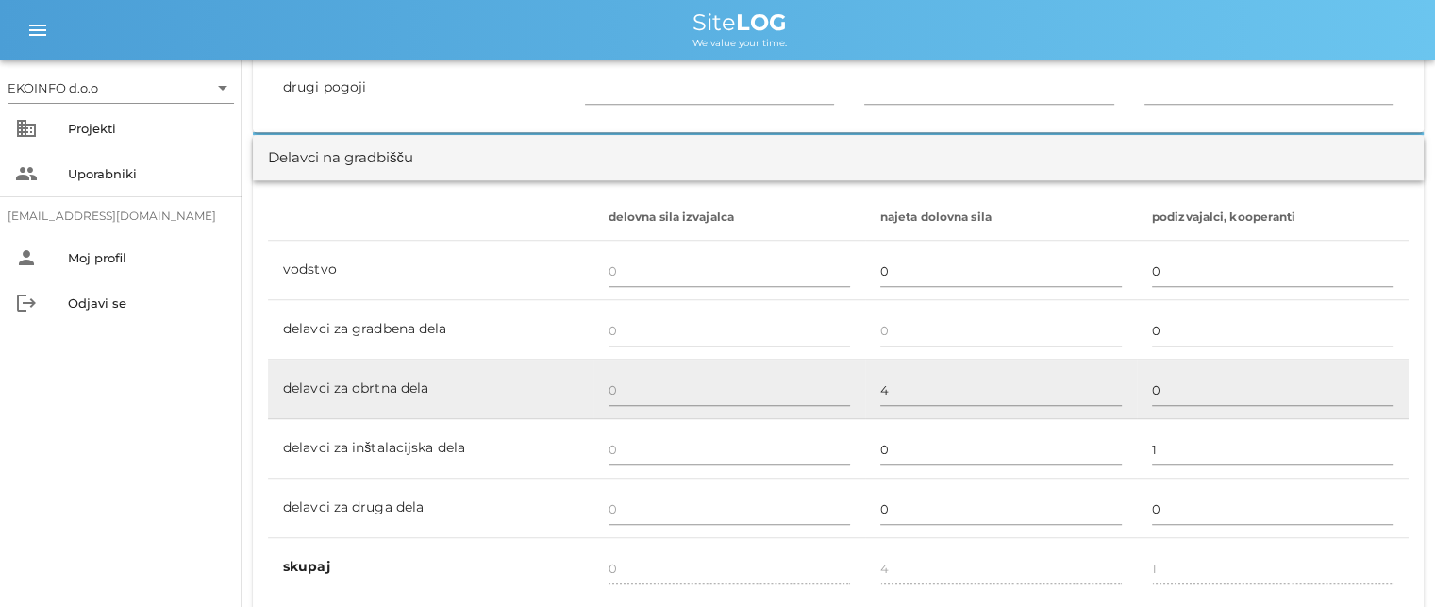
scroll to position [1038, 0]
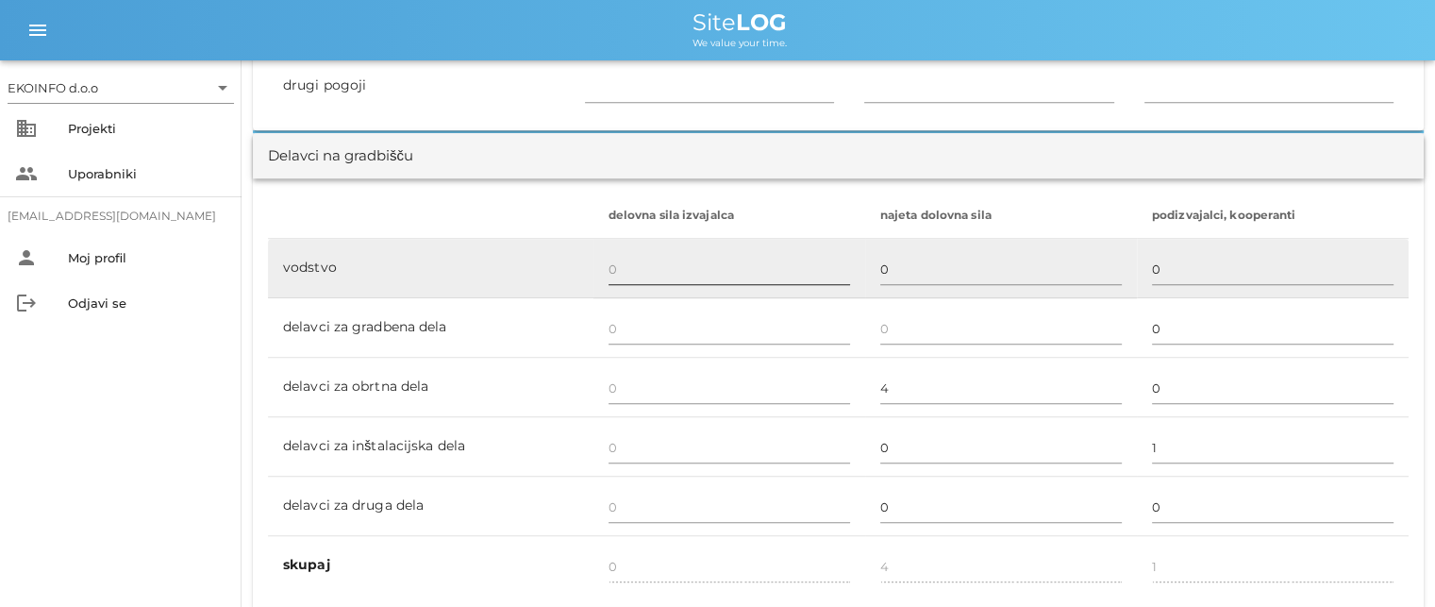
click at [623, 266] on input "text" at bounding box center [728, 269] width 241 height 30
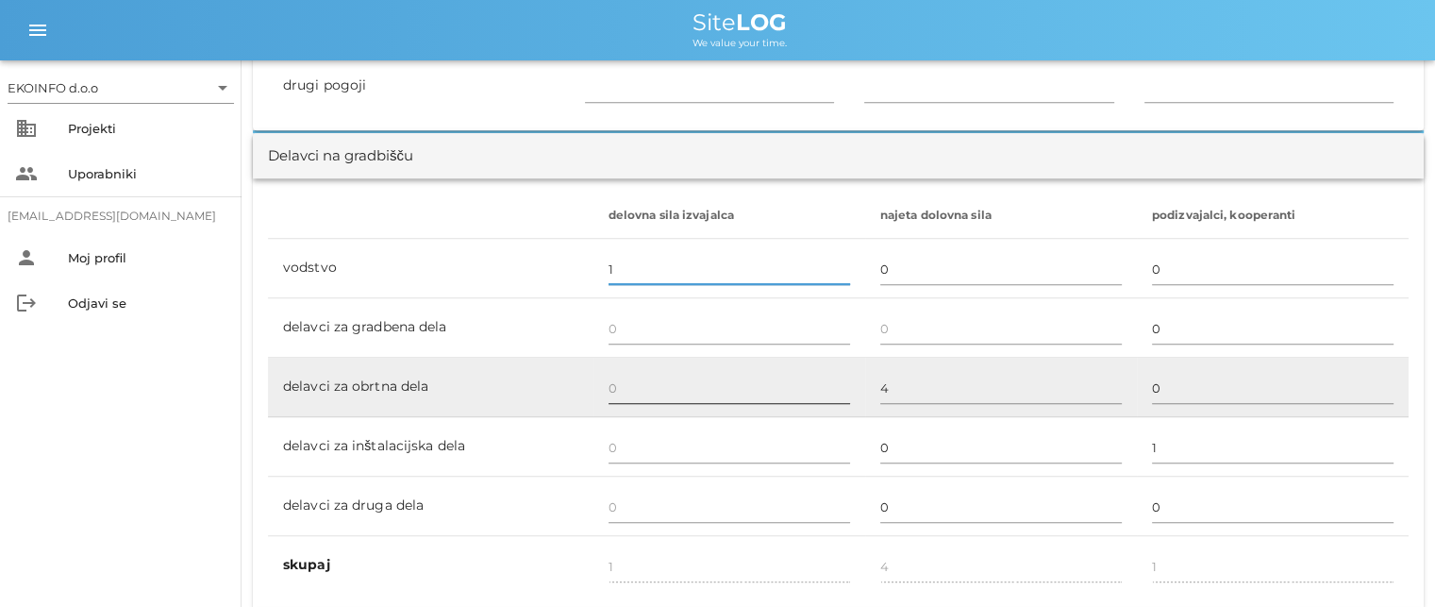
click at [619, 382] on input "text" at bounding box center [728, 388] width 241 height 30
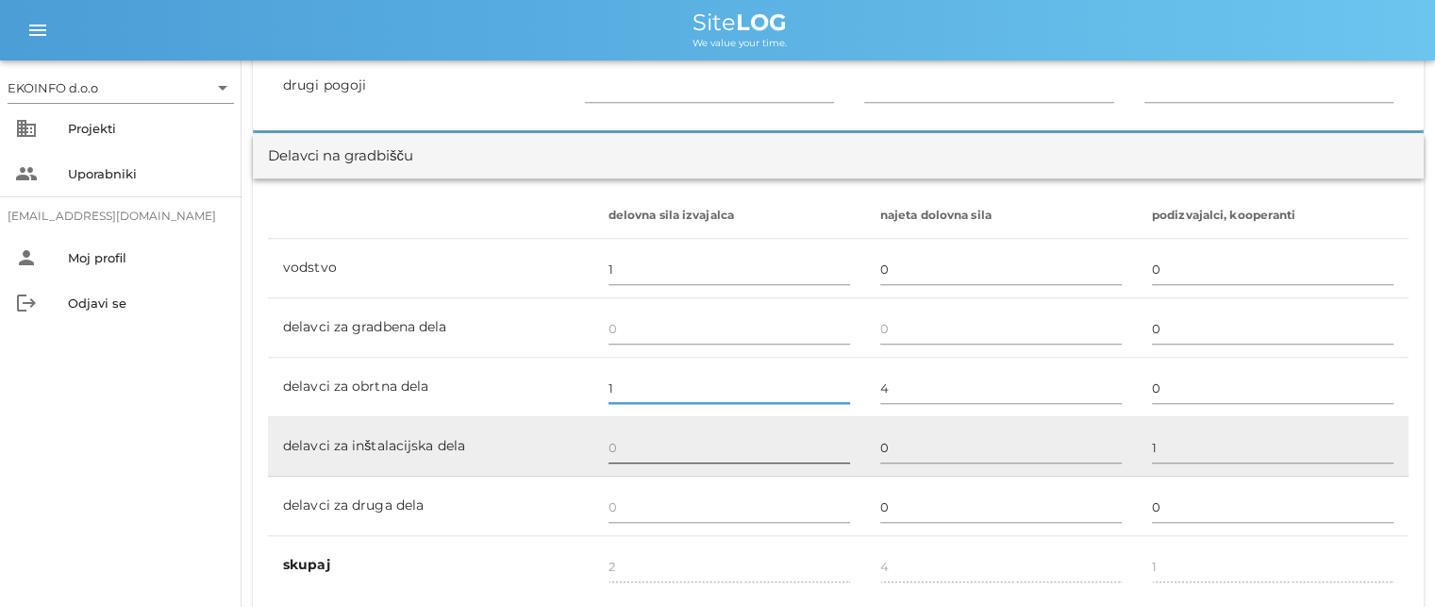
click at [615, 437] on input "text" at bounding box center [728, 447] width 241 height 30
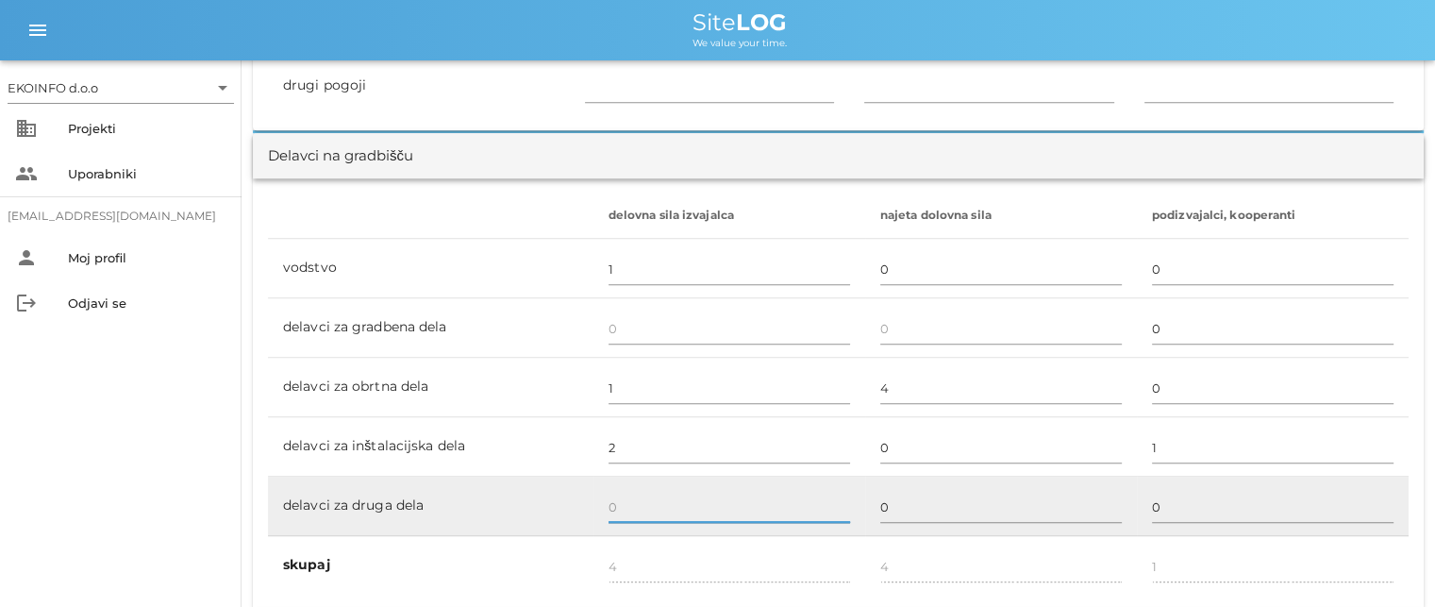
click at [625, 498] on input "text" at bounding box center [728, 506] width 241 height 30
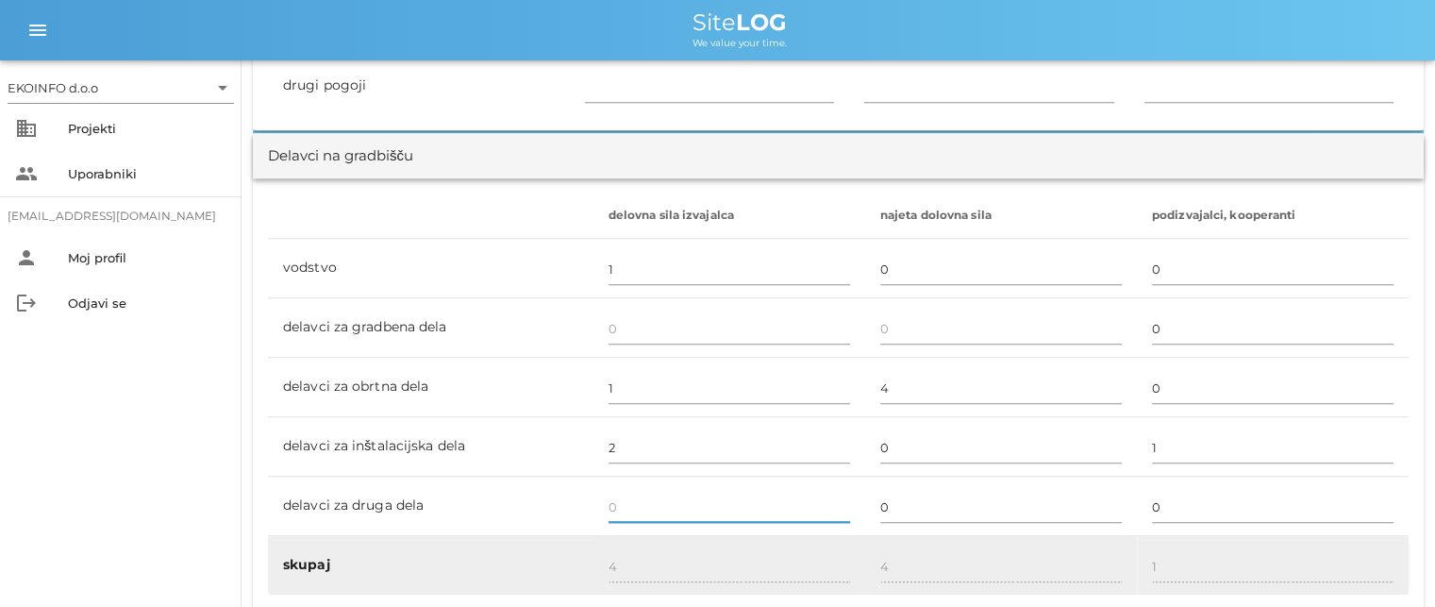
click at [626, 547] on div "4" at bounding box center [728, 567] width 241 height 55
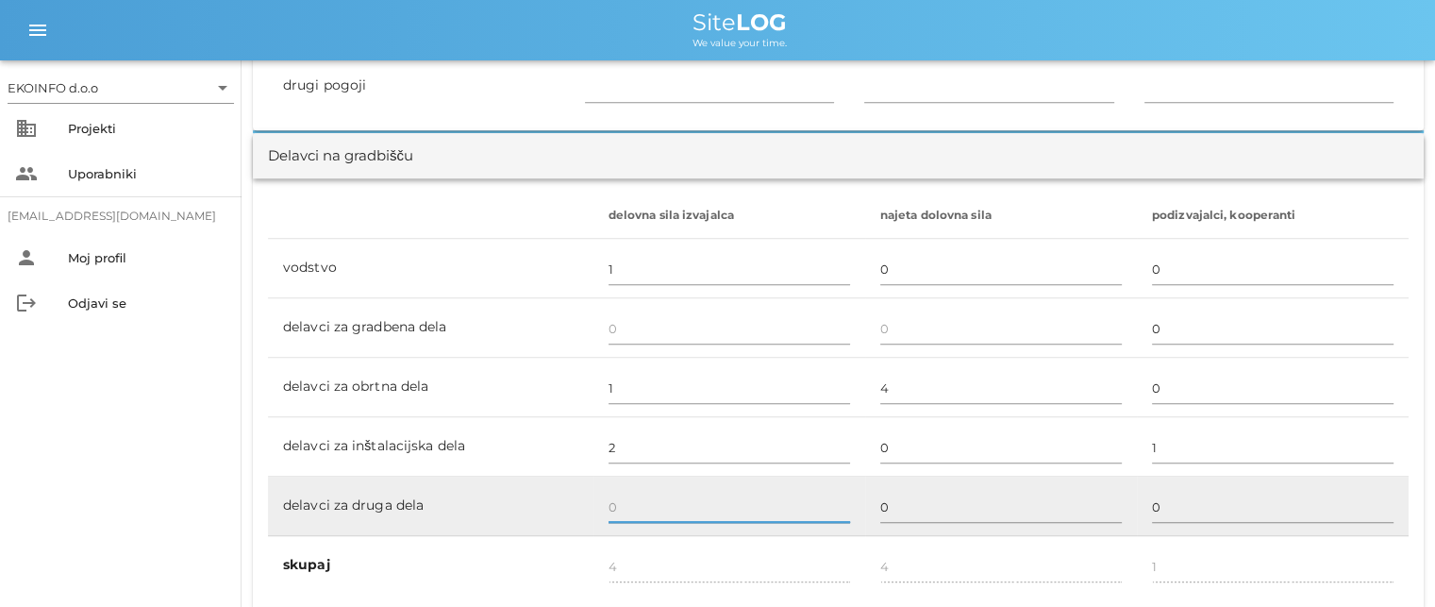
click at [628, 499] on input "text" at bounding box center [728, 506] width 241 height 30
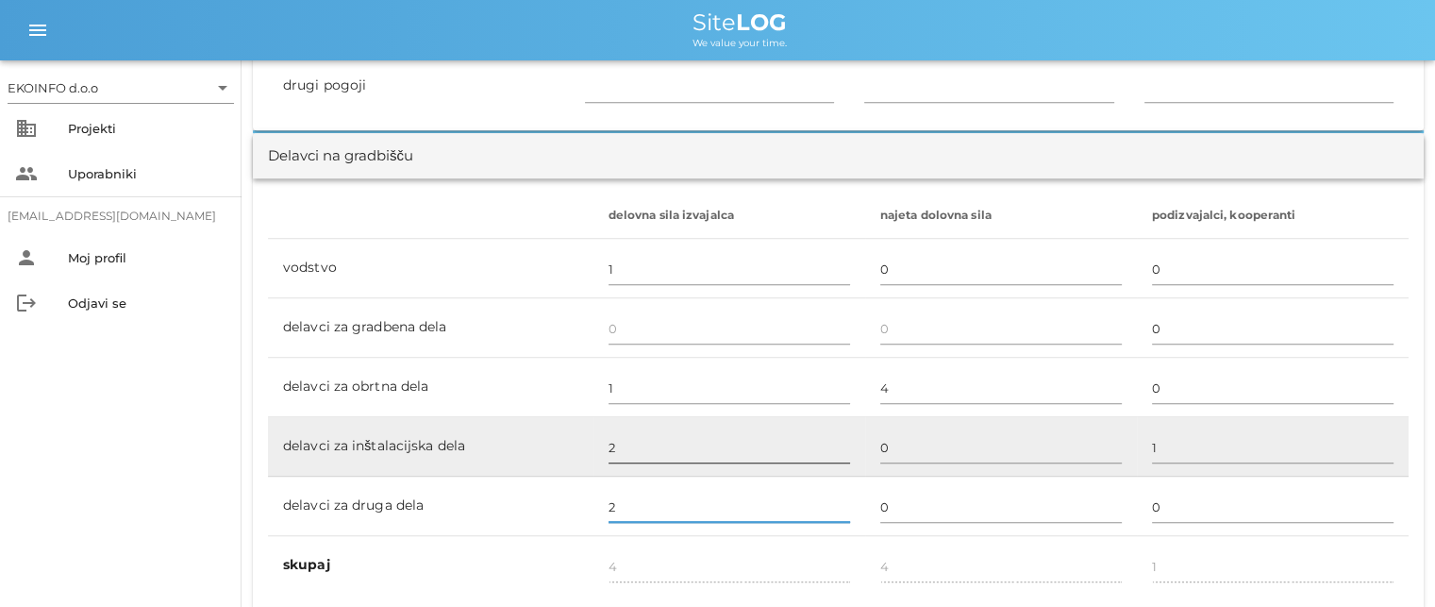
click at [626, 452] on input "2" at bounding box center [728, 447] width 241 height 30
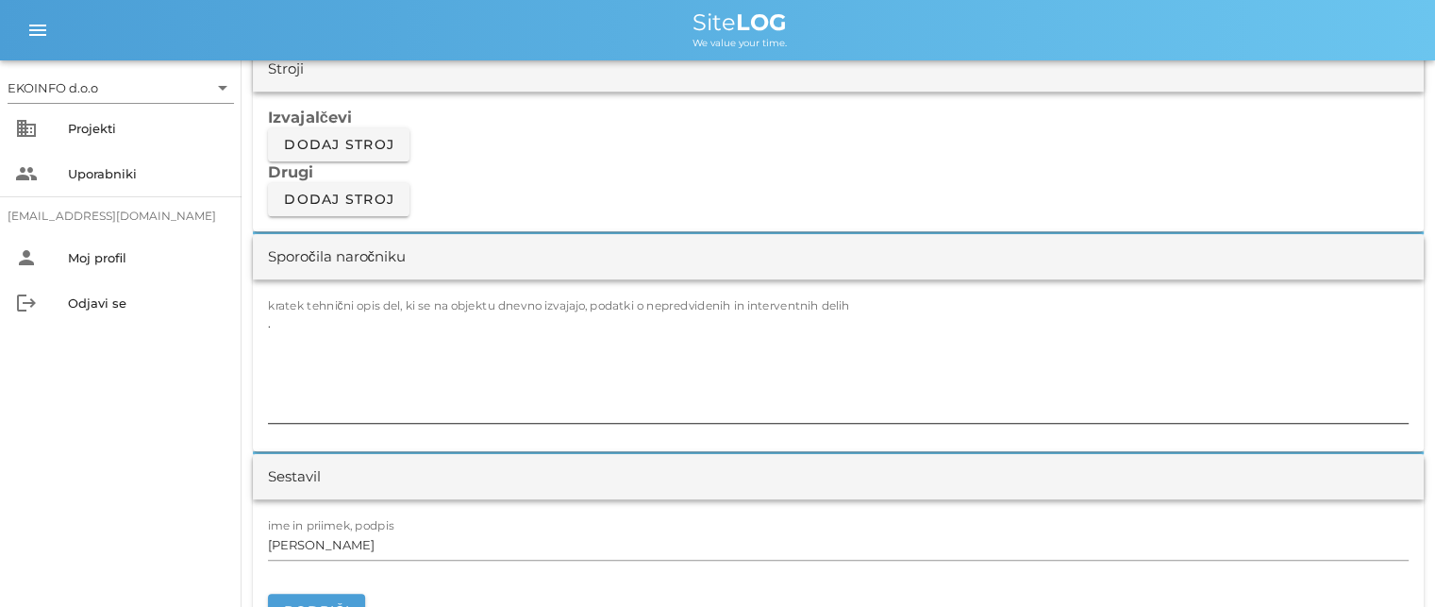
scroll to position [1698, 0]
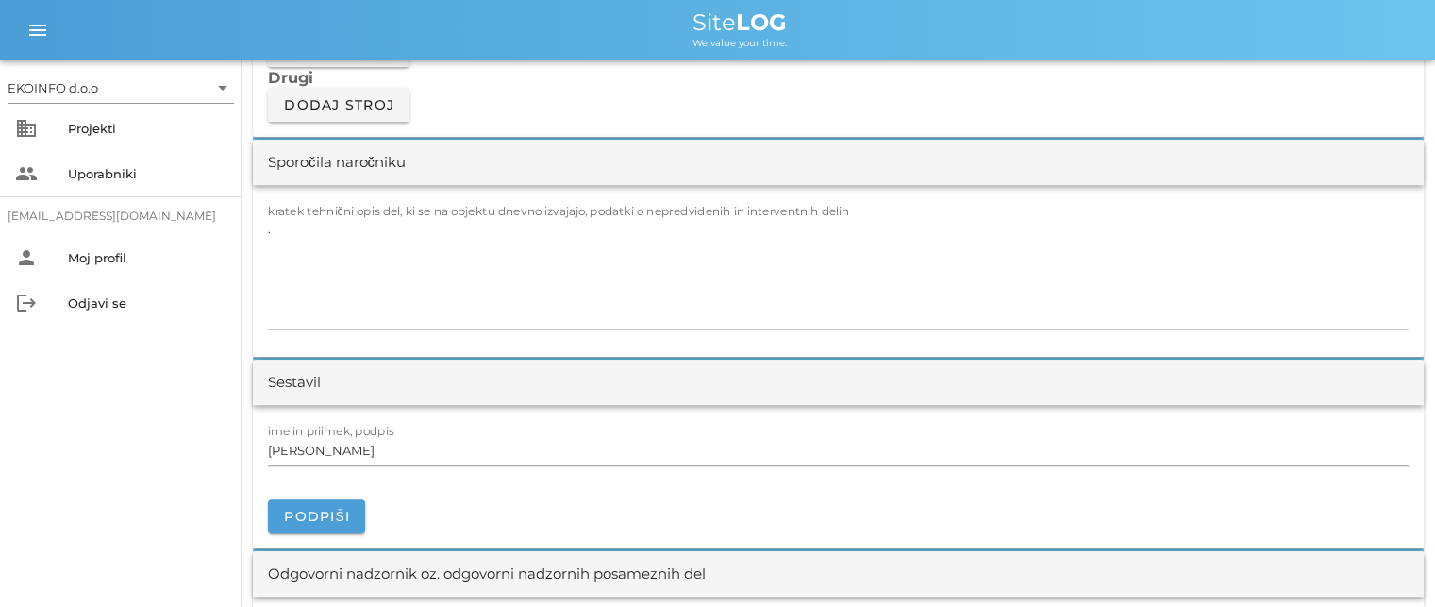
click at [281, 209] on label "kratek tehnični opis del, ki se na objektu dnevno izvajajo, podatki o nepredvid…" at bounding box center [559, 211] width 582 height 14
click at [281, 215] on textarea "." at bounding box center [838, 271] width 1140 height 113
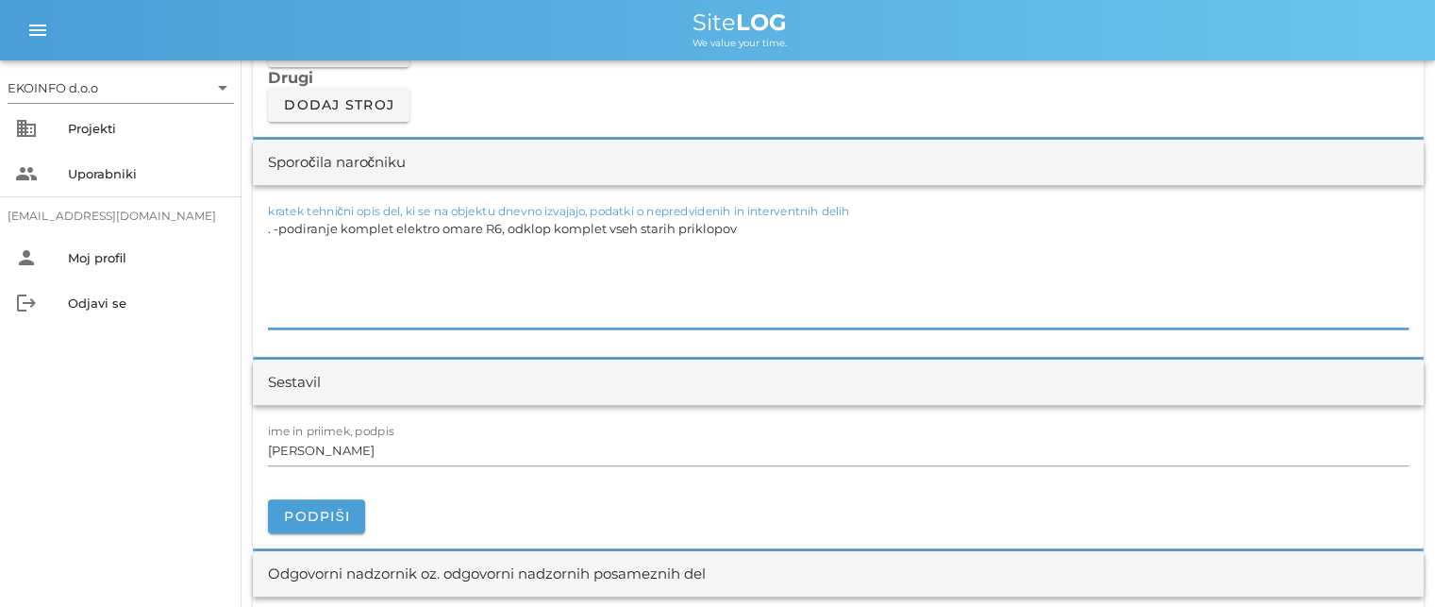
click at [274, 225] on textarea ". -podiranje komplet elektro omare R6, odklop komplet vseh starih priklopov" at bounding box center [838, 271] width 1140 height 113
click at [738, 223] on textarea ".-podiranje komplet elektro omare R6, odklop komplet vseh starih priklopov" at bounding box center [838, 271] width 1140 height 113
click at [299, 281] on textarea ".-podiranje komplet elektro omare R6, odklop komplet vseh starih priklopov, mon…" at bounding box center [838, 271] width 1140 height 113
click at [411, 278] on textarea ".-podiranje komplet elektro omare R6, odklop komplet vseh starih priklopov, mon…" at bounding box center [838, 271] width 1140 height 113
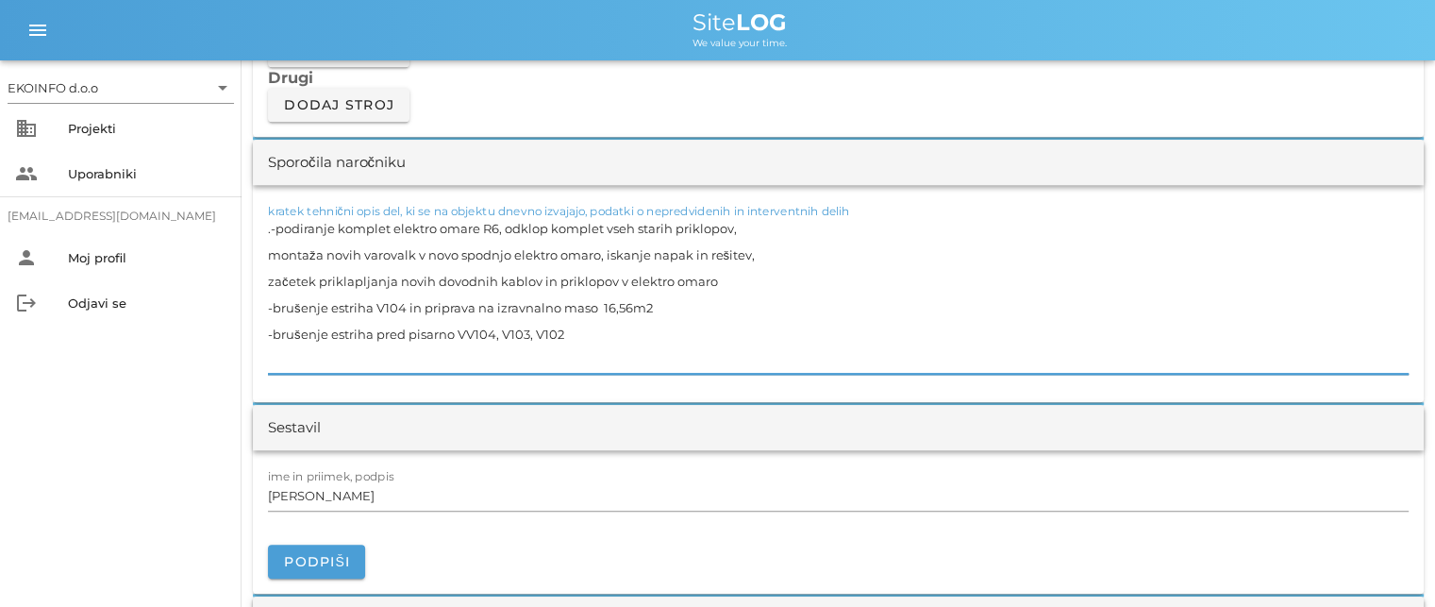
click at [472, 330] on textarea ".-podiranje komplet elektro omare R6, odklop komplet vseh starih priklopov, mon…" at bounding box center [838, 294] width 1140 height 158
click at [567, 328] on textarea ".-podiranje komplet elektro omare R6, odklop komplet vseh starih priklopov, mon…" at bounding box center [838, 294] width 1140 height 158
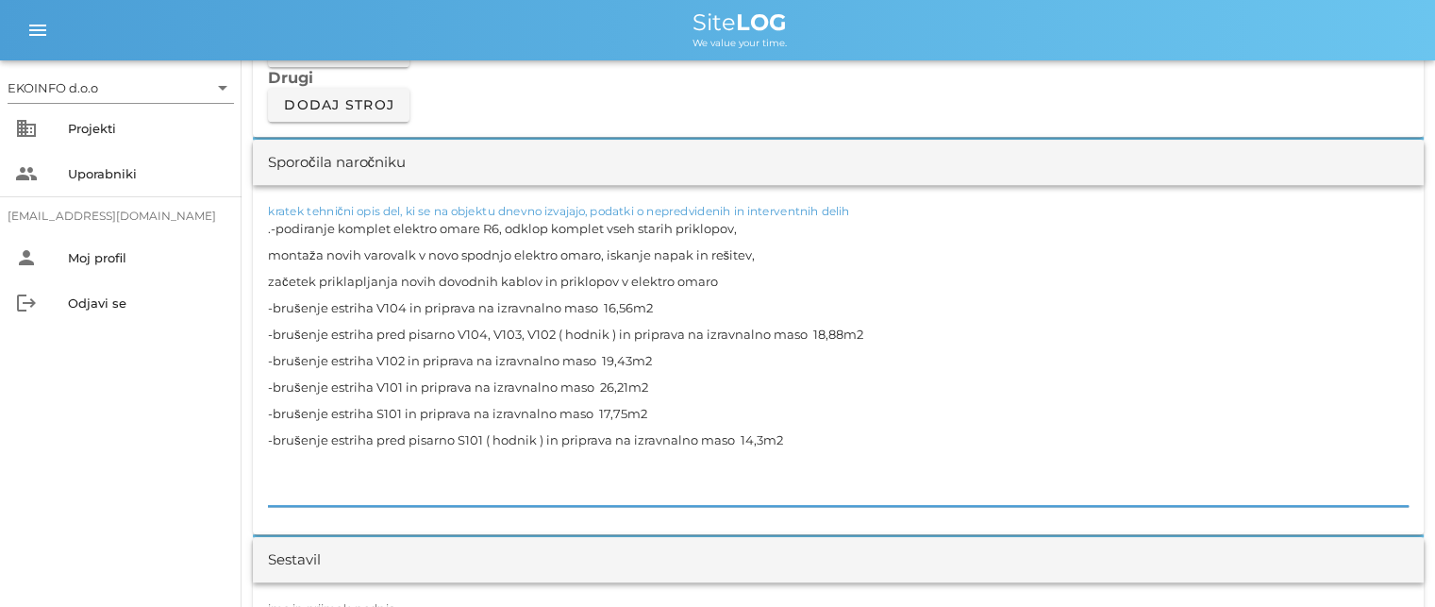
click at [741, 274] on textarea ".-podiranje komplet elektro omare R6, odklop komplet vseh starih priklopov, mon…" at bounding box center [838, 360] width 1140 height 291
click at [796, 438] on textarea ".-podiranje komplet elektro omare R6, odklop komplet vseh starih priklopov, mon…" at bounding box center [838, 360] width 1140 height 291
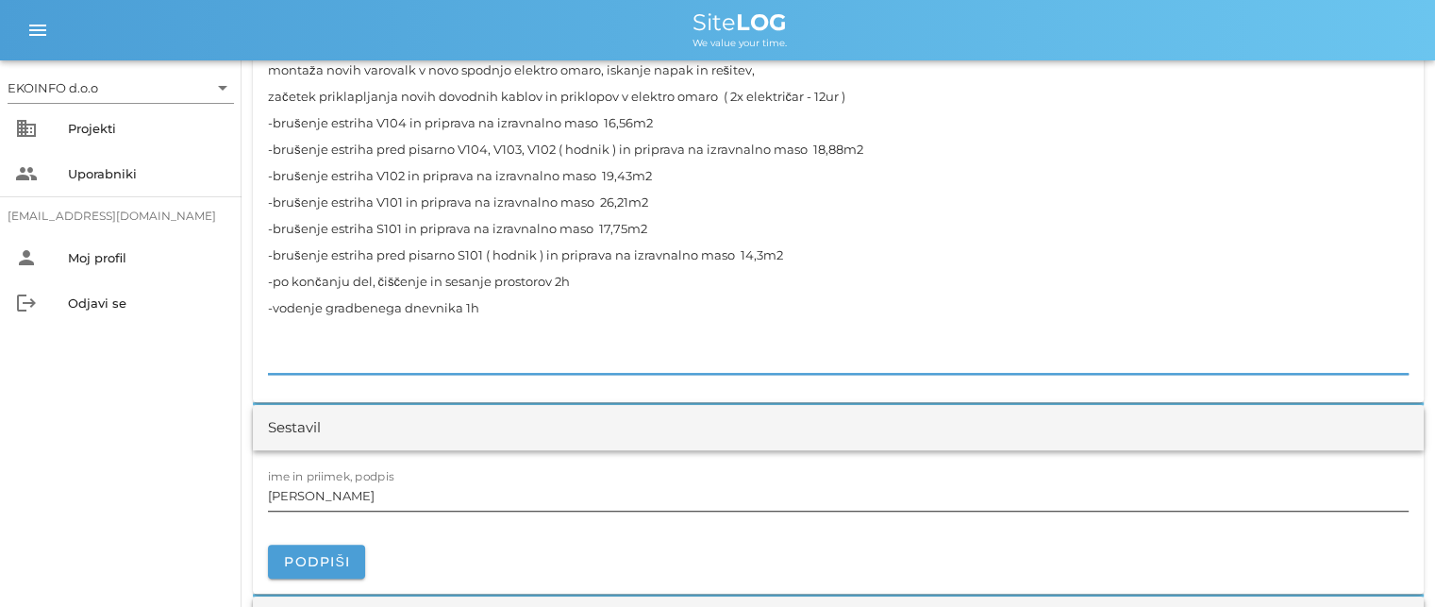
scroll to position [1886, 0]
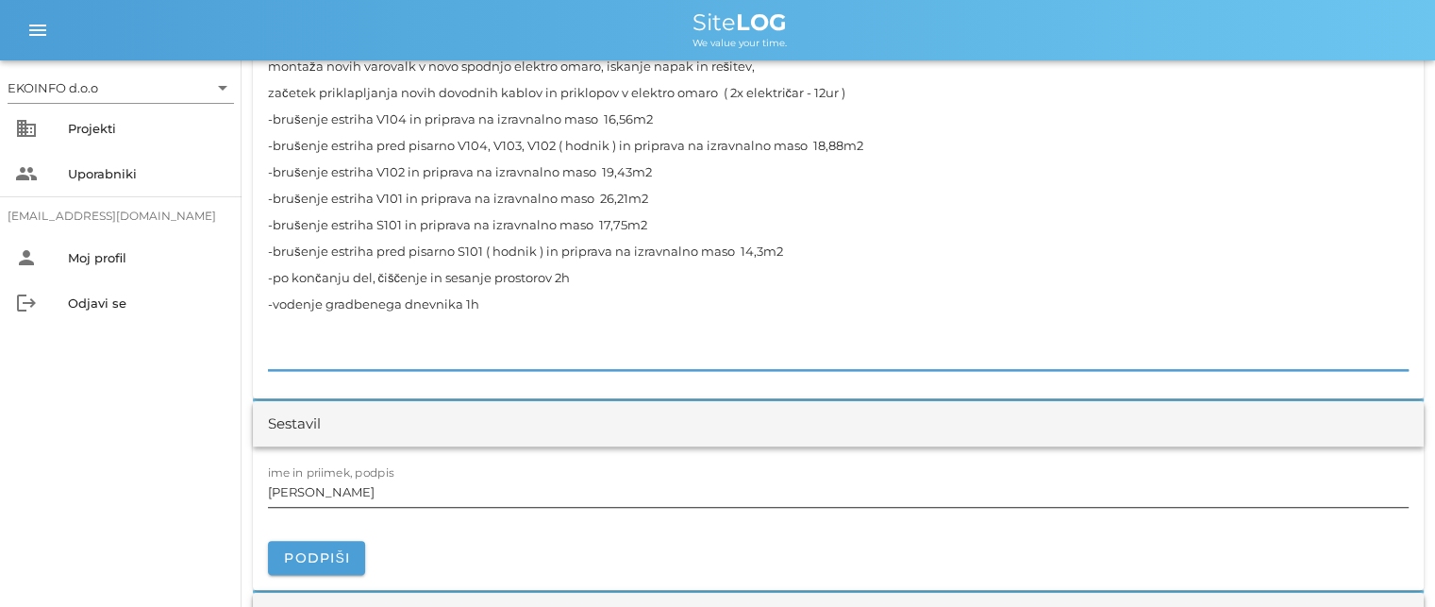
click at [366, 490] on input "[PERSON_NAME]" at bounding box center [838, 491] width 1140 height 30
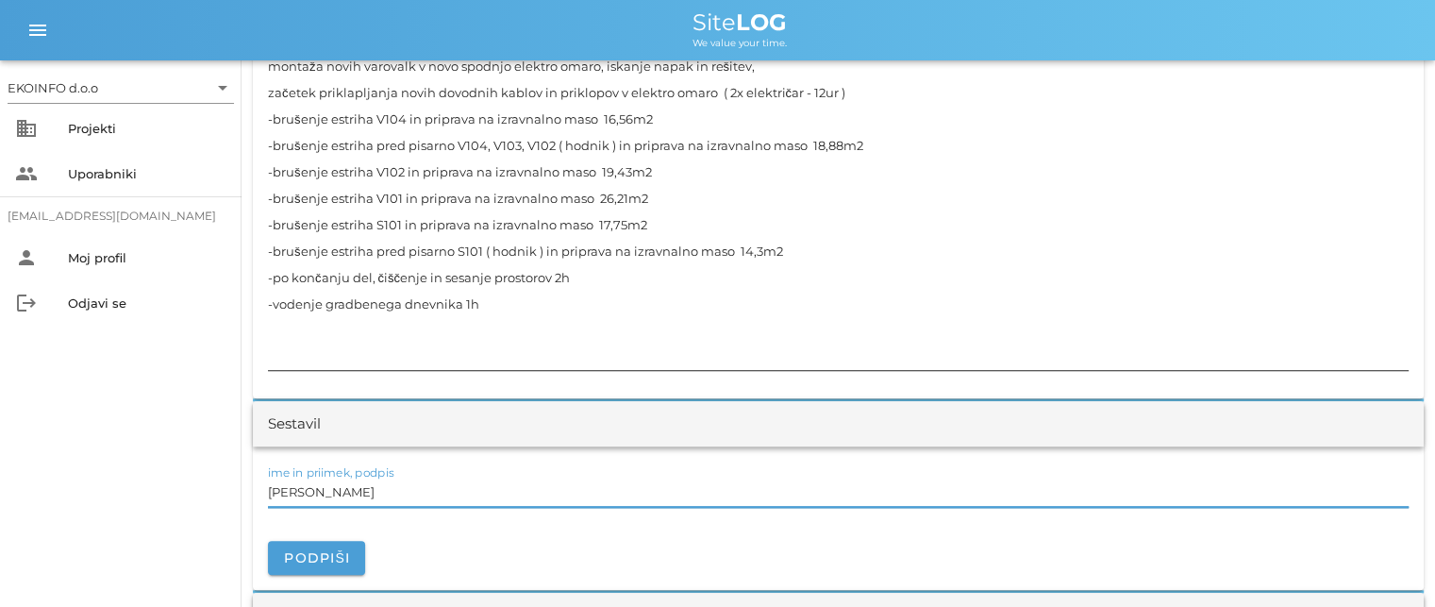
click at [283, 346] on textarea ".-podiranje komplet elektro omare R6, odklop komplet vseh starih priklopov, mon…" at bounding box center [838, 197] width 1140 height 343
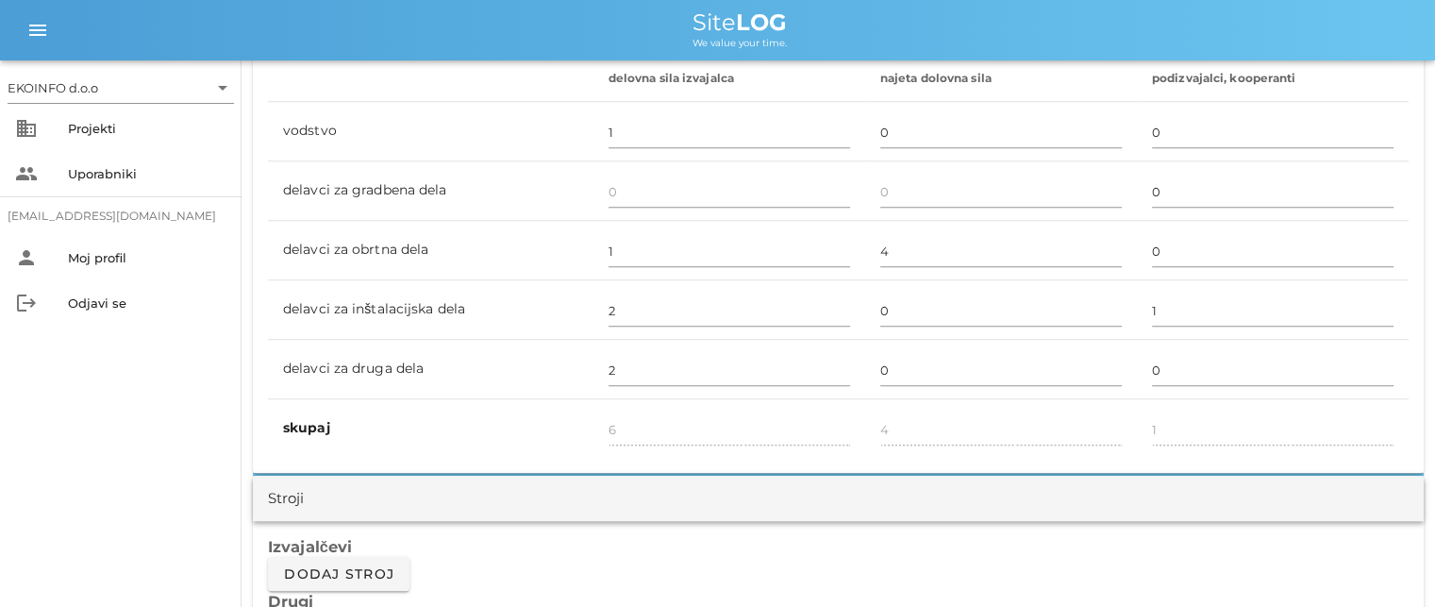
scroll to position [1132, 0]
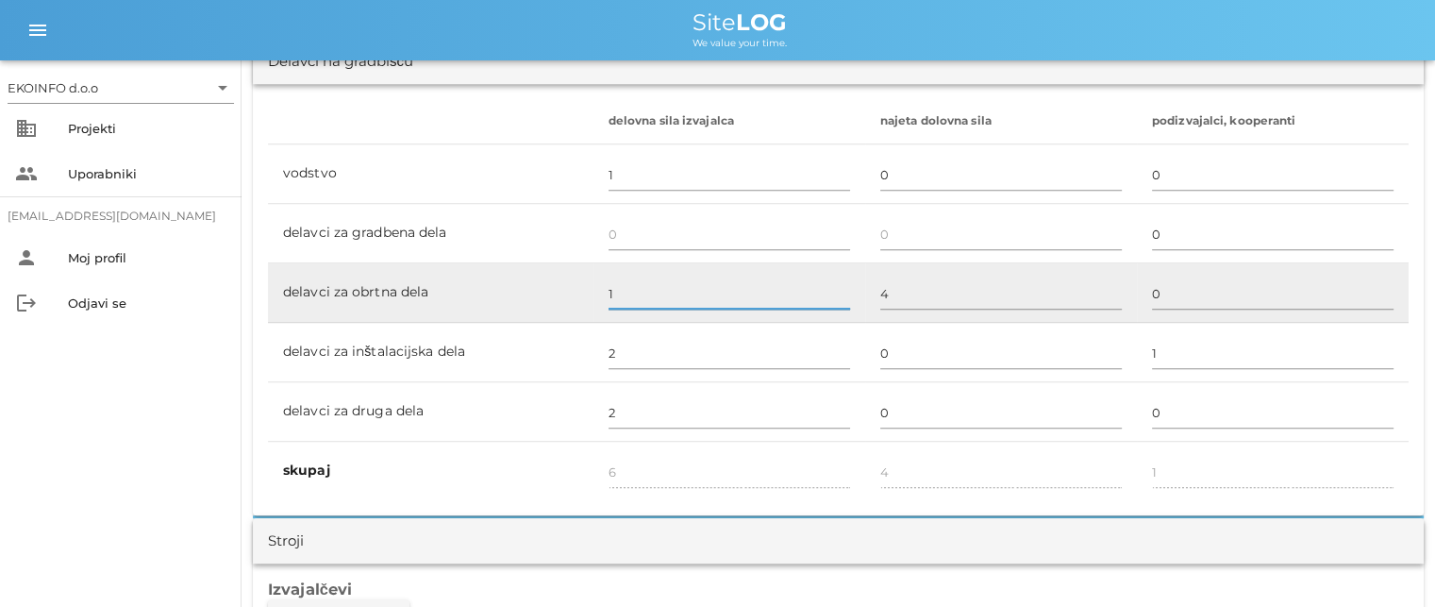
click at [623, 297] on input "1" at bounding box center [728, 293] width 241 height 30
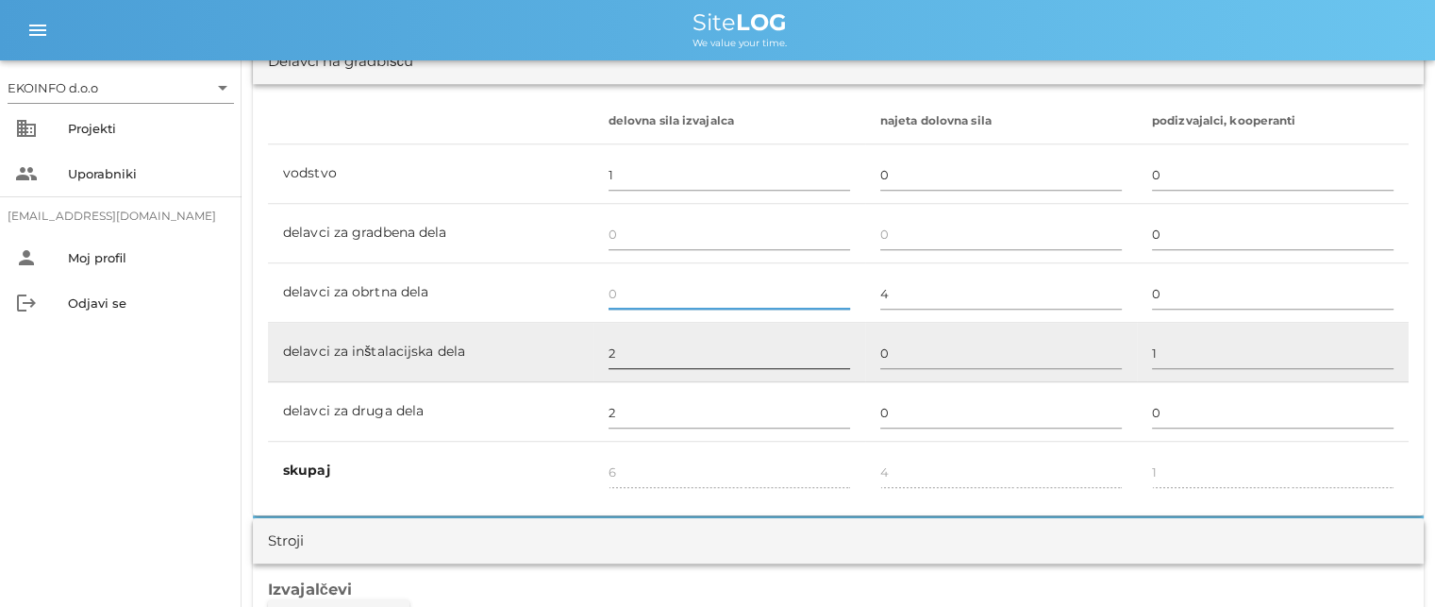
click at [628, 346] on input "2" at bounding box center [728, 353] width 241 height 30
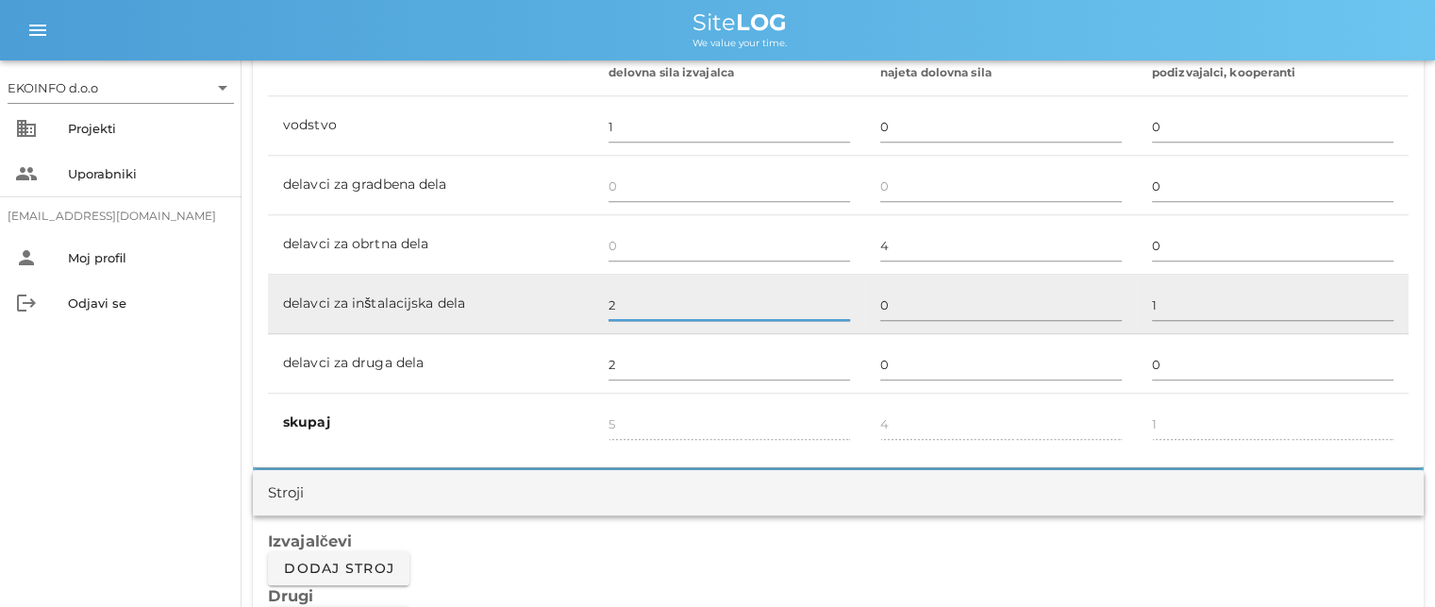
scroll to position [1226, 0]
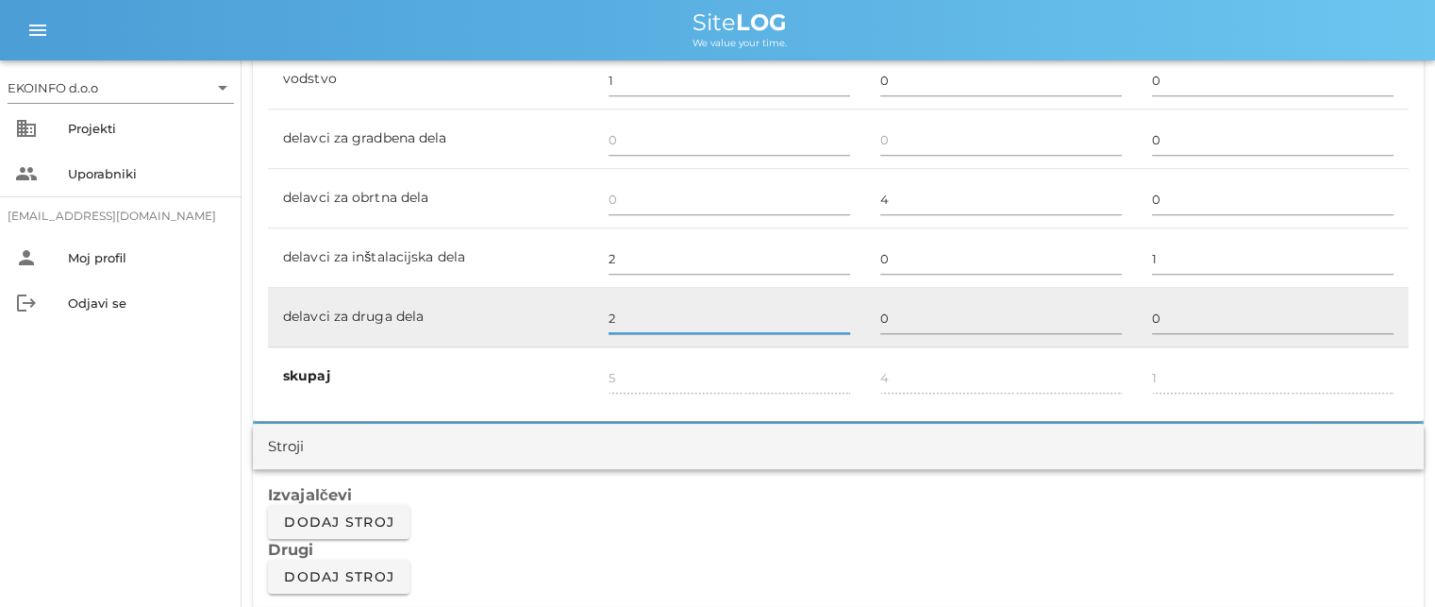
click at [620, 314] on input "2" at bounding box center [728, 318] width 241 height 30
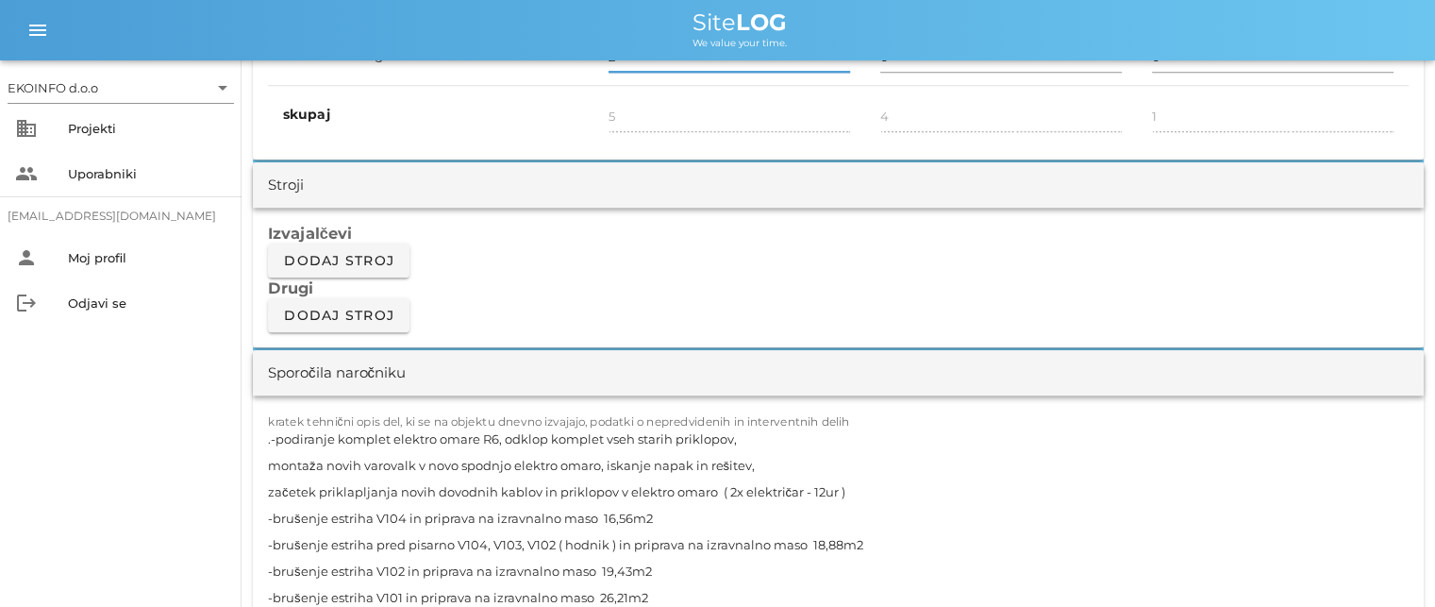
scroll to position [1509, 0]
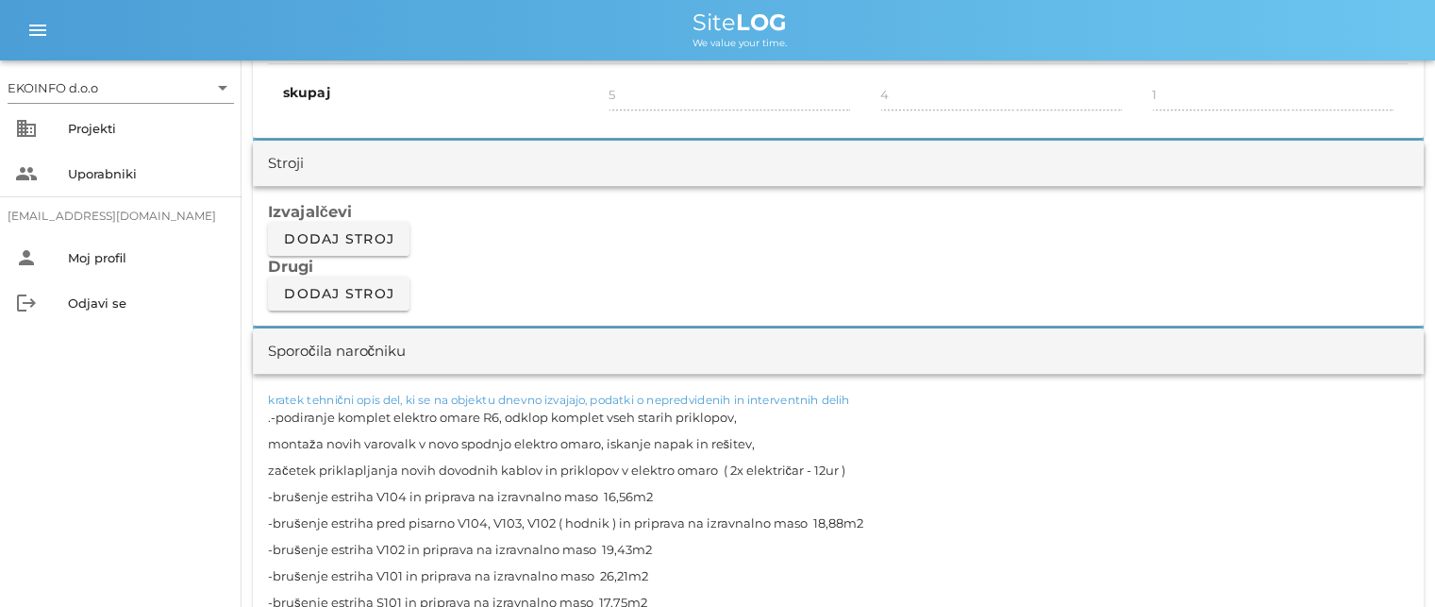
drag, startPoint x: 849, startPoint y: 470, endPoint x: 270, endPoint y: 418, distance: 581.5
click at [270, 418] on textarea ".-podiranje komplet elektro omare R6, odklop komplet vseh starih priklopov, mon…" at bounding box center [838, 562] width 1140 height 317
click at [589, 540] on textarea ".-podiranje komplet elektro omare R6, odklop komplet vseh starih priklopov, mon…" at bounding box center [838, 562] width 1140 height 317
drag, startPoint x: 593, startPoint y: 495, endPoint x: 273, endPoint y: 502, distance: 320.8
click at [273, 502] on textarea ".-podiranje komplet elektro omare R6, odklop komplet vseh starih priklopov, mon…" at bounding box center [838, 562] width 1140 height 317
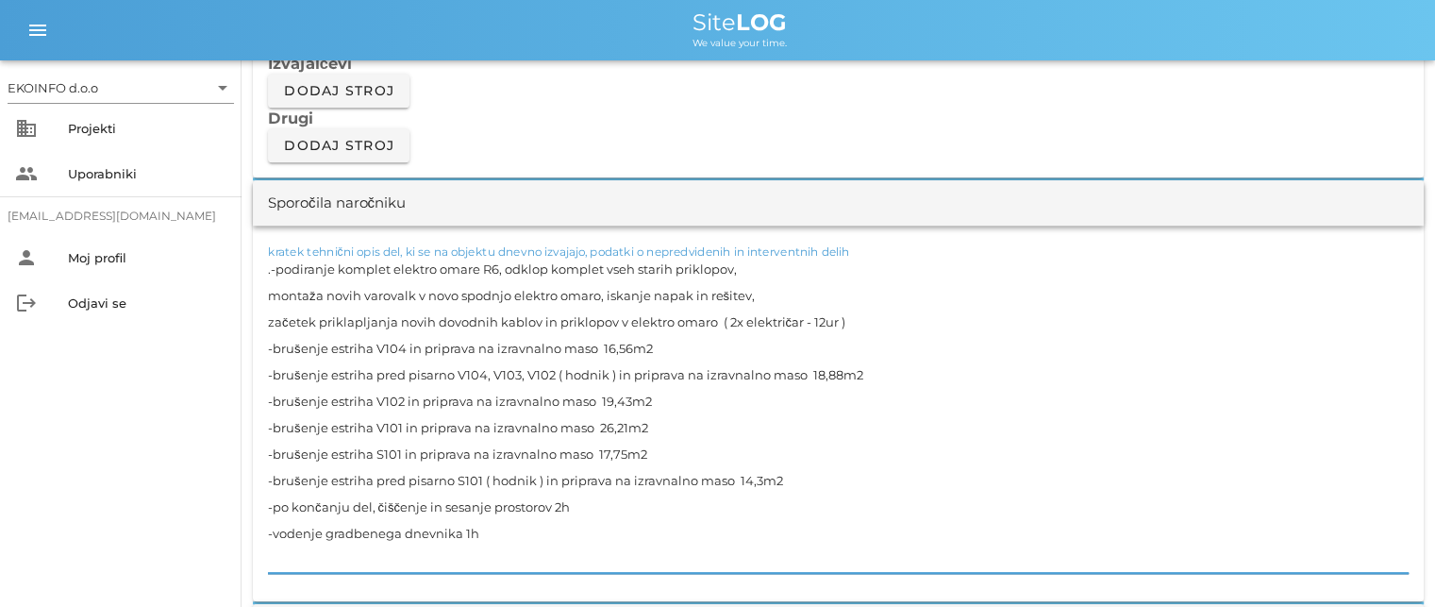
scroll to position [1698, 0]
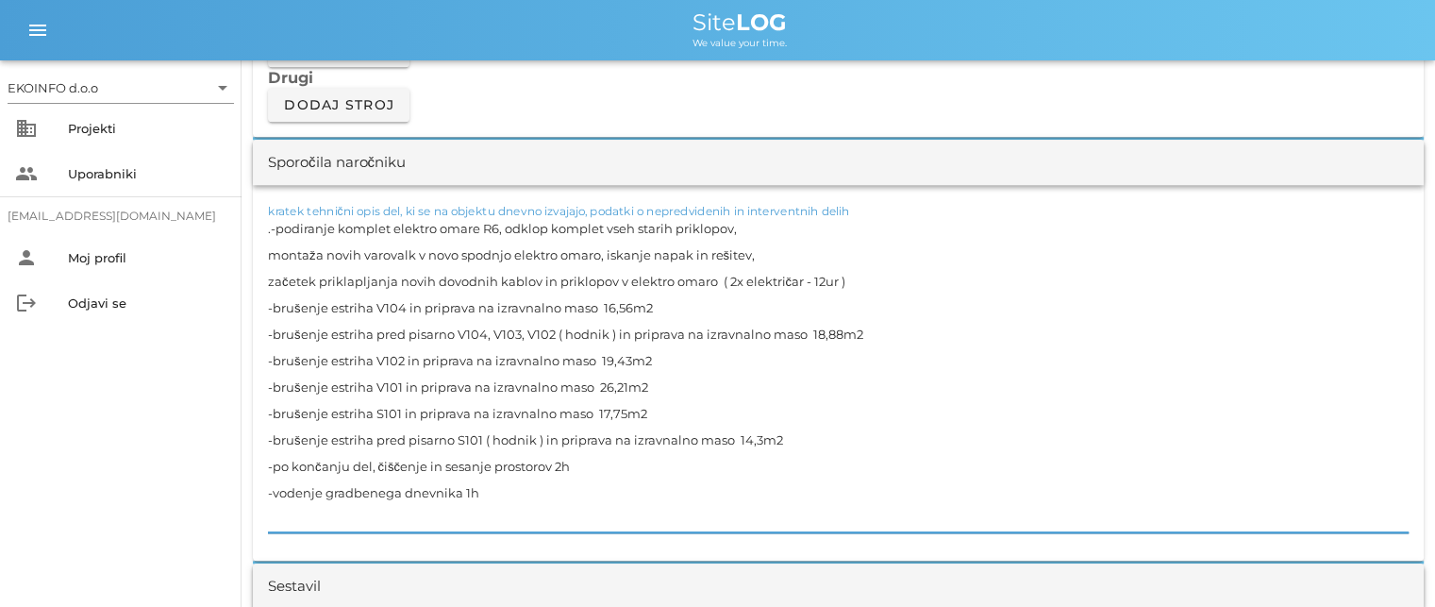
drag, startPoint x: 806, startPoint y: 334, endPoint x: 272, endPoint y: 329, distance: 533.9
click at [272, 329] on textarea ".-podiranje komplet elektro omare R6, odklop komplet vseh starih priklopov, mon…" at bounding box center [838, 373] width 1140 height 317
drag, startPoint x: 592, startPoint y: 357, endPoint x: 274, endPoint y: 357, distance: 317.9
click at [274, 357] on textarea ".-podiranje komplet elektro omare R6, odklop komplet vseh starih priklopov, mon…" at bounding box center [838, 373] width 1140 height 317
drag, startPoint x: 590, startPoint y: 384, endPoint x: 275, endPoint y: 376, distance: 315.1
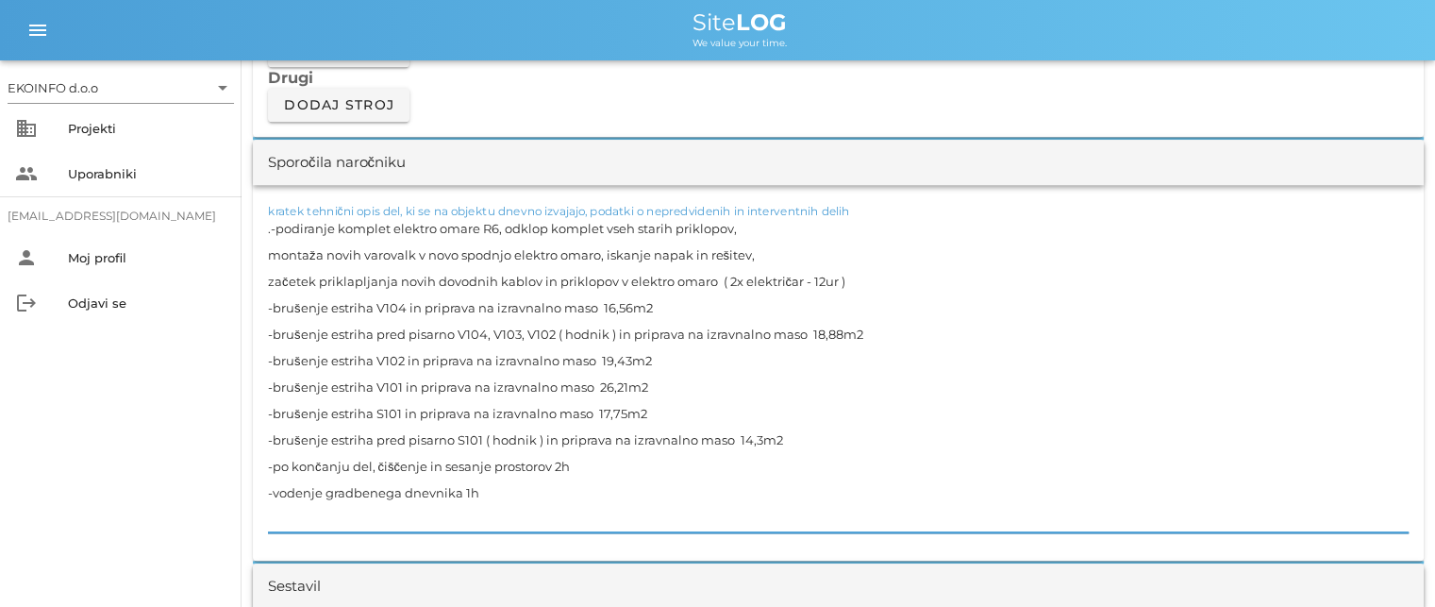
click at [275, 376] on textarea ".-podiranje komplet elektro omare R6, odklop komplet vseh starih priklopov, mon…" at bounding box center [838, 373] width 1140 height 317
drag, startPoint x: 592, startPoint y: 411, endPoint x: 274, endPoint y: 418, distance: 317.9
click at [274, 418] on textarea ".-podiranje komplet elektro omare R6, odklop komplet vseh starih priklopov, mon…" at bounding box center [838, 373] width 1140 height 317
drag, startPoint x: 728, startPoint y: 438, endPoint x: 271, endPoint y: 438, distance: 457.5
click at [271, 438] on textarea ".-podiranje komplet elektro omare R6, odklop komplet vseh starih priklopov, mon…" at bounding box center [838, 373] width 1140 height 317
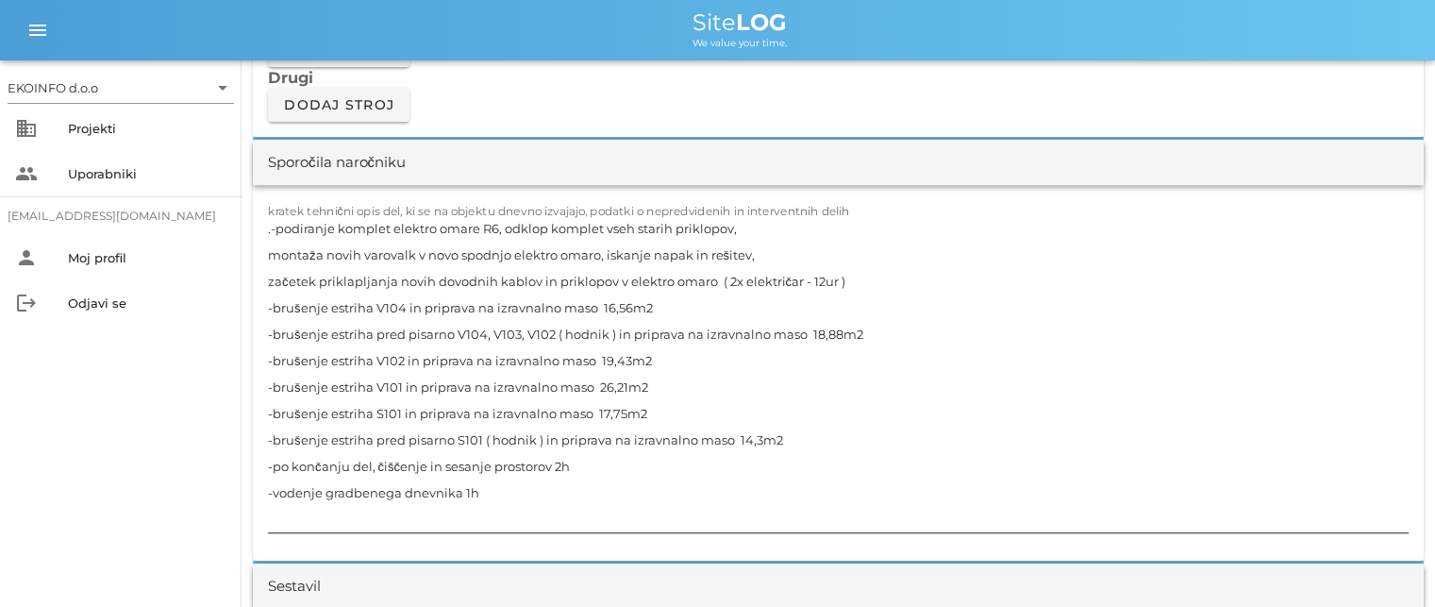
click at [503, 485] on textarea ".-podiranje komplet elektro omare R6, odklop komplet vseh starih priklopov, mon…" at bounding box center [838, 373] width 1140 height 317
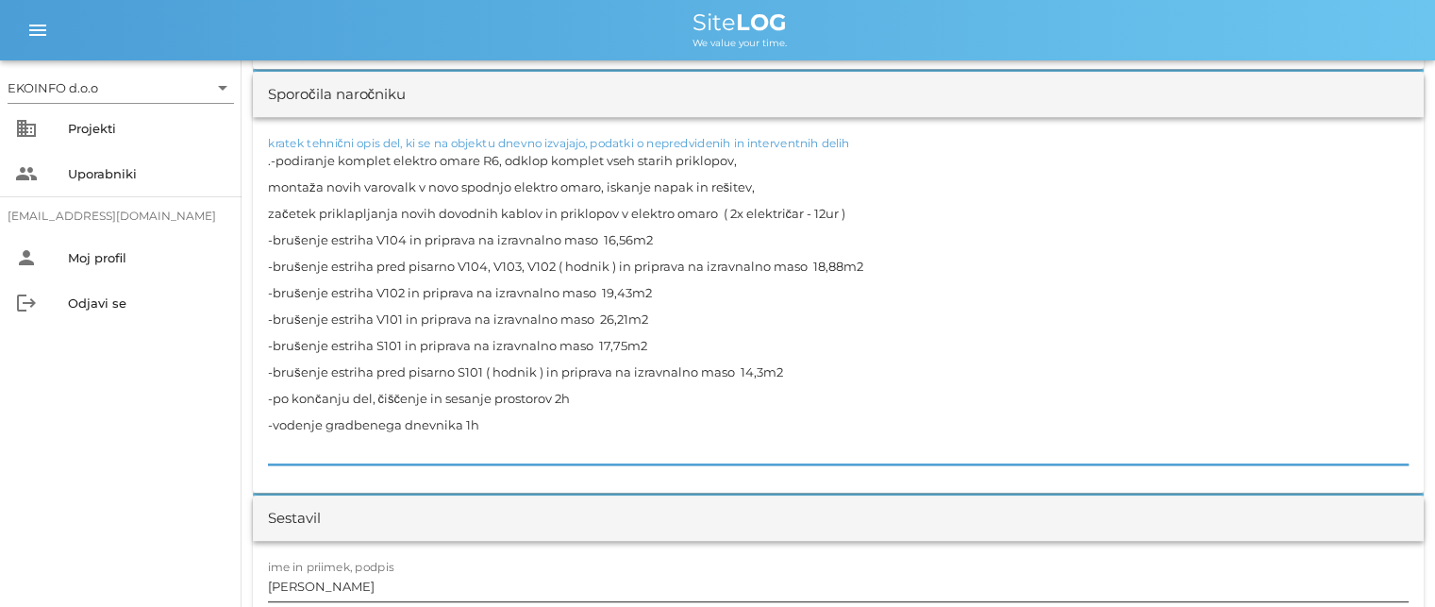
scroll to position [1886, 0]
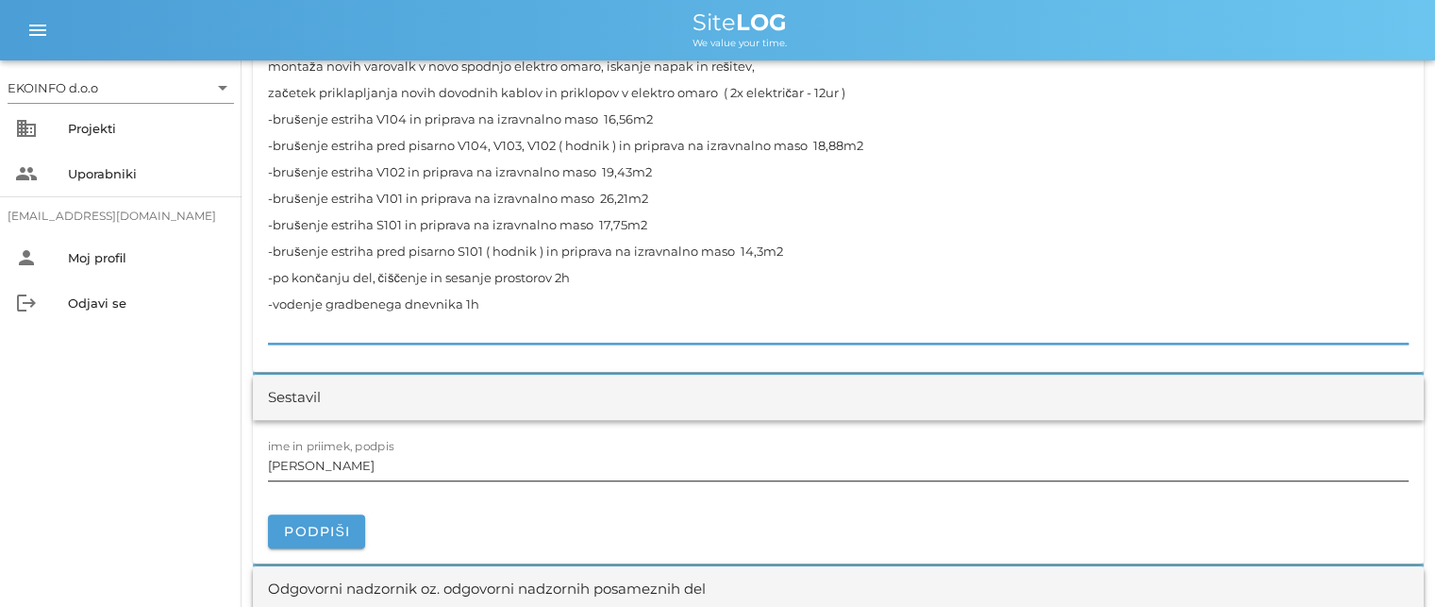
click at [365, 465] on input "[PERSON_NAME]" at bounding box center [838, 465] width 1140 height 30
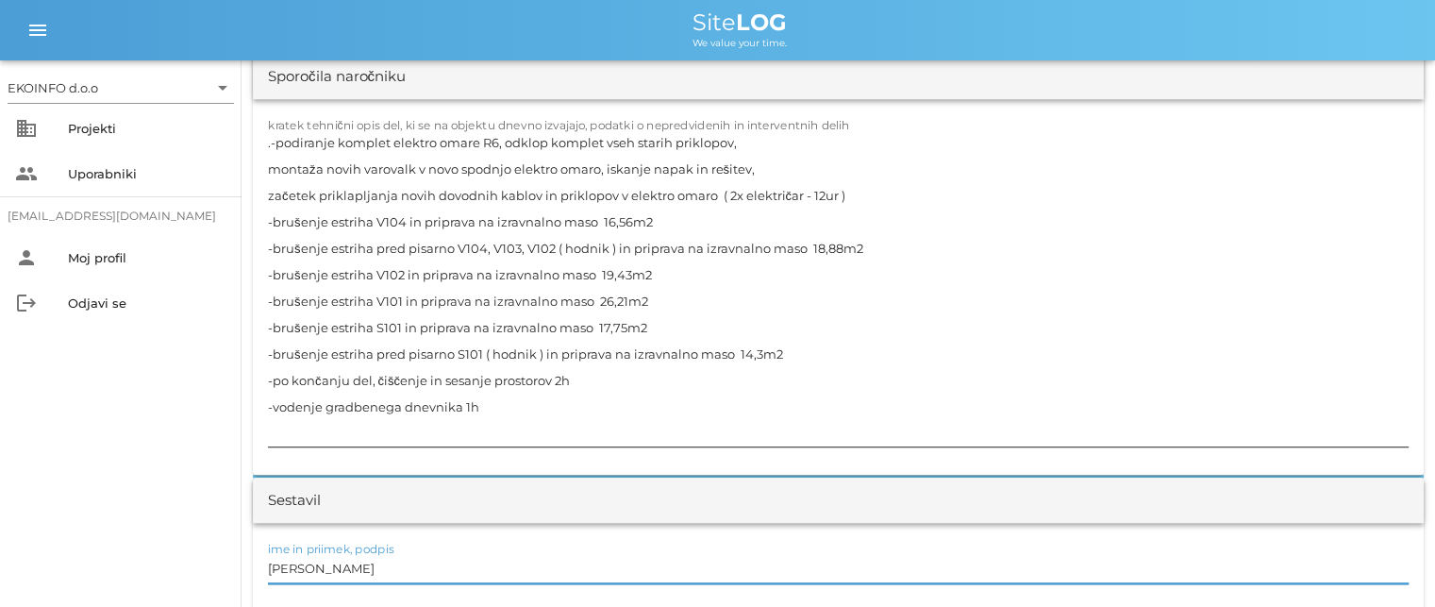
scroll to position [1604, 0]
